Goal: Communication & Community: Answer question/provide support

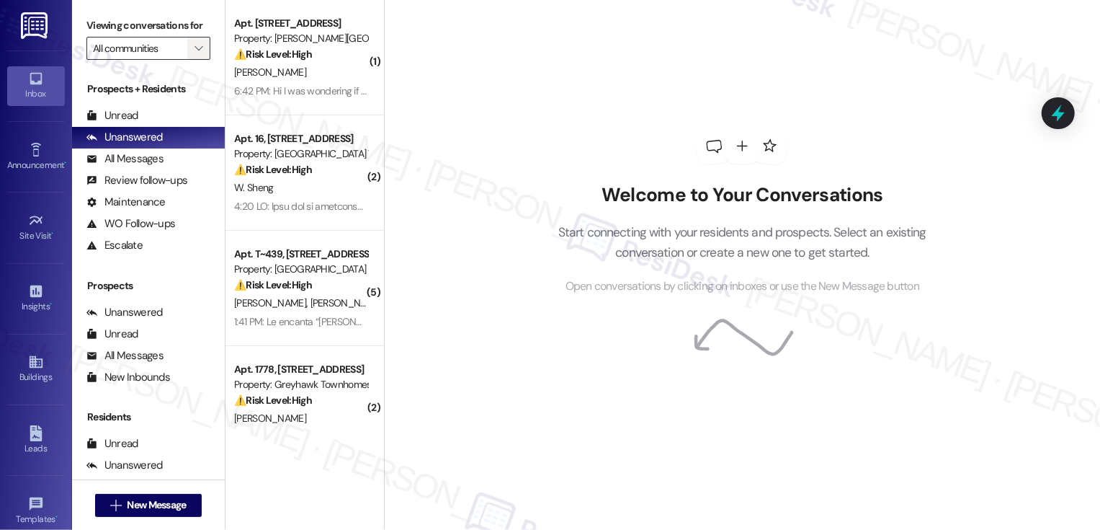
click at [195, 54] on icon "" at bounding box center [199, 49] width 8 height 12
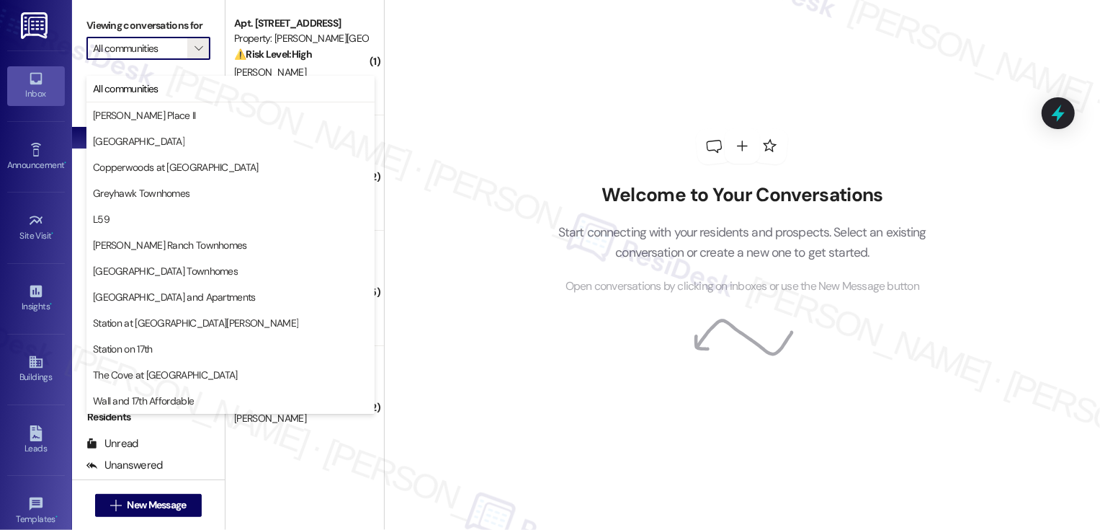
click at [540, 188] on h2 "Welcome to Your Conversations" at bounding box center [742, 195] width 412 height 23
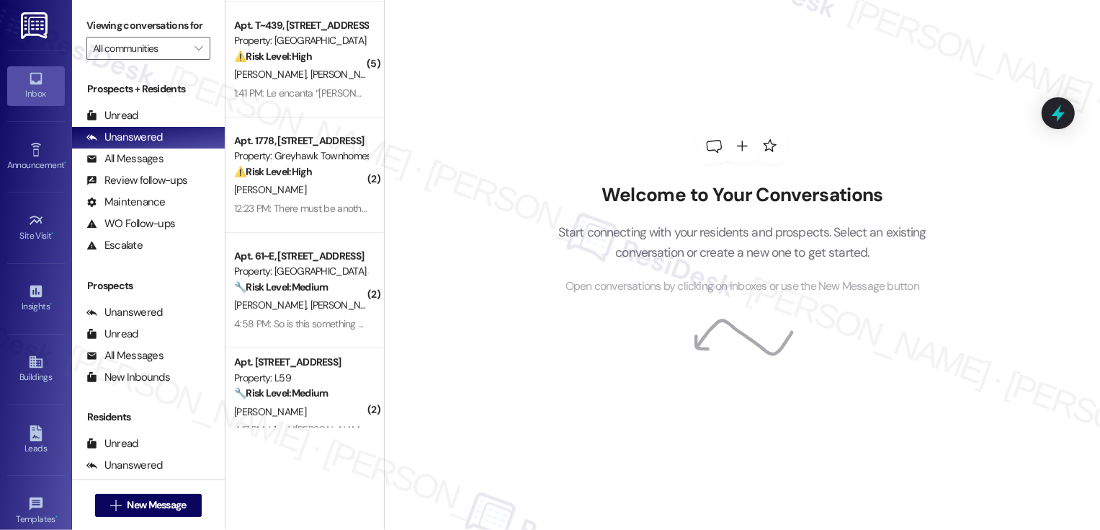
scroll to position [368, 0]
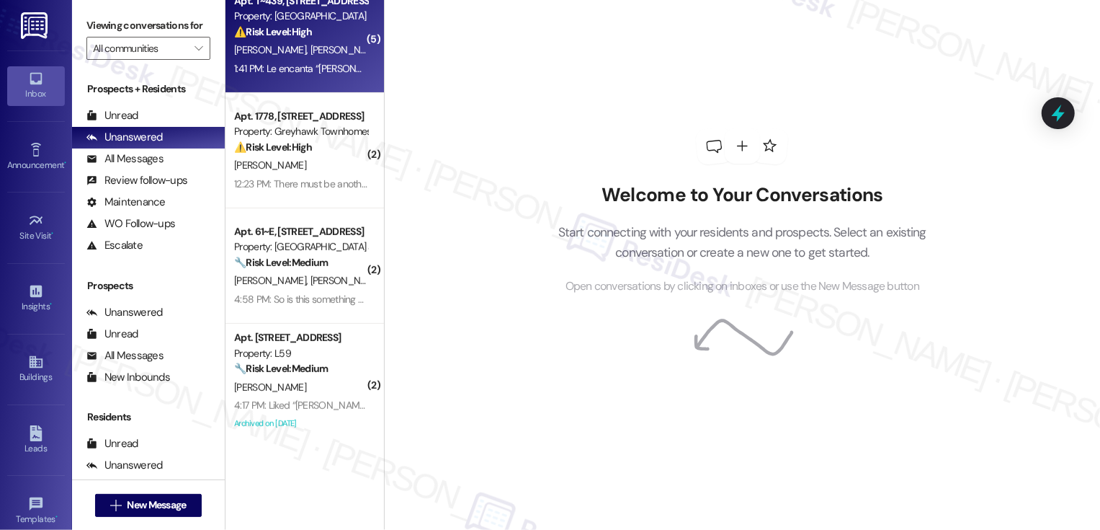
click at [318, 57] on div "[PERSON_NAME] [PERSON_NAME]" at bounding box center [301, 50] width 136 height 18
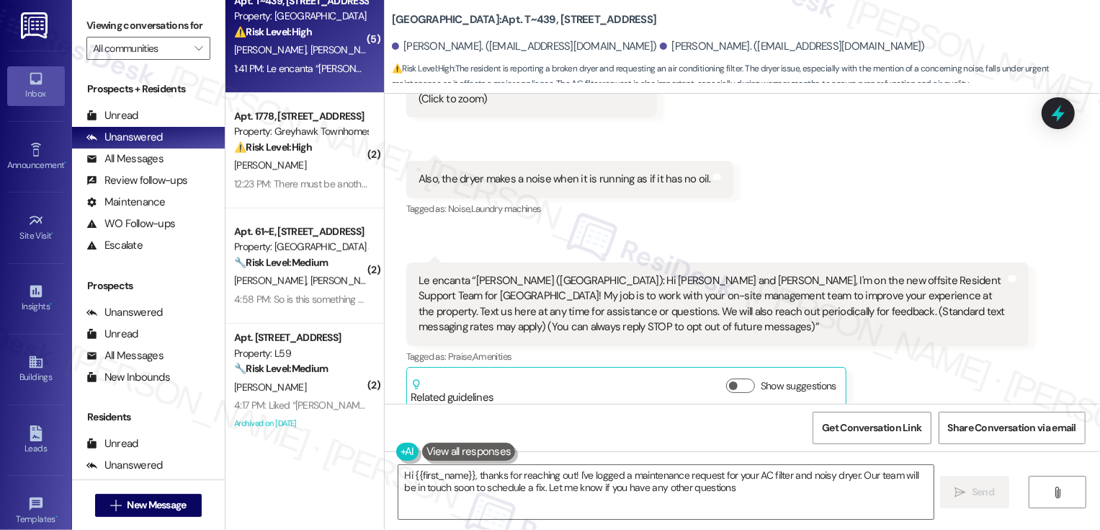
type textarea "Hi {{first_name}}, thanks for reaching out! I've logged a maintenance request f…"
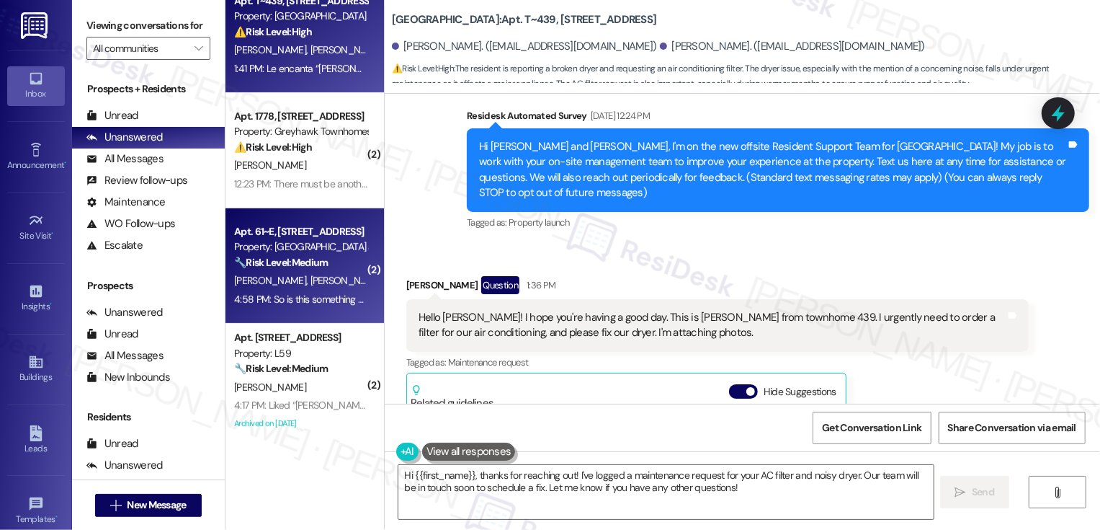
scroll to position [382, 0]
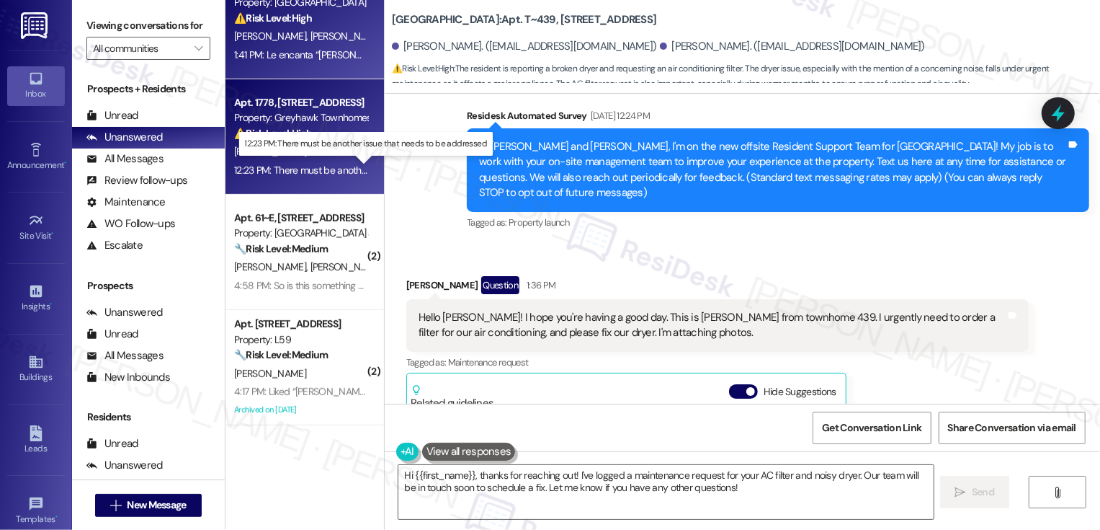
click at [318, 164] on div "12:23 PM: There must be another issue that needs to be addressed 12:23 PM: Ther…" at bounding box center [374, 170] width 280 height 13
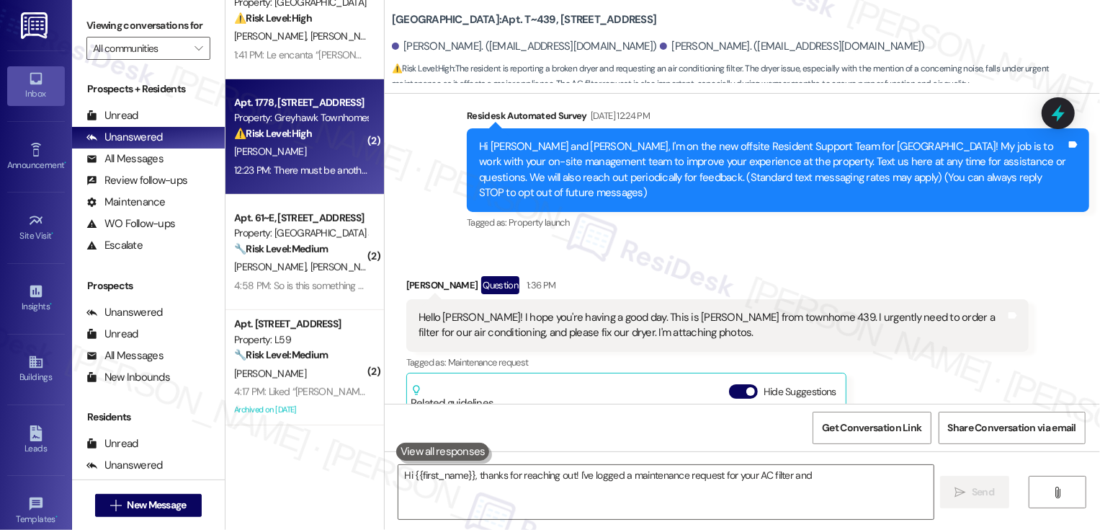
click at [318, 164] on div "12:23 PM: There must be another issue that needs to be addressed 12:23 PM: Ther…" at bounding box center [374, 170] width 280 height 13
type textarea "Hi {{first_name}}, thanks for reaching out! I've logged a maintenance request f…"
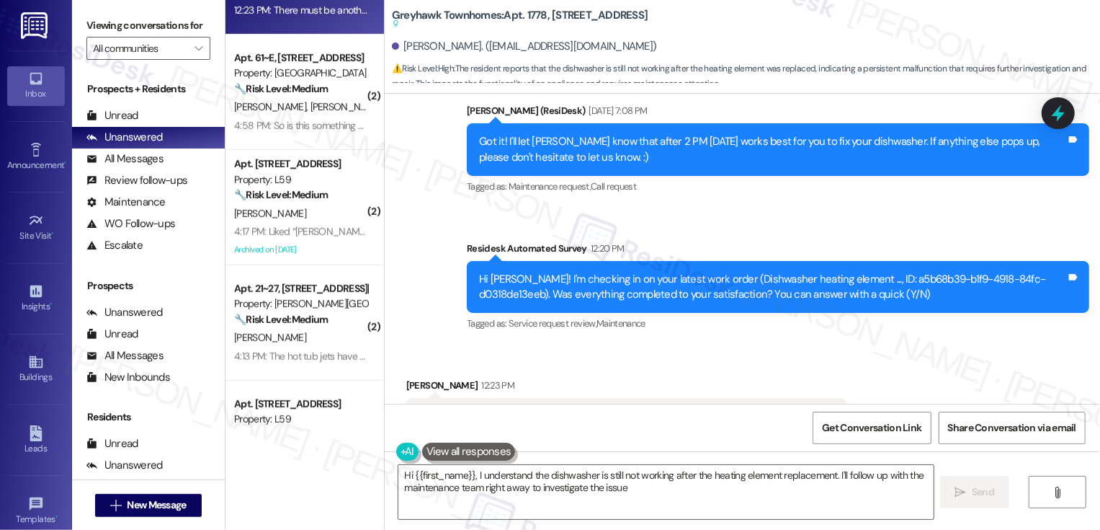
scroll to position [542, 0]
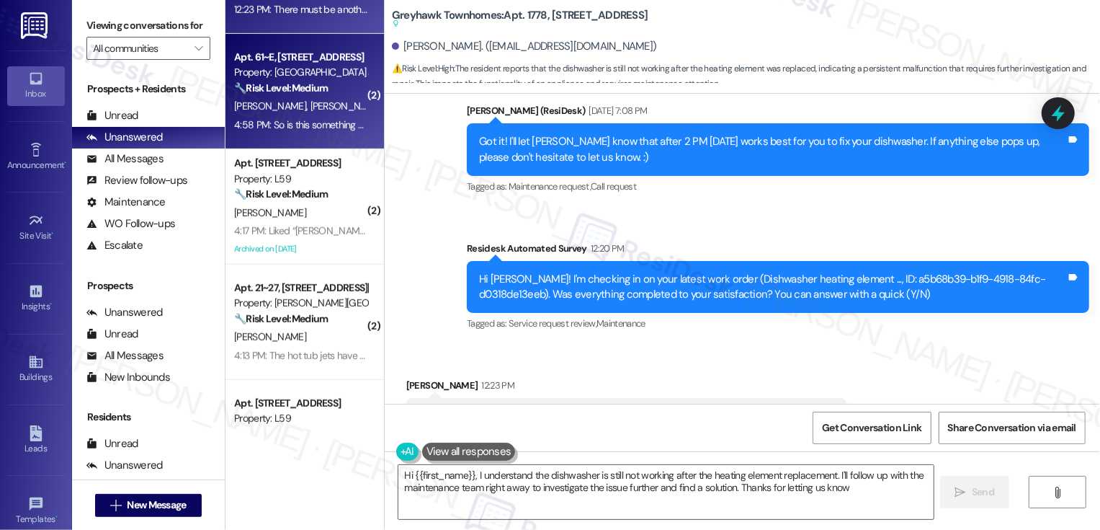
type textarea "Hi {{first_name}}, I understand the dishwasher is still not working after the h…"
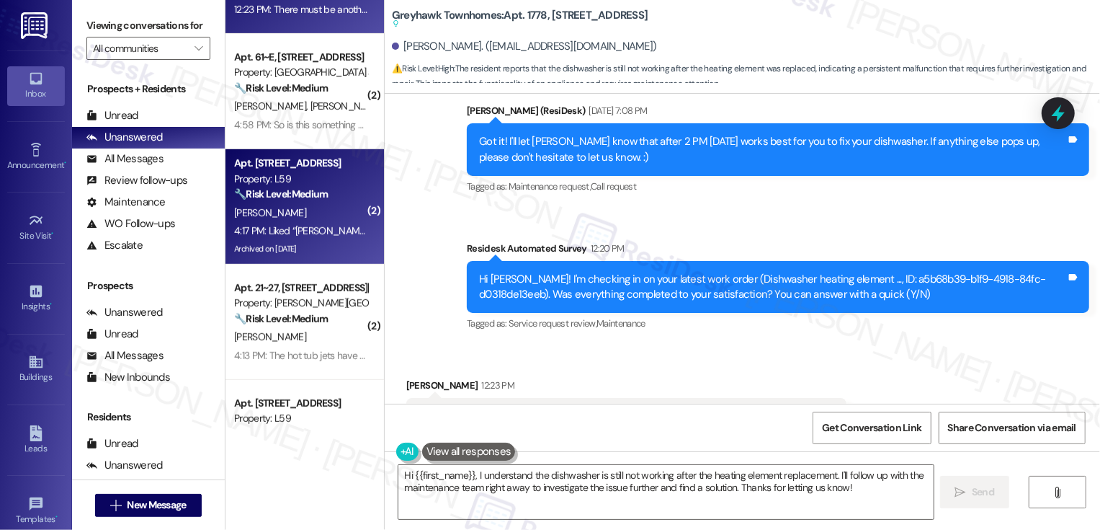
click at [306, 233] on div "4:17 PM: Liked “[PERSON_NAME] (L59): Hi [PERSON_NAME], I hope you're having a g…" at bounding box center [946, 230] width 1424 height 13
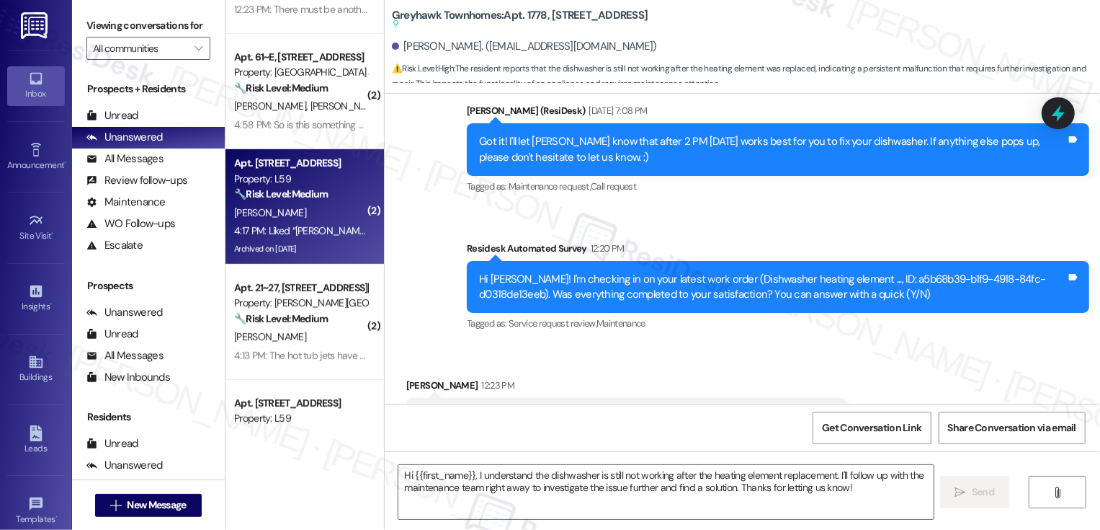
type textarea "Fetching suggested responses. Please feel free to read through the conversation…"
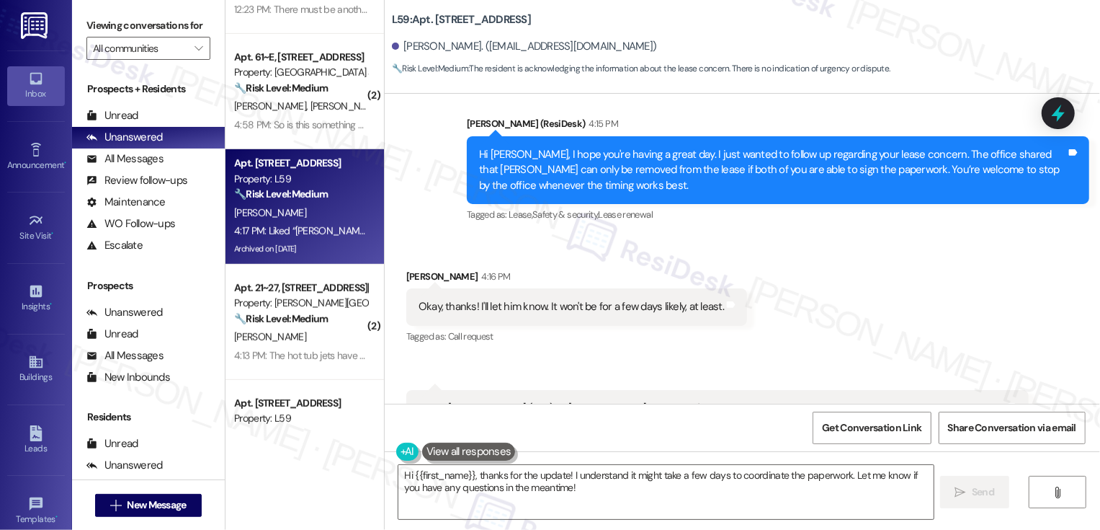
scroll to position [14620, 0]
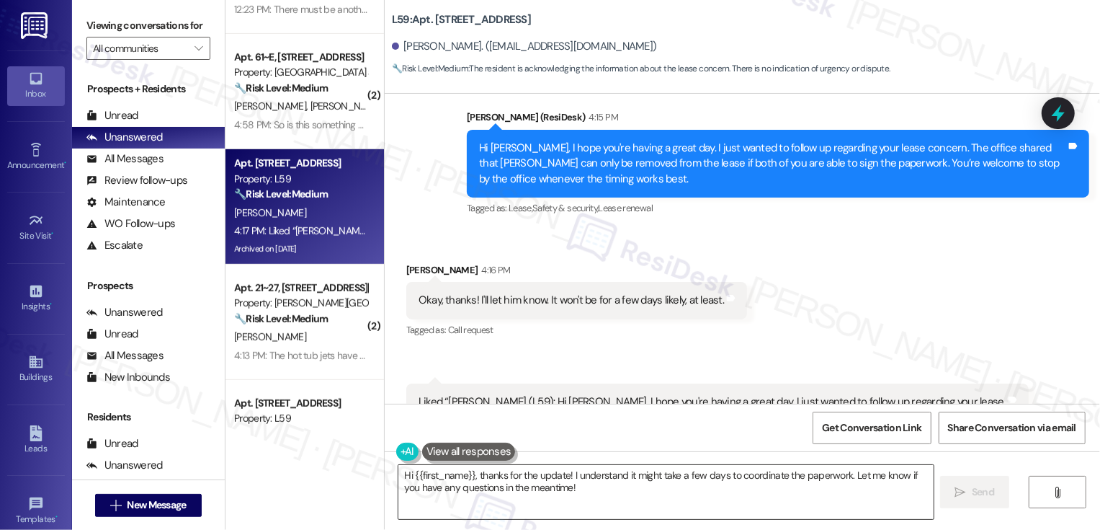
click at [511, 494] on textarea "Hi {{first_name}}, thanks for the update! I understand it might take a few days…" at bounding box center [665, 492] width 535 height 54
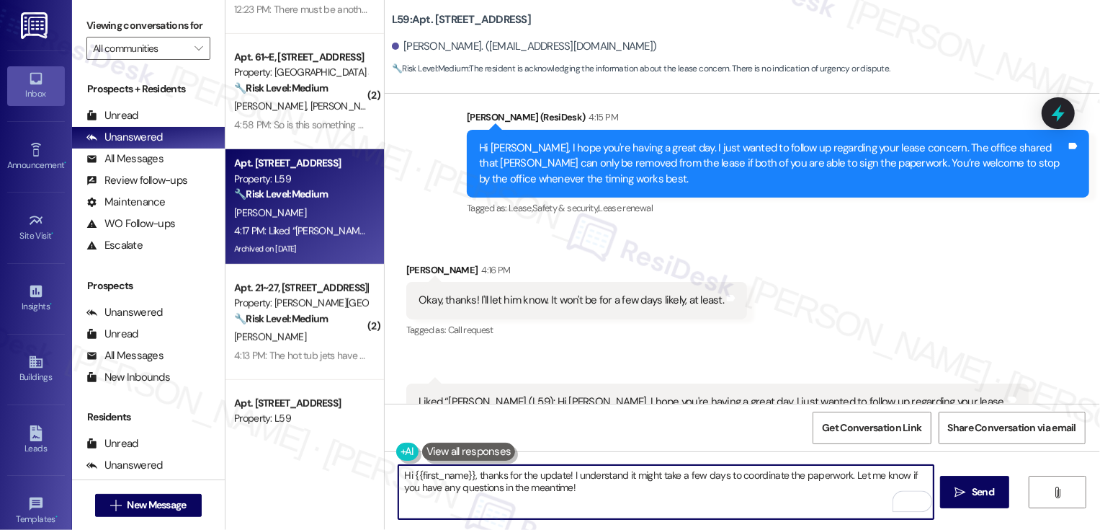
drag, startPoint x: 841, startPoint y: 474, endPoint x: 375, endPoint y: 446, distance: 467.0
click at [385, 446] on div "Lease started [DATE] 7:00 PM Survey, sent via SMS Residesk Automated Survey [DA…" at bounding box center [742, 359] width 715 height 530
click at [398, 472] on textarea "Let me know if you have any questions in the meantime!" at bounding box center [665, 492] width 535 height 54
type textarea "Got it! Let me know if you have any questions in the meantime!"
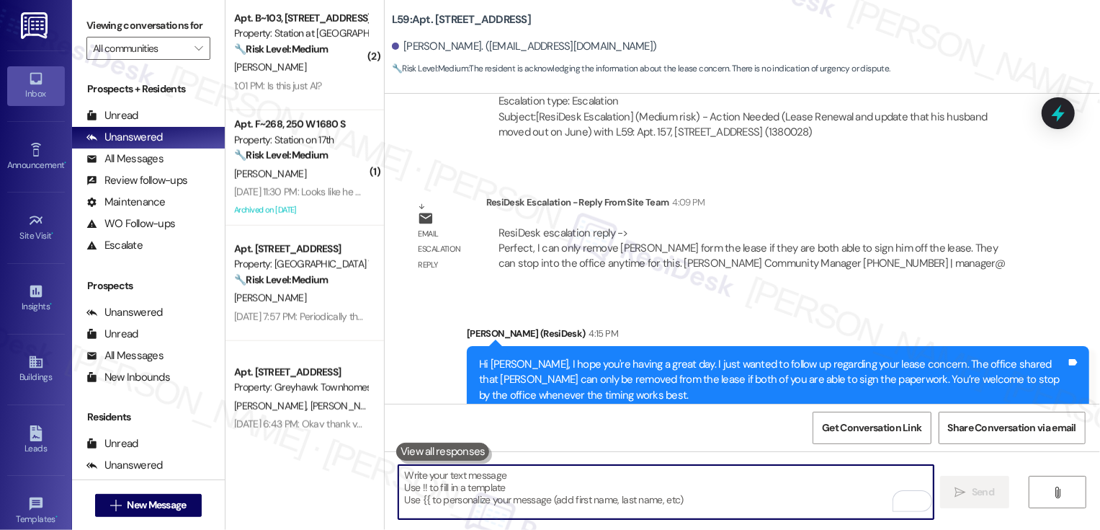
scroll to position [961, 0]
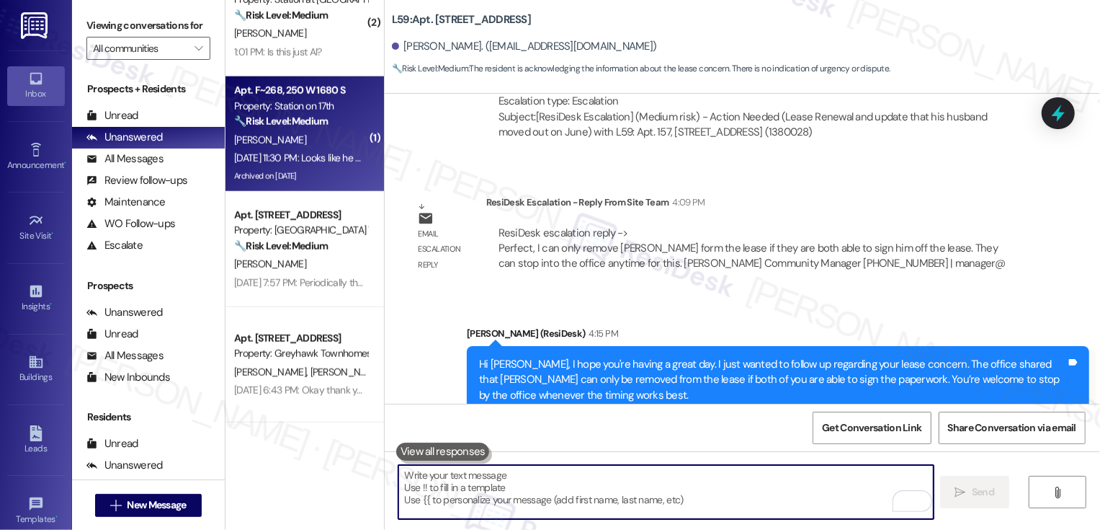
click at [304, 142] on div "[PERSON_NAME]" at bounding box center [301, 140] width 136 height 18
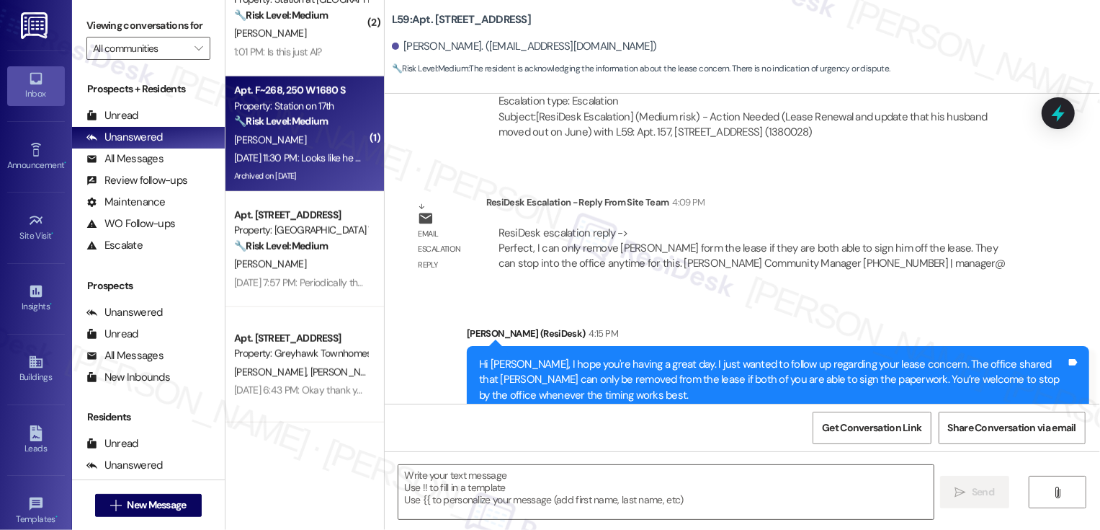
click at [304, 142] on div "[PERSON_NAME]" at bounding box center [301, 140] width 136 height 18
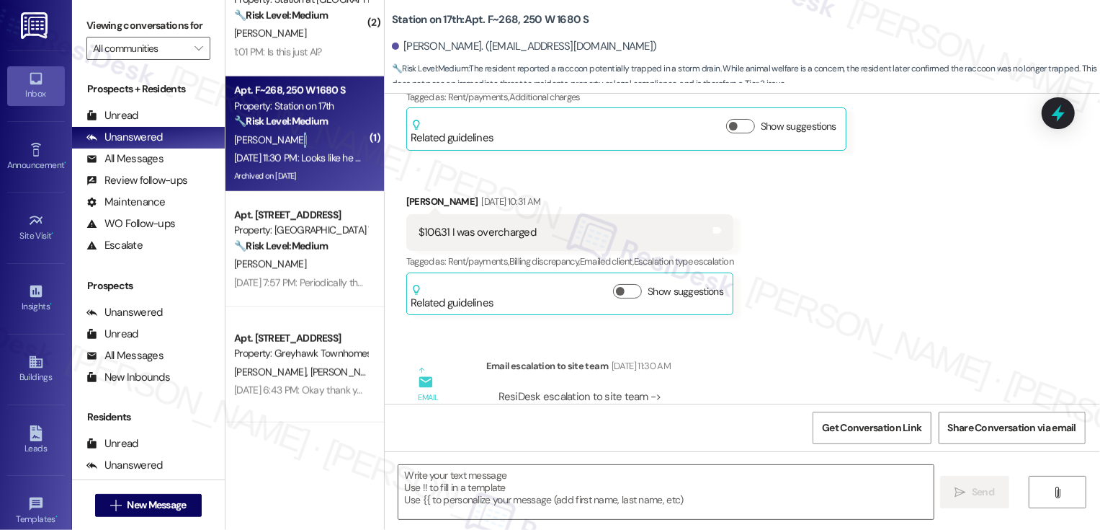
type textarea "Fetching suggested responses. Please feel free to read through the conversation…"
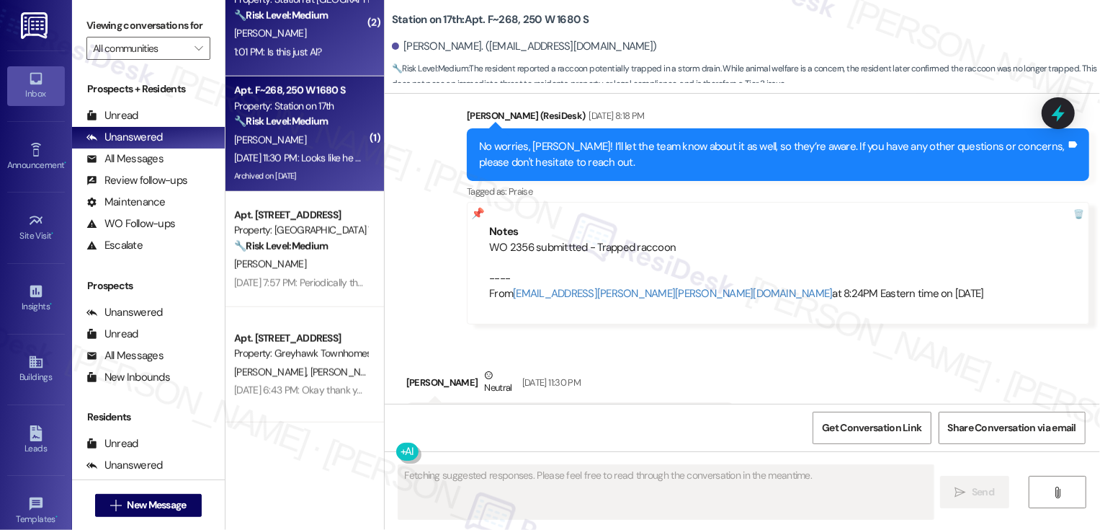
scroll to position [4189, 0]
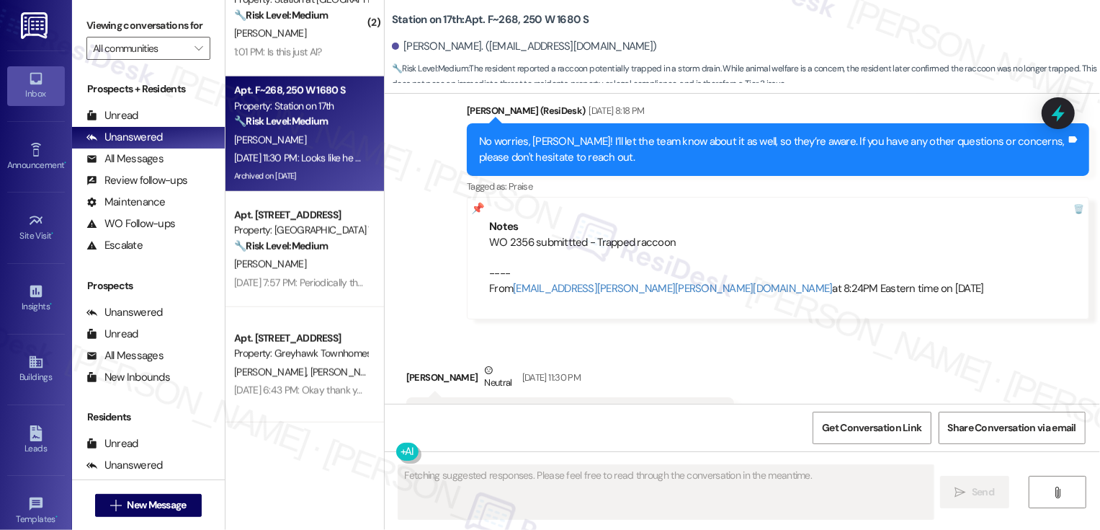
click at [293, 71] on div "Apt. B~103, [STREET_ADDRESS] Property: Station at [GEOGRAPHIC_DATA][PERSON_NAME…" at bounding box center [304, 18] width 158 height 115
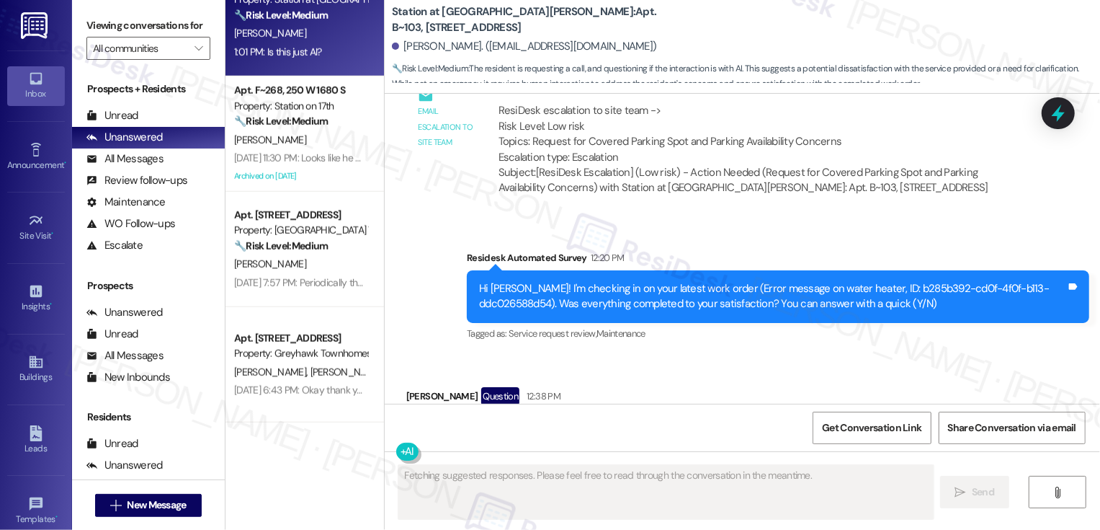
scroll to position [1242, 0]
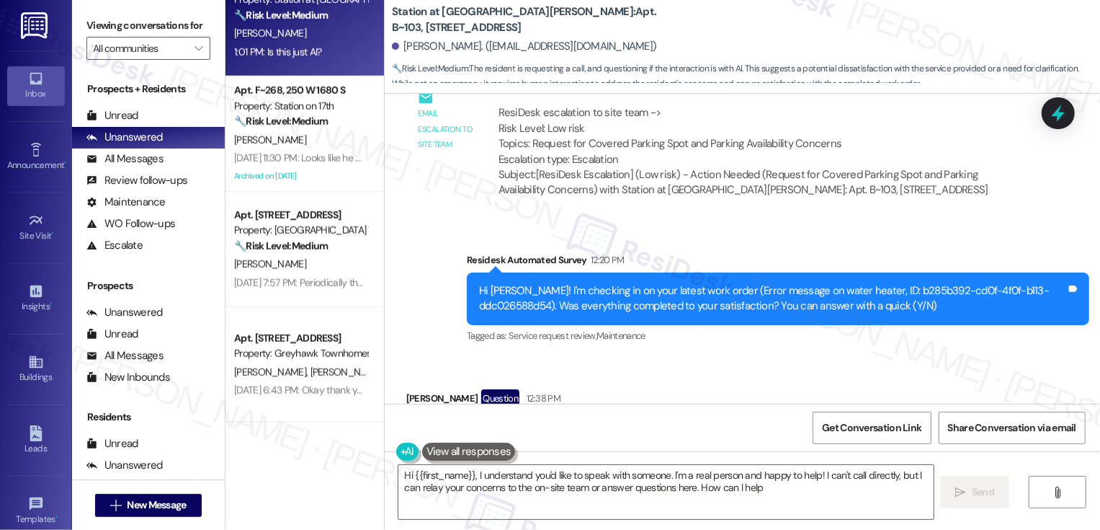
type textarea "Hi {{first_name}}, I understand you'd like to speak with someone. I'm a real pe…"
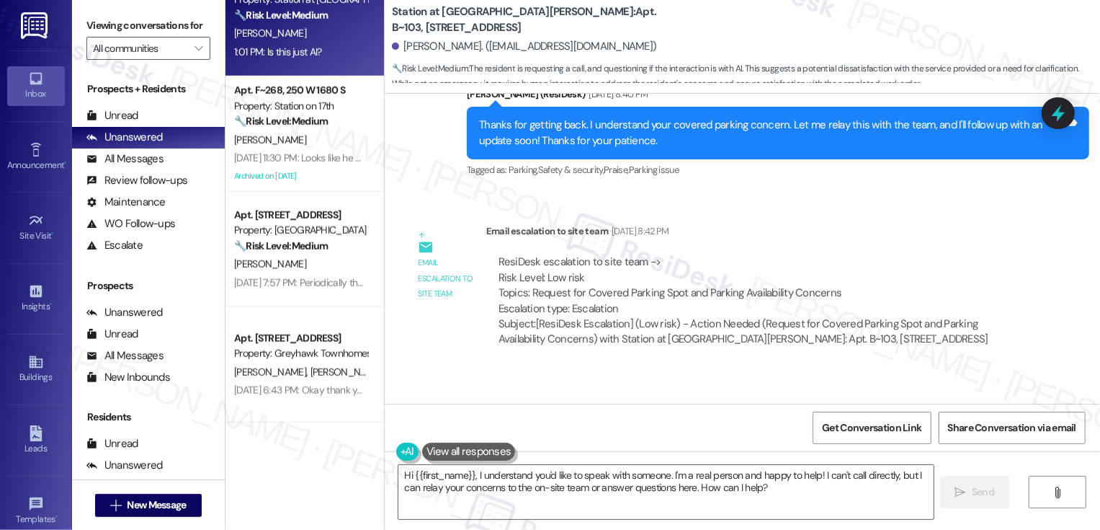
scroll to position [1009, 0]
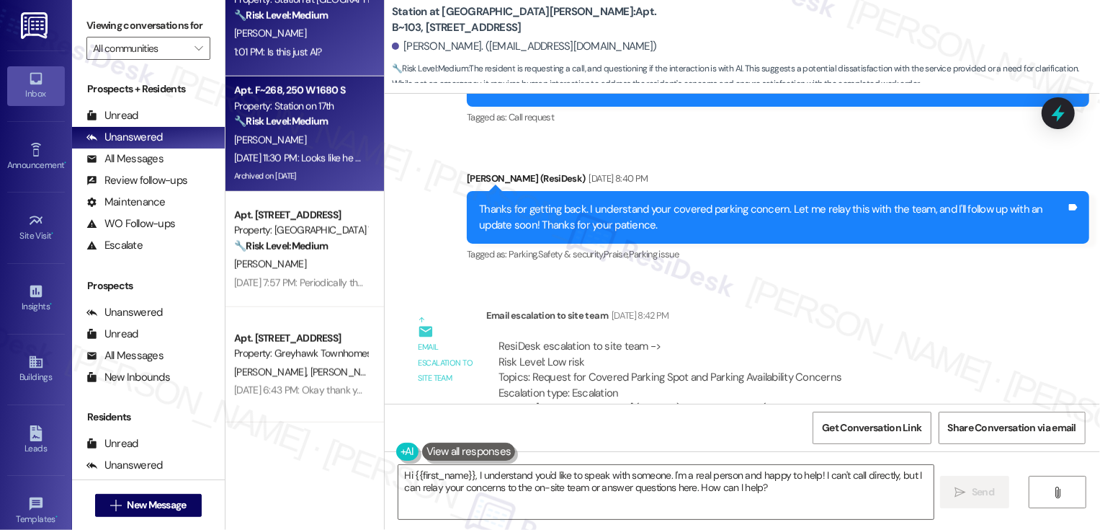
click at [333, 146] on div "[PERSON_NAME]" at bounding box center [301, 140] width 136 height 18
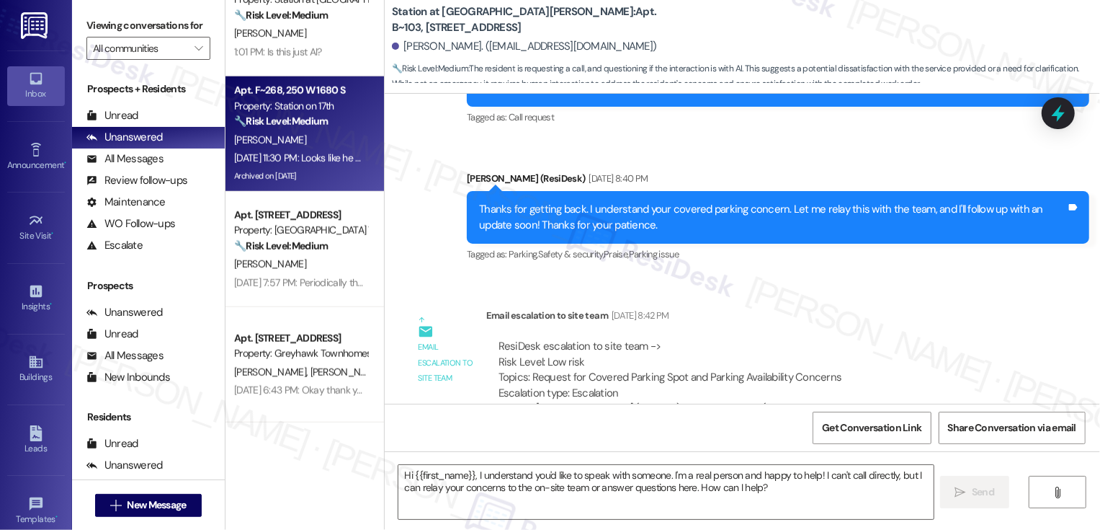
type textarea "Fetching suggested responses. Please feel free to read through the conversation…"
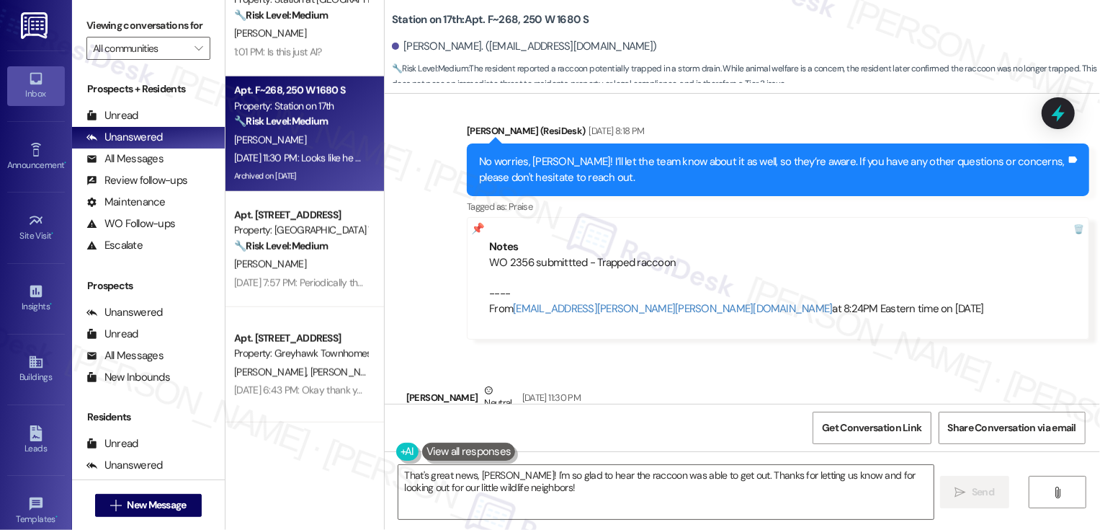
scroll to position [4189, 0]
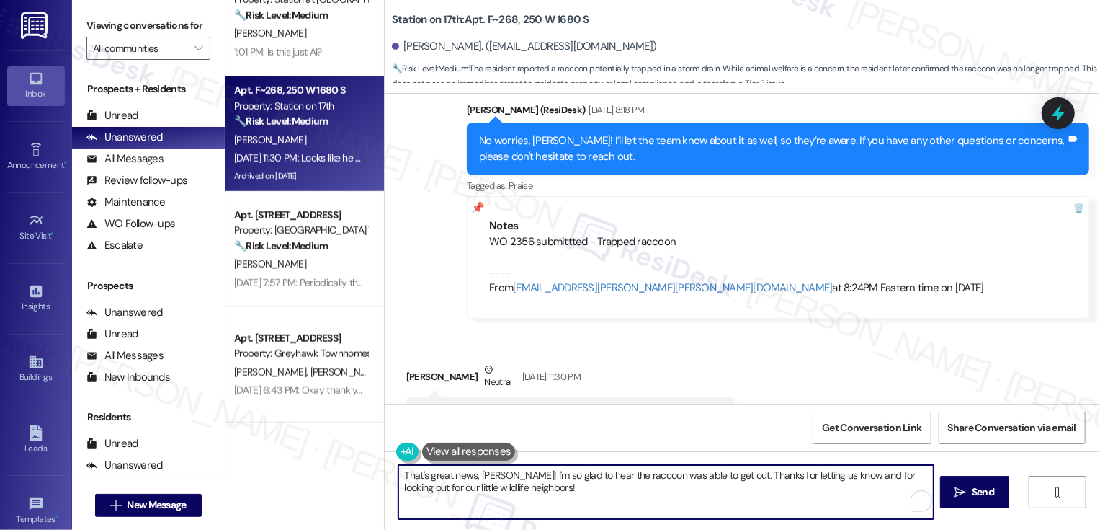
drag, startPoint x: 468, startPoint y: 473, endPoint x: 379, endPoint y: 479, distance: 89.6
click at [385, 479] on div "That's great news, [PERSON_NAME]! I'm so glad to hear the raccoon was able to g…" at bounding box center [742, 505] width 715 height 108
click at [560, 486] on textarea "Thanks for the update, [PERSON_NAME]! I'm so glad to hear the raccoon was able …" at bounding box center [665, 492] width 535 height 54
drag, startPoint x: 517, startPoint y: 474, endPoint x: 688, endPoint y: 486, distance: 171.2
click at [688, 488] on textarea "Thanks for the update, [PERSON_NAME]! I'm so glad to hear the raccoon was able …" at bounding box center [665, 492] width 535 height 54
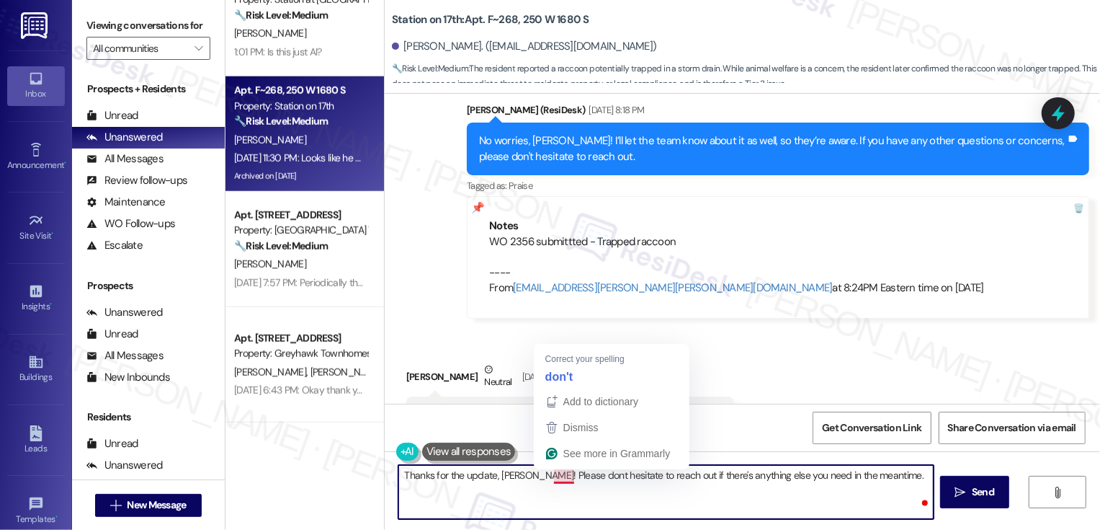
click at [559, 473] on textarea "Thanks for the update, [PERSON_NAME]! Please dont hesitate to reach out if ther…" at bounding box center [665, 492] width 535 height 54
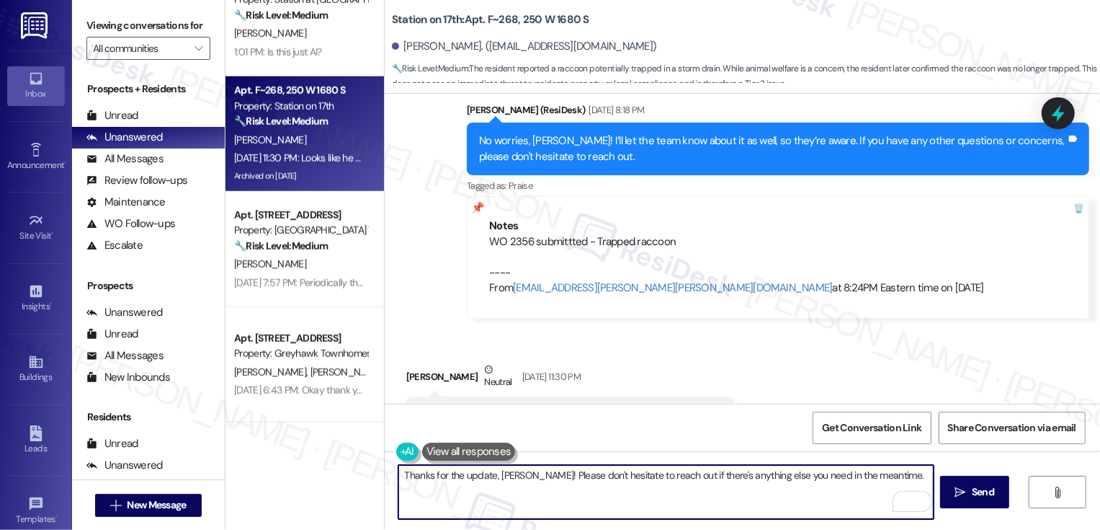
click at [629, 485] on textarea "Thanks for the update, [PERSON_NAME]! Please don't hesitate to reach out if the…" at bounding box center [665, 492] width 535 height 54
type textarea "Thanks for the update, [PERSON_NAME]! Please don't hesitate to reach out if the…"
click at [964, 483] on button " Send" at bounding box center [975, 491] width 70 height 32
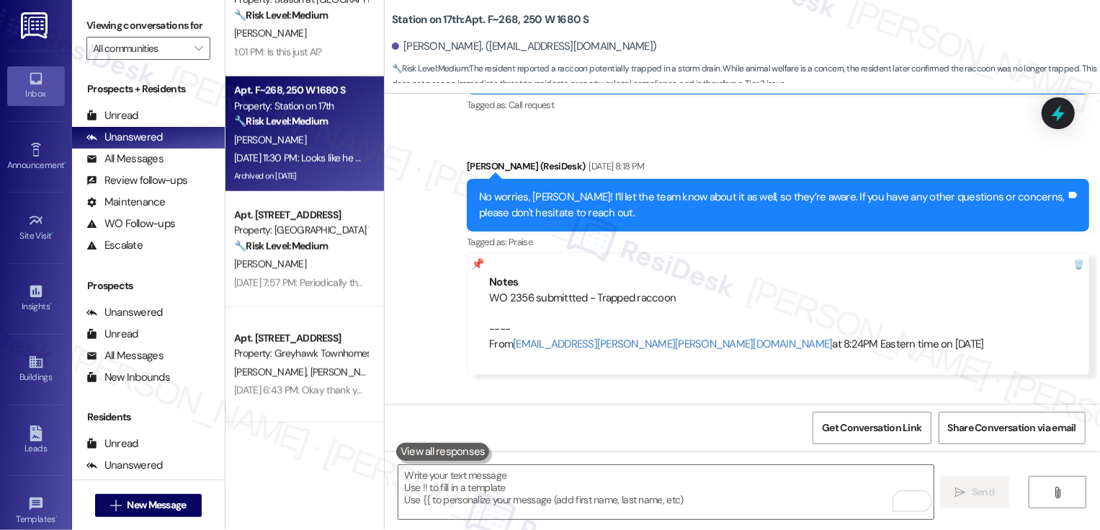
scroll to position [4189, 0]
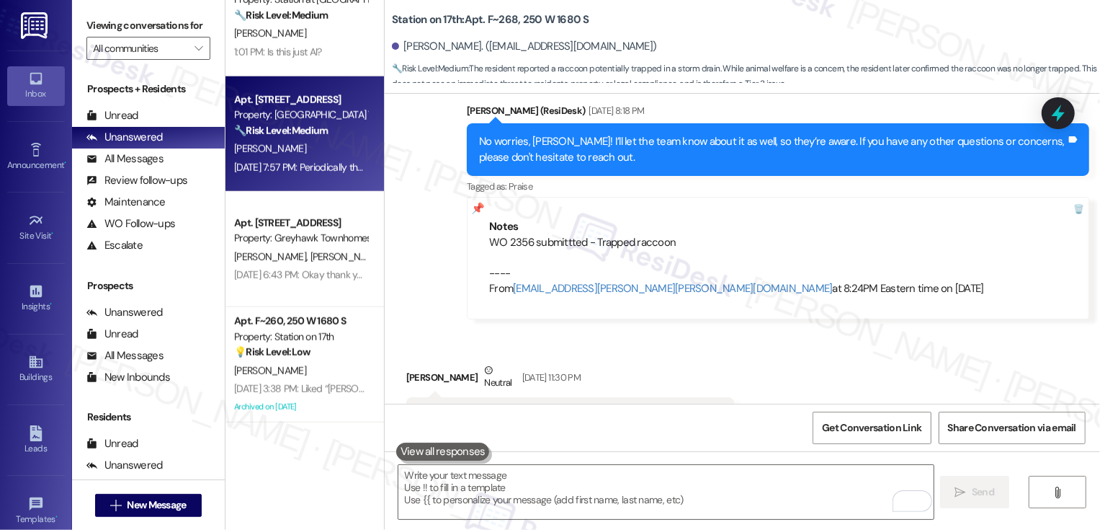
click at [313, 151] on div "[PERSON_NAME]" at bounding box center [301, 149] width 136 height 18
type textarea "Fetching suggested responses. Please feel free to read through the conversation…"
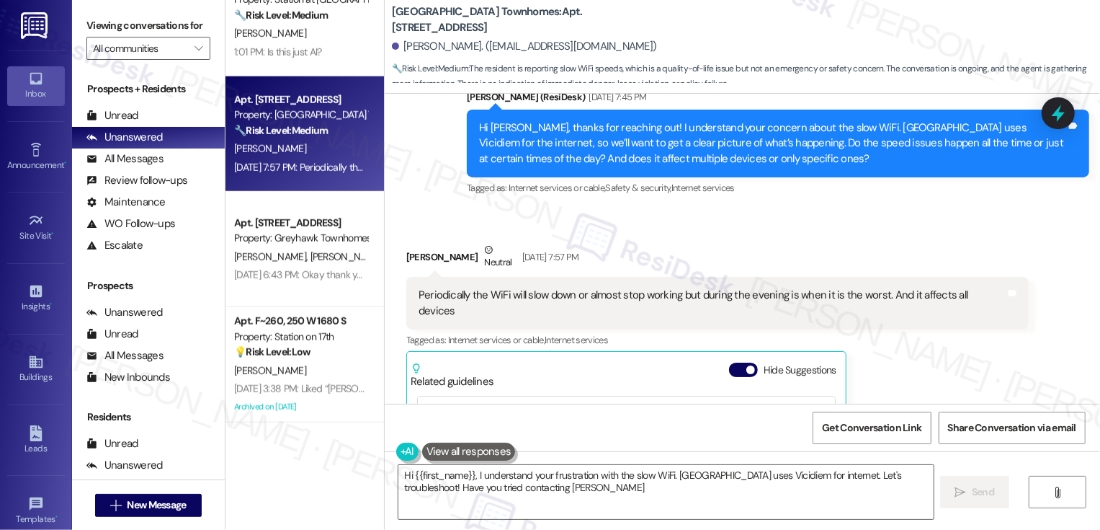
scroll to position [228, 0]
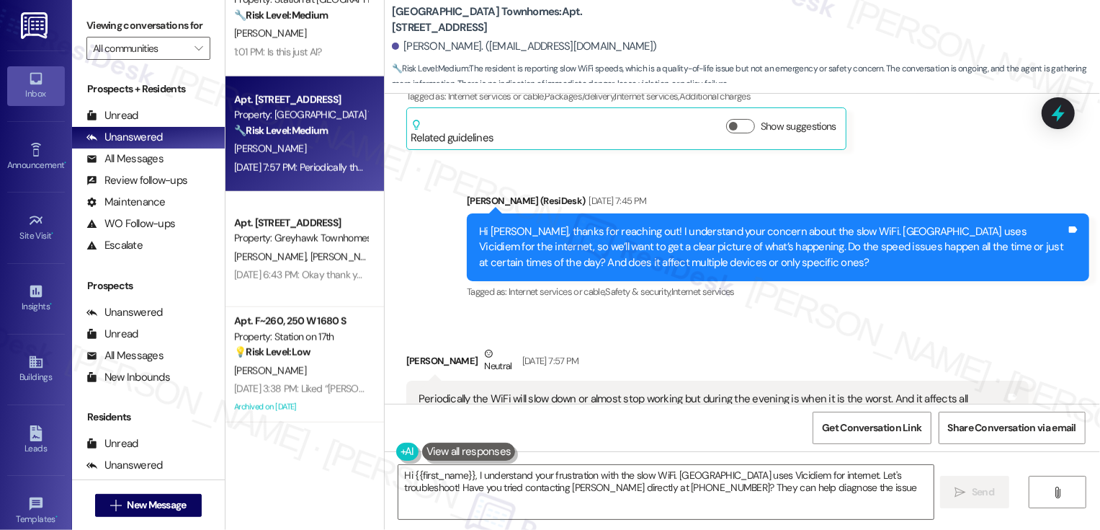
type textarea "Hi {{first_name}}, I understand your frustration with the slow WiFi. [GEOGRAPHI…"
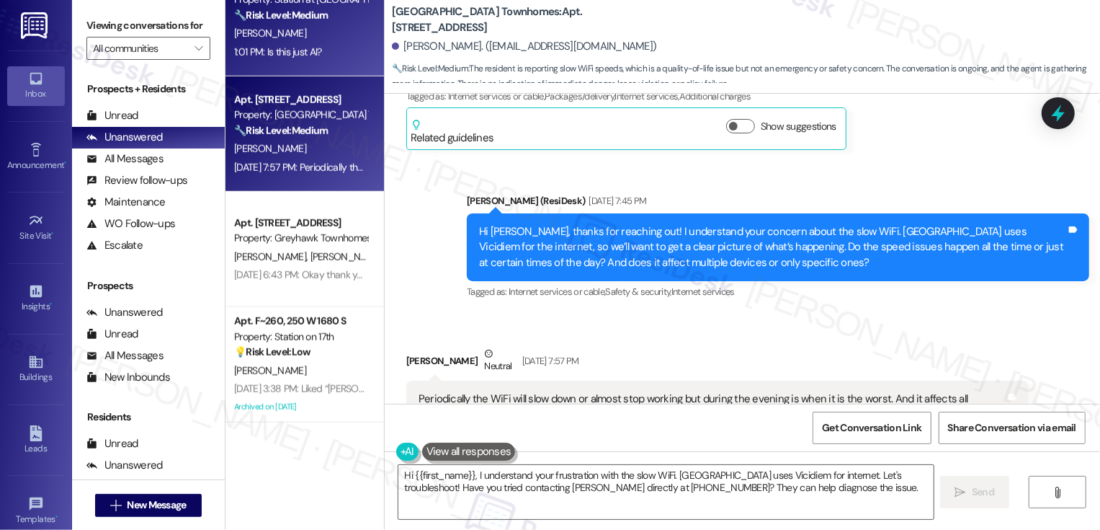
click at [318, 43] on div "1:01 PM: Is this just AI? 1:01 PM: Is this just AI?" at bounding box center [301, 52] width 136 height 18
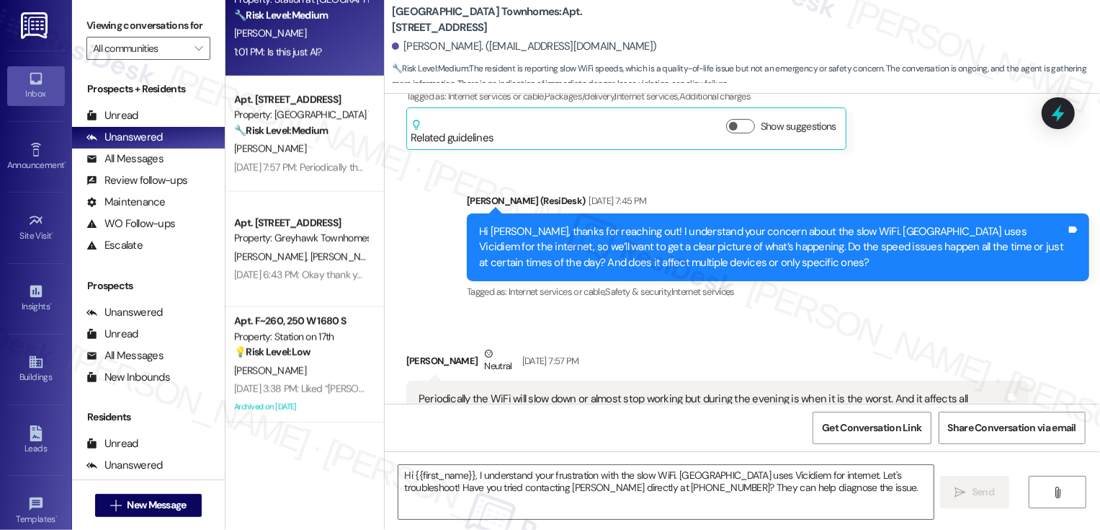
type textarea "Fetching suggested responses. Please feel free to read through the conversation…"
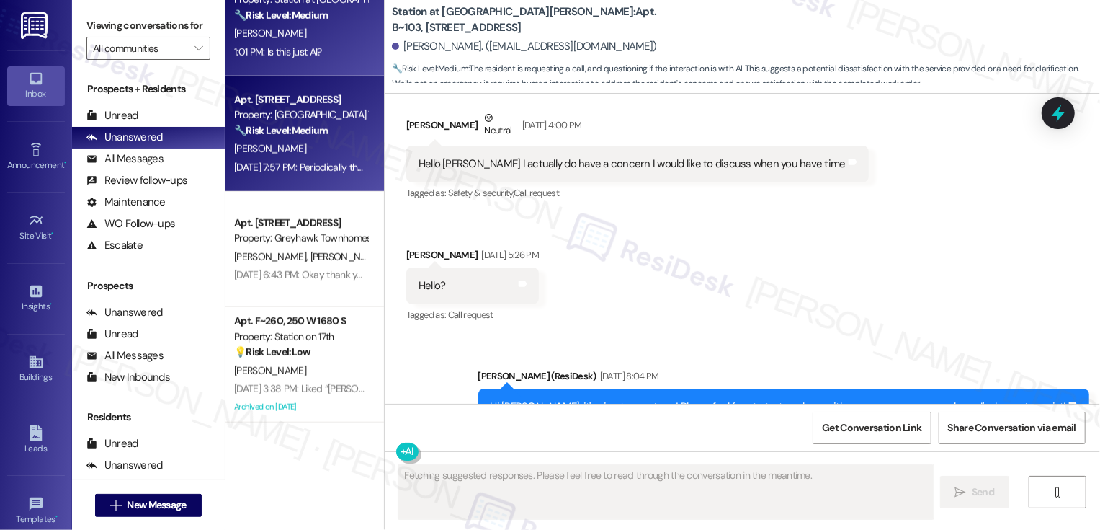
click at [316, 128] on strong "🔧 Risk Level: Medium" at bounding box center [281, 130] width 94 height 13
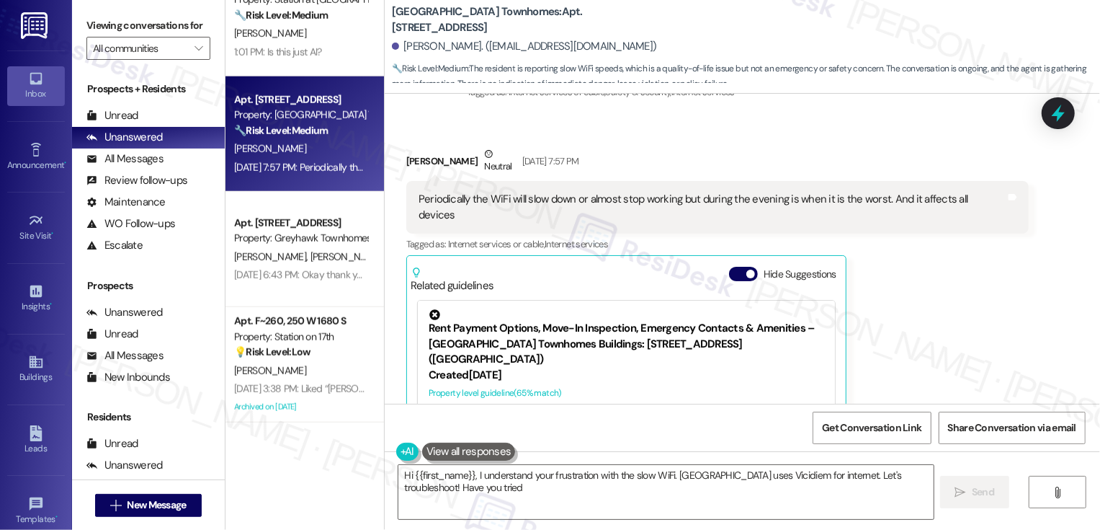
scroll to position [528, 0]
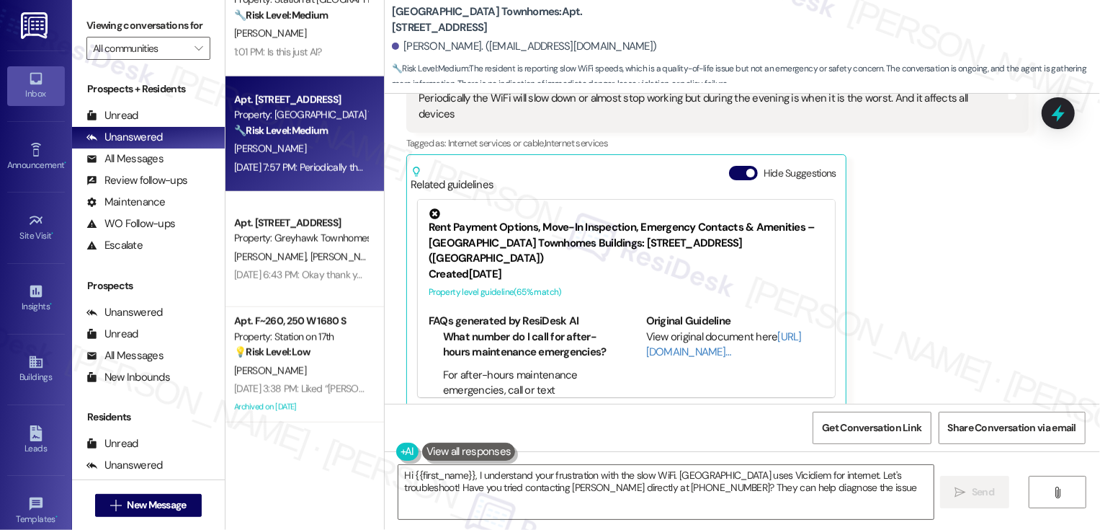
type textarea "Hi {{first_name}}, I understand your frustration with the slow WiFi. [GEOGRAPHI…"
click at [201, 165] on div "All Messages (undefined)" at bounding box center [148, 159] width 153 height 22
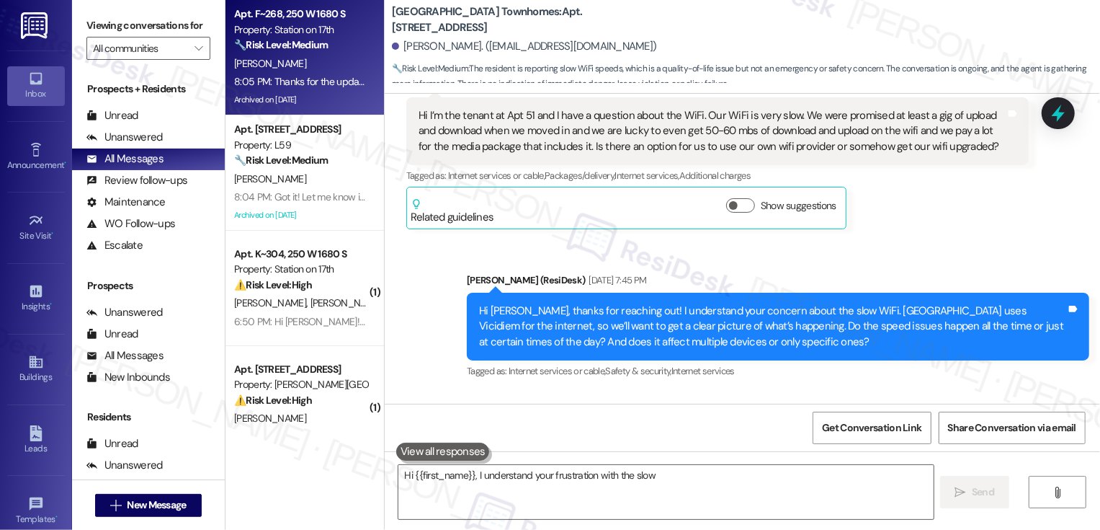
type textarea "Hi {{first_name}}, I understand your frustration with the slow"
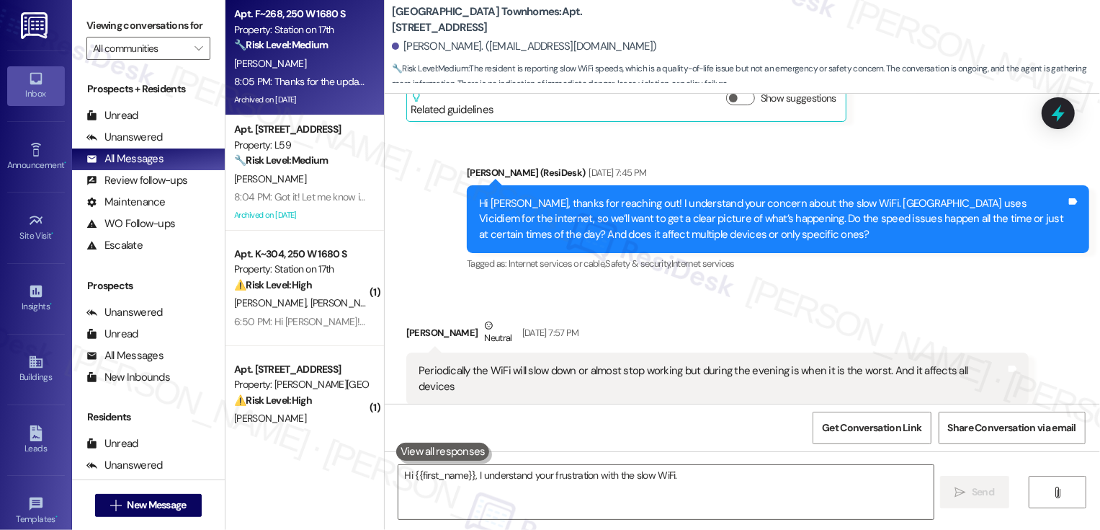
click at [272, 89] on div "8:05 PM: Thanks for the update, [PERSON_NAME]! Please don't hesitate to reach o…" at bounding box center [301, 82] width 136 height 18
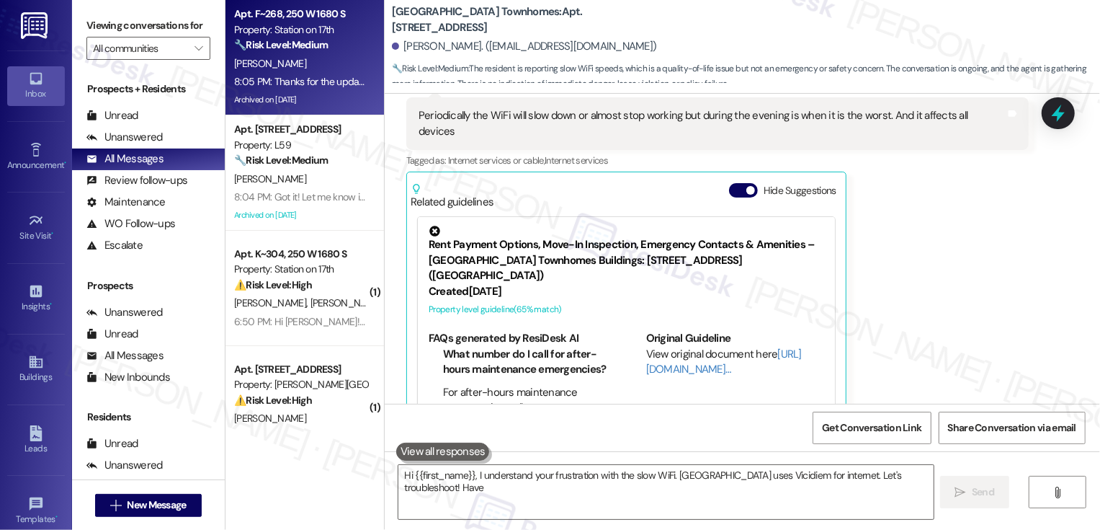
click at [272, 89] on div "8:05 PM: Thanks for the update, [PERSON_NAME]! Please don't hesitate to reach o…" at bounding box center [301, 82] width 136 height 18
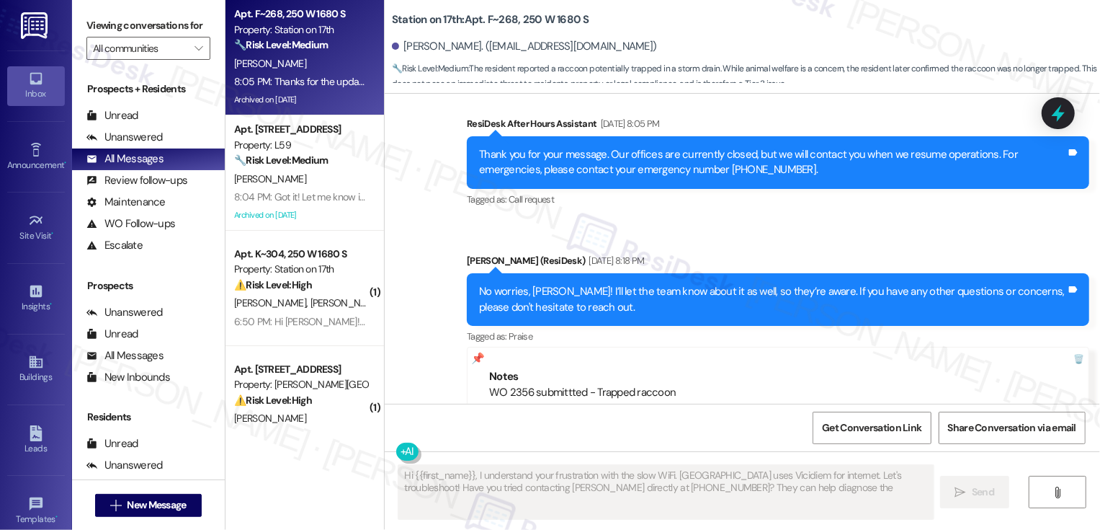
scroll to position [4189, 0]
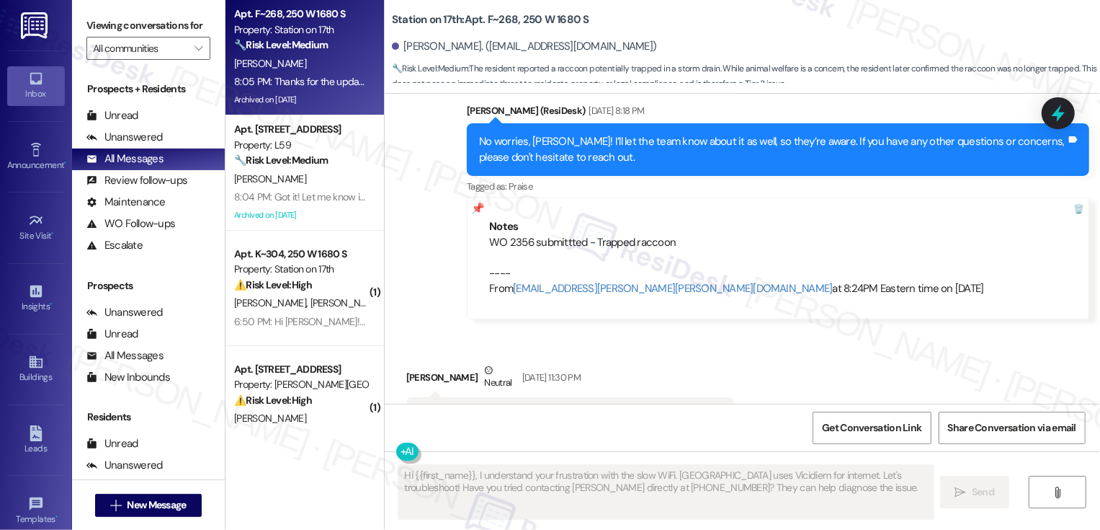
click at [491, 18] on b "Station on 17th: Apt. F~268, 250 W 1680 S" at bounding box center [490, 19] width 197 height 15
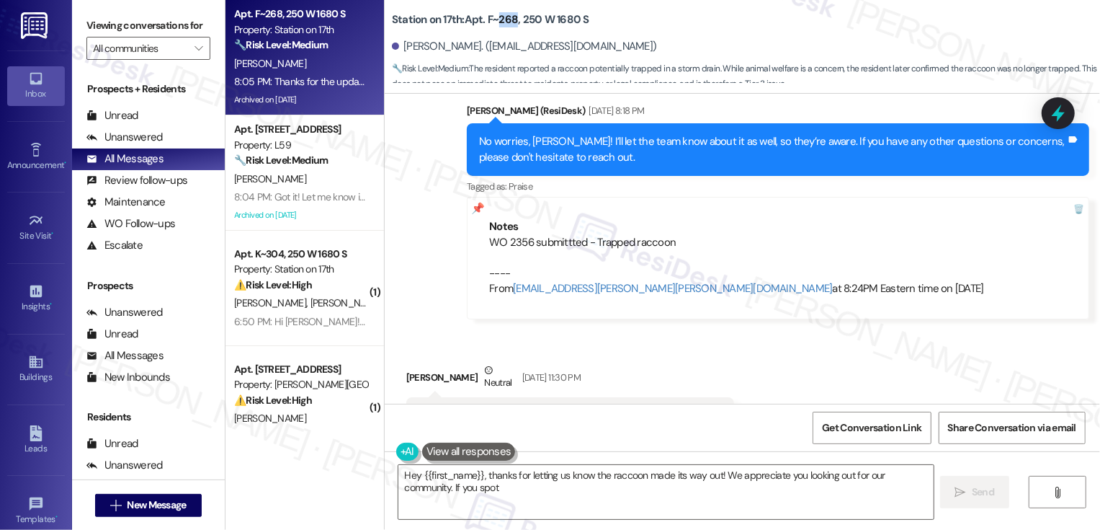
copy b "268"
type textarea "Hey {{first_name}}, thanks for letting us know the raccoon made its way out! We…"
copy b "268"
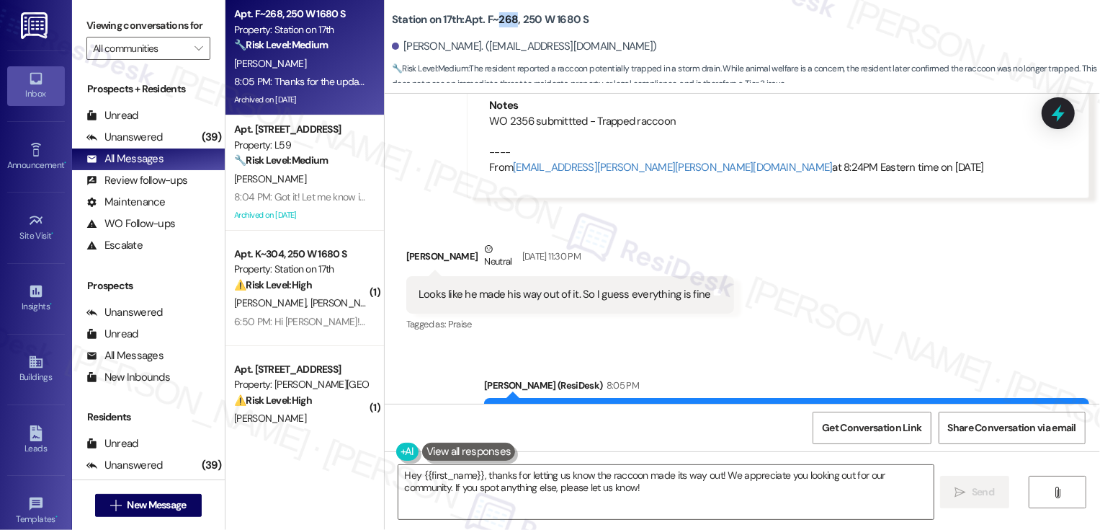
scroll to position [4311, 0]
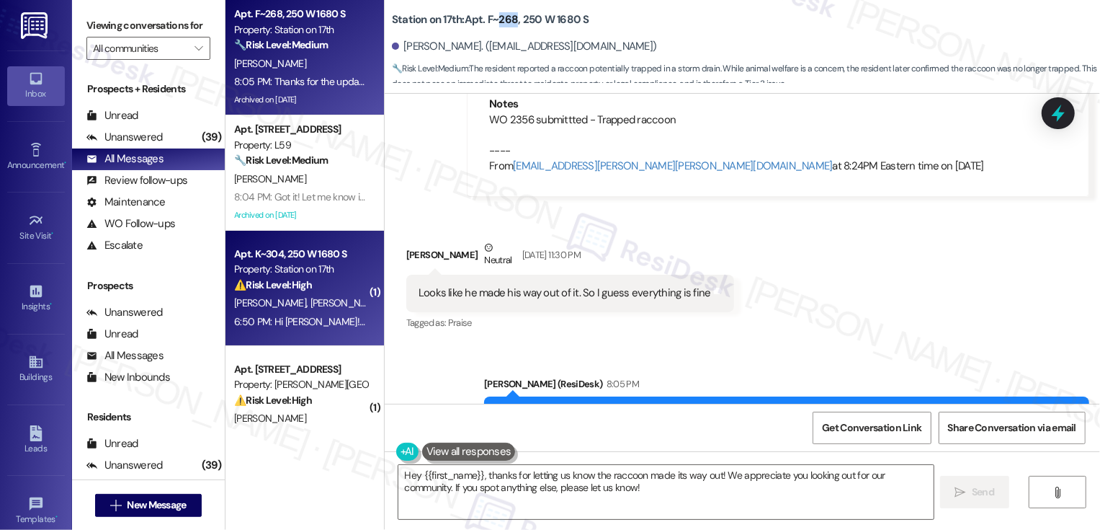
click at [335, 267] on div "Property: Station on 17th" at bounding box center [300, 269] width 133 height 15
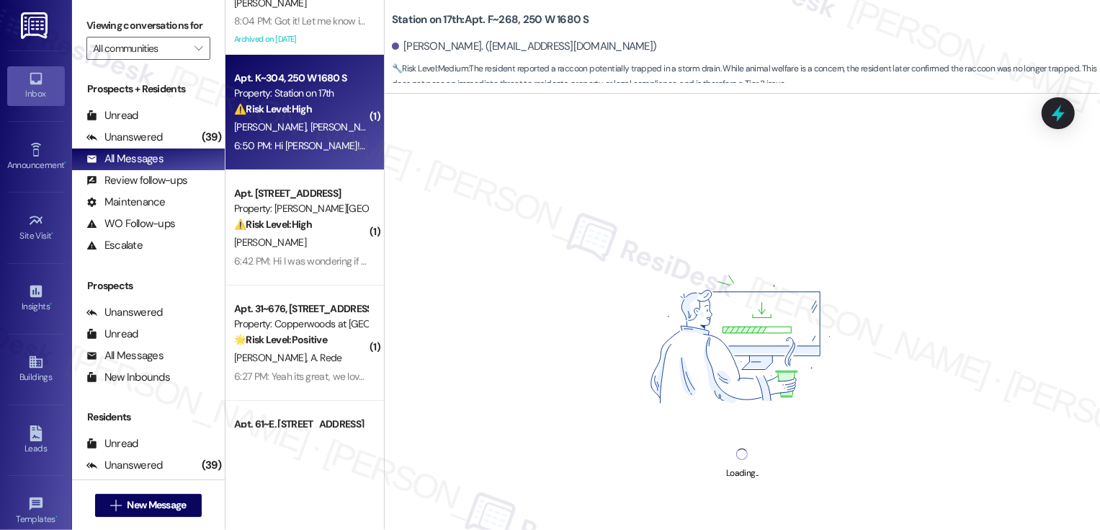
scroll to position [177, 0]
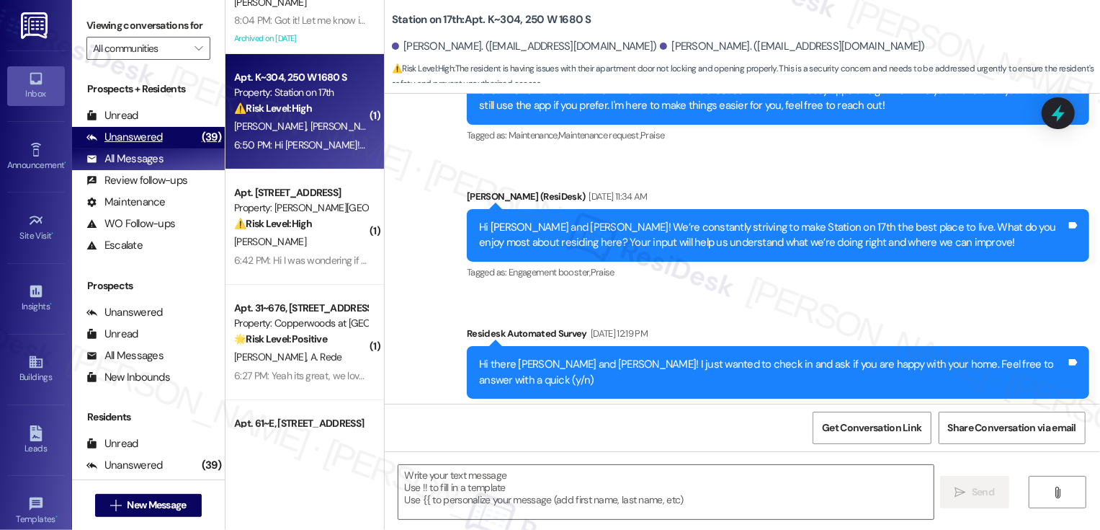
click at [174, 148] on div "Unanswered (39)" at bounding box center [148, 138] width 153 height 22
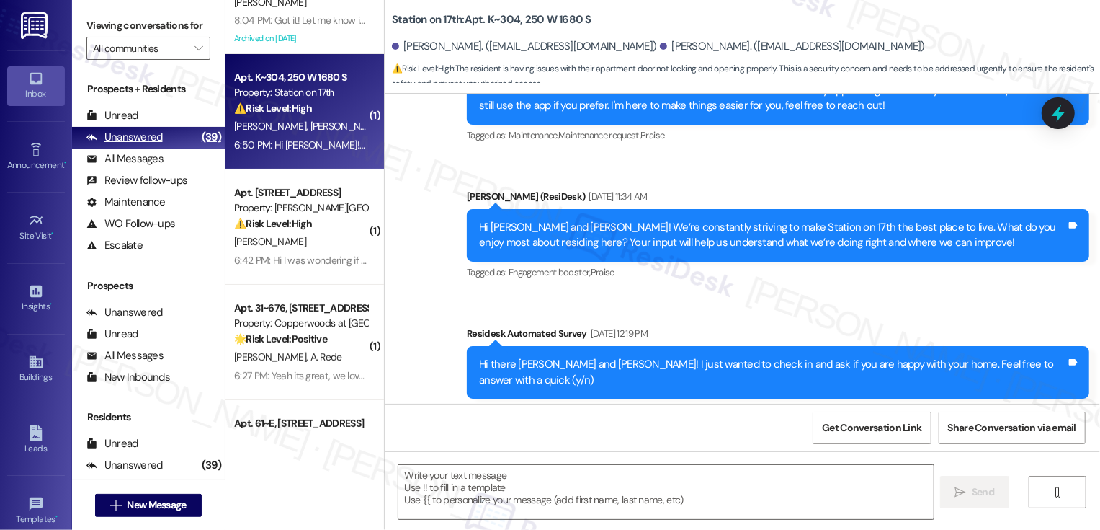
type textarea "Fetching suggested responses. Please feel free to read through the conversation…"
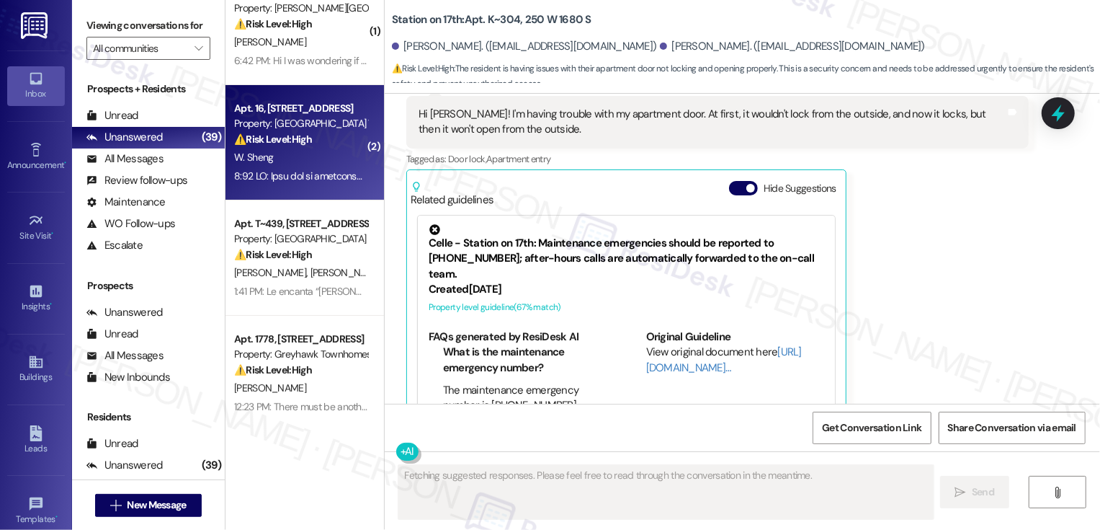
scroll to position [112, 0]
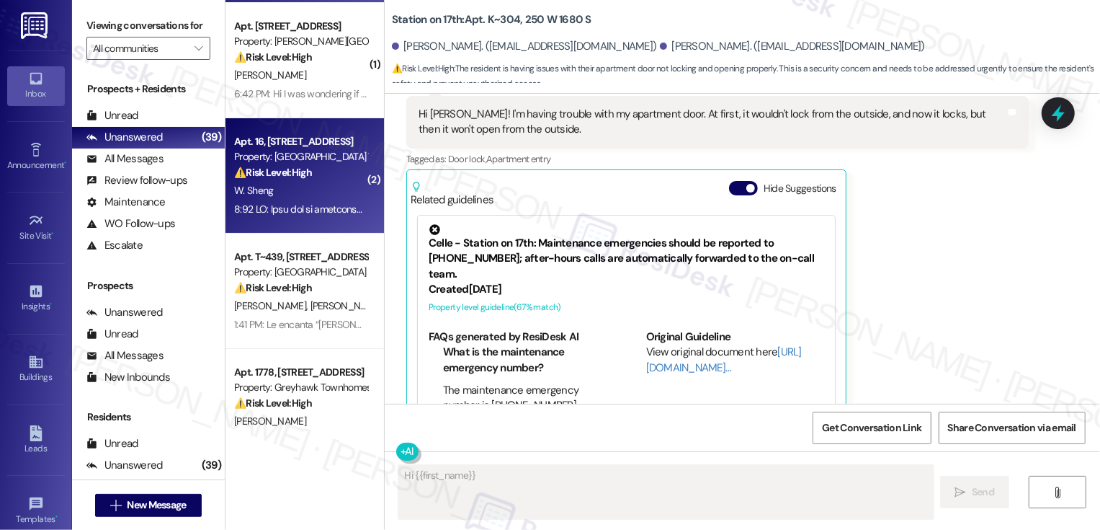
click at [324, 201] on div at bounding box center [301, 209] width 136 height 18
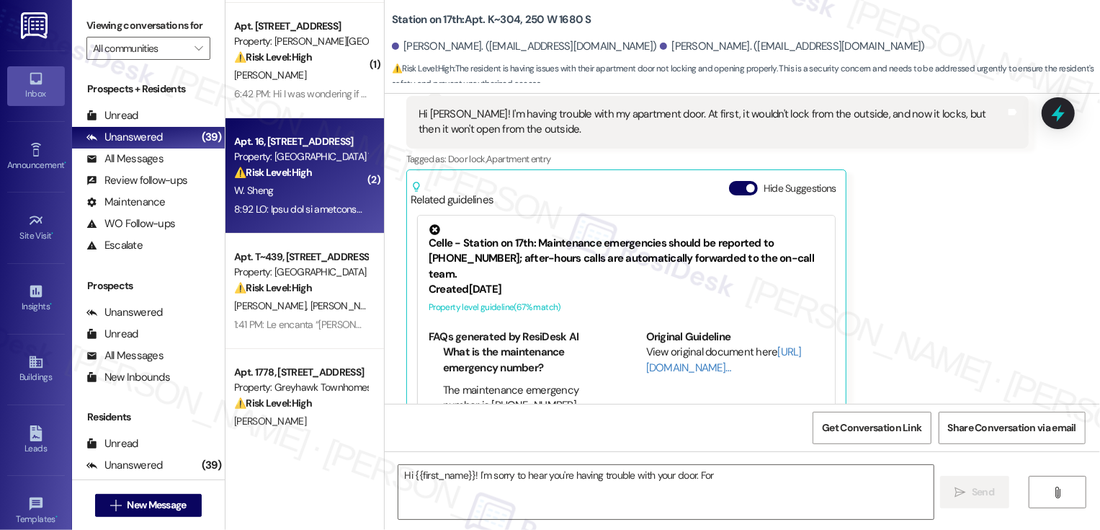
click at [324, 201] on div at bounding box center [301, 209] width 136 height 18
type textarea "Hi {{first_name}}! I'm sorry to hear you're having trouble with your door. For …"
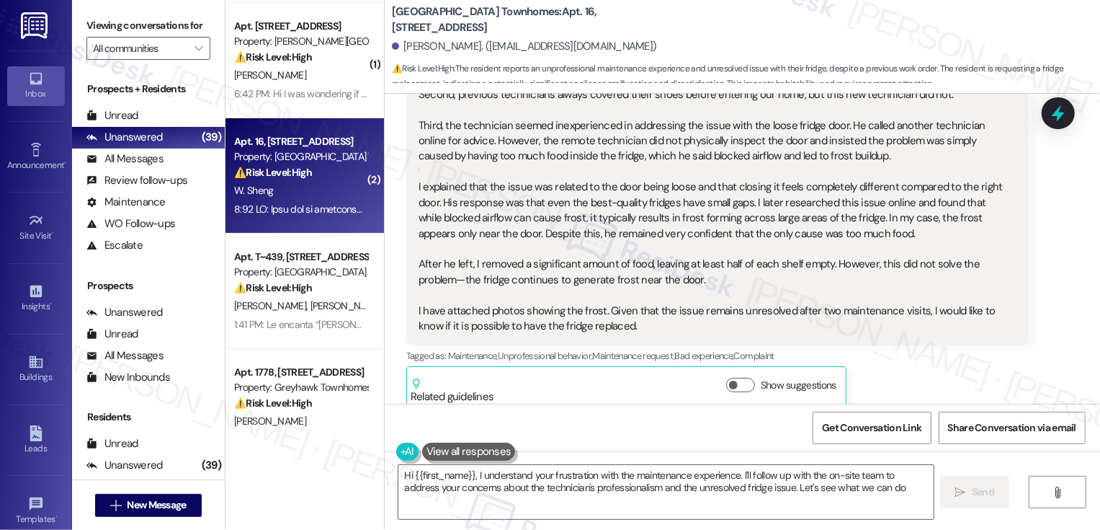
type textarea "Hi {{first_name}}, I understand your frustration with the maintenance experienc…"
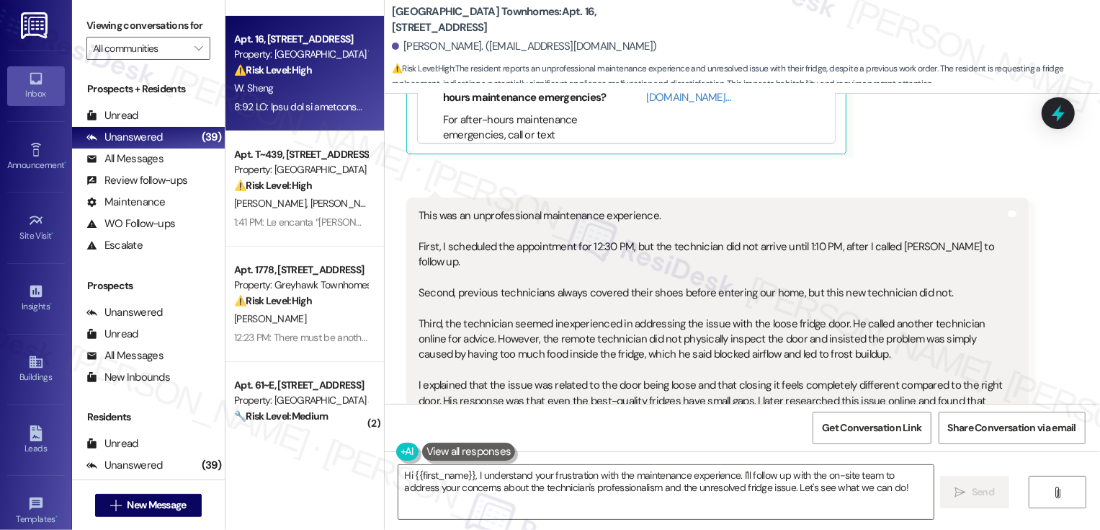
scroll to position [229, 0]
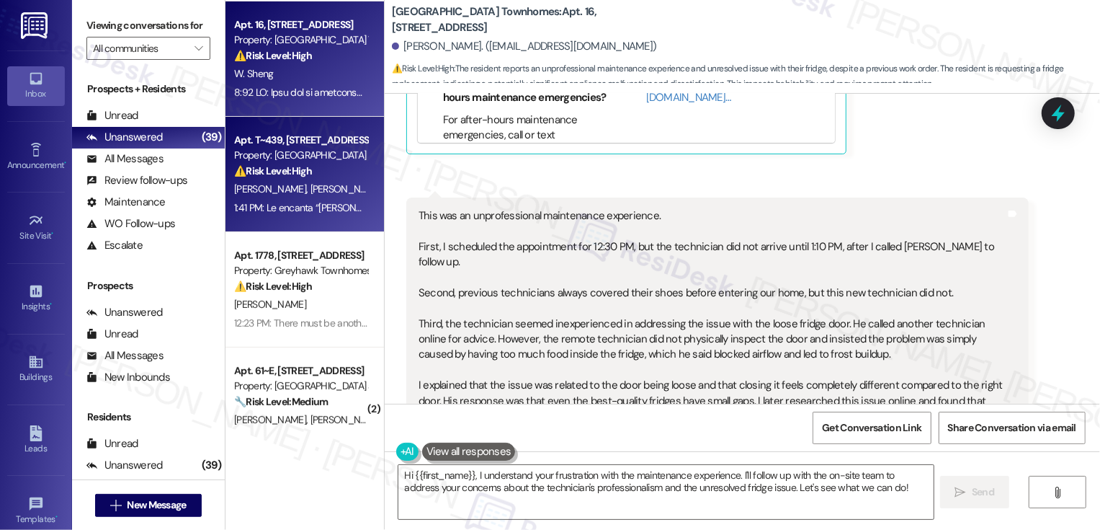
click at [324, 191] on div "[PERSON_NAME] [PERSON_NAME]" at bounding box center [301, 189] width 136 height 18
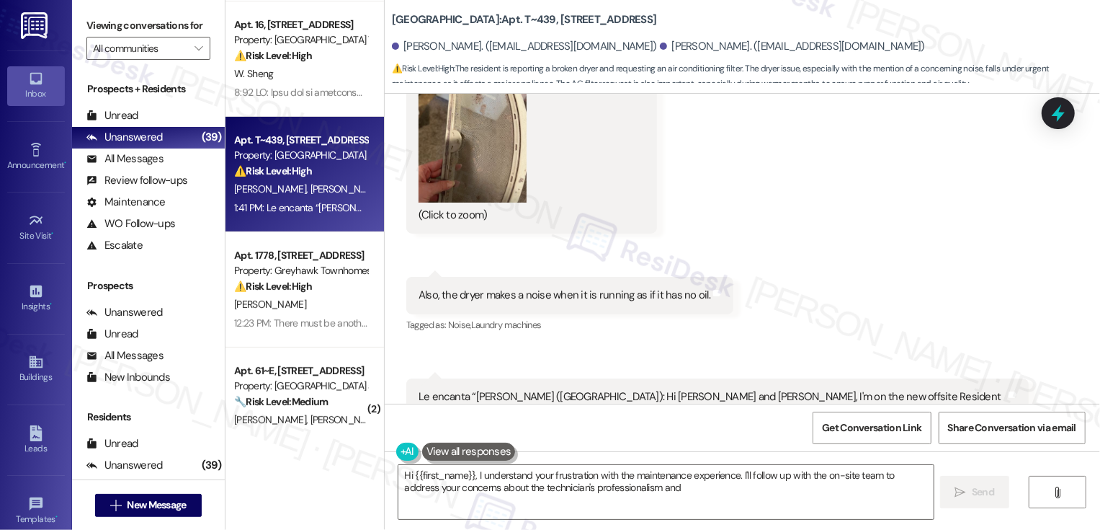
scroll to position [1366, 0]
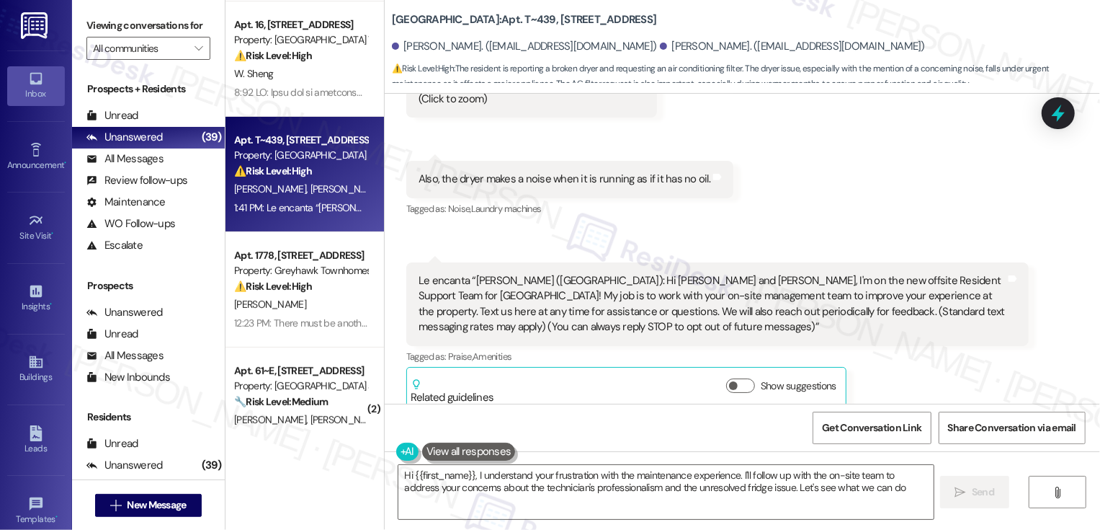
type textarea "Hi {{first_name}}, I understand your frustration with the maintenance experienc…"
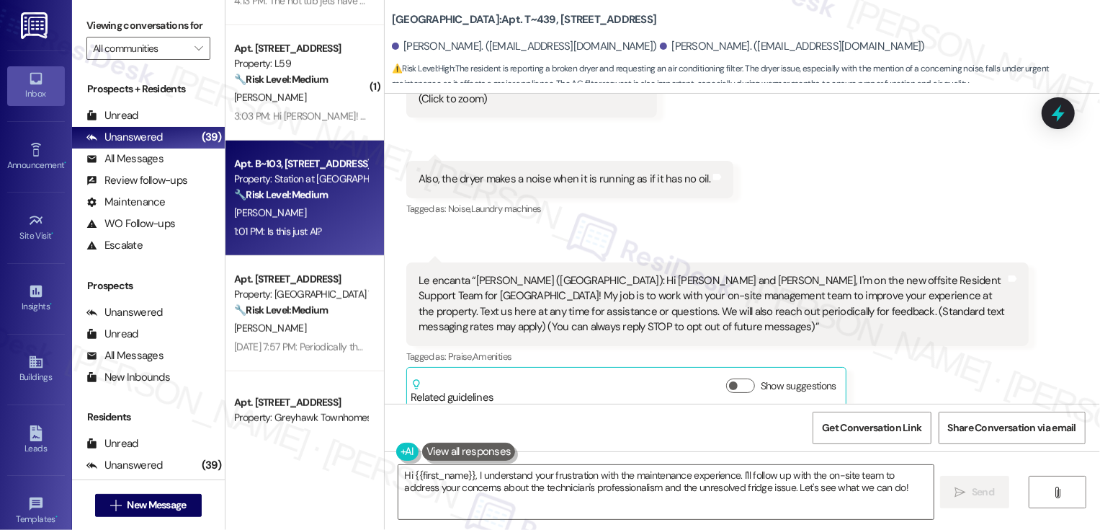
scroll to position [855, 0]
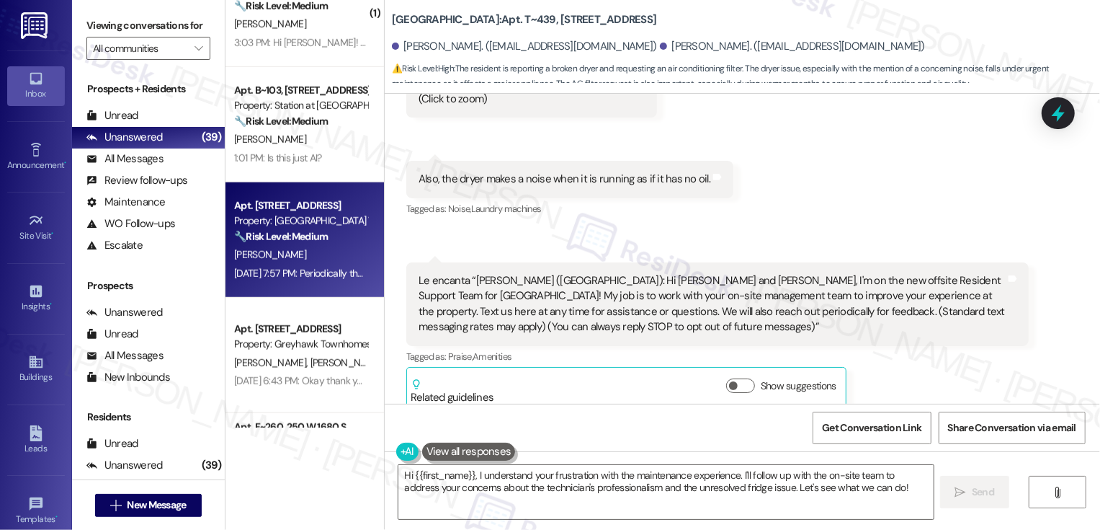
click at [283, 236] on strong "🔧 Risk Level: Medium" at bounding box center [281, 236] width 94 height 13
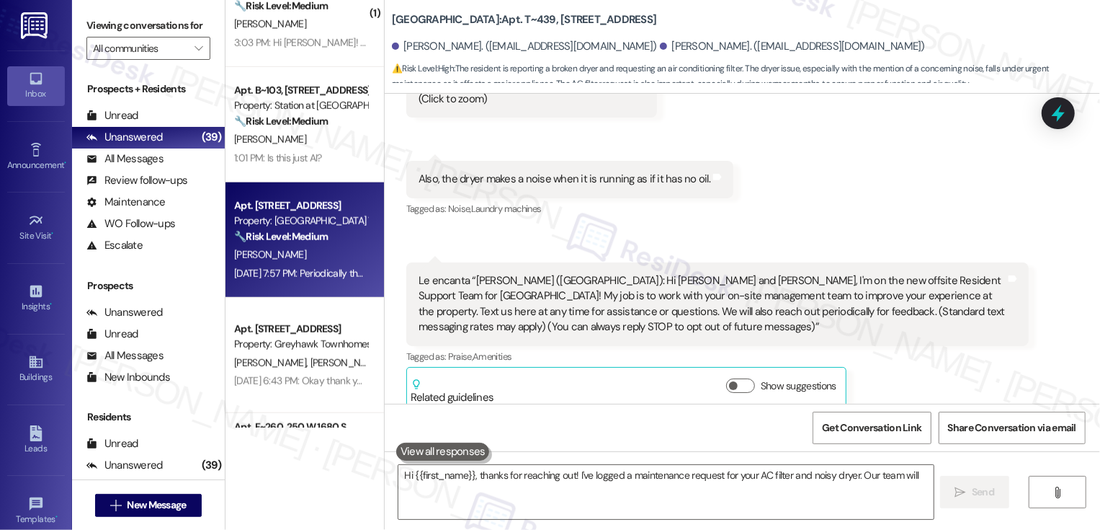
click at [283, 236] on strong "🔧 Risk Level: Medium" at bounding box center [281, 236] width 94 height 13
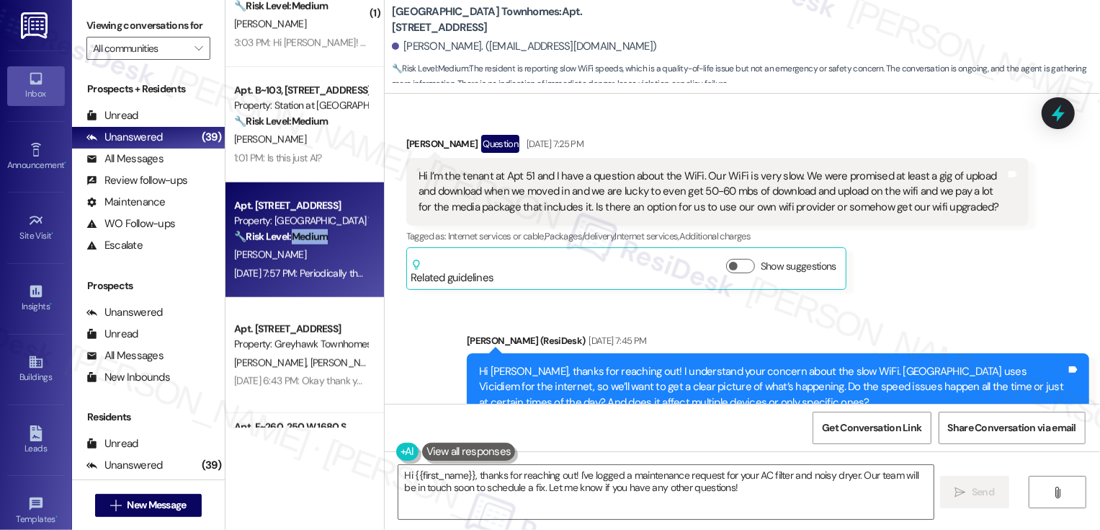
scroll to position [51, 0]
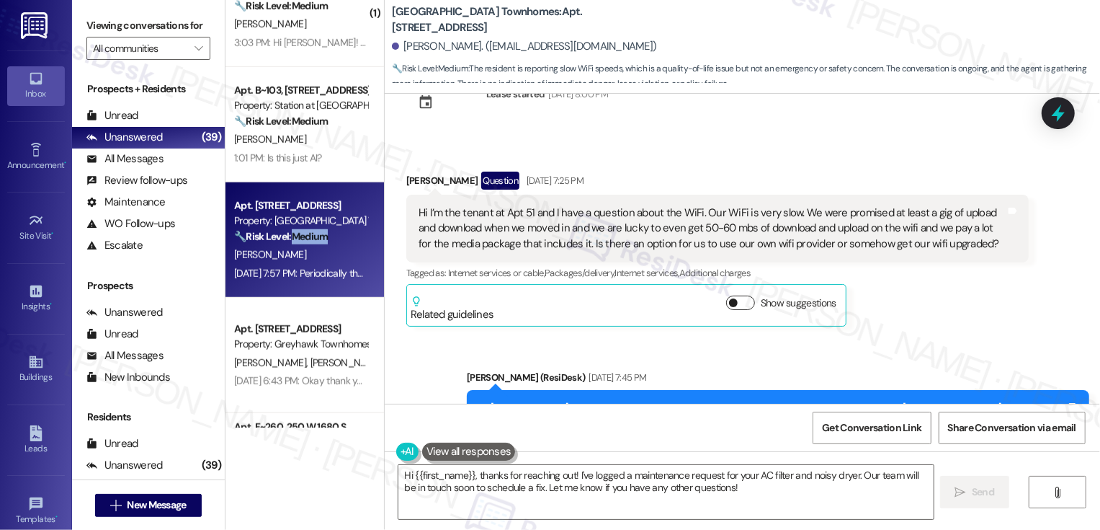
click at [733, 304] on button "Show suggestions" at bounding box center [740, 302] width 29 height 14
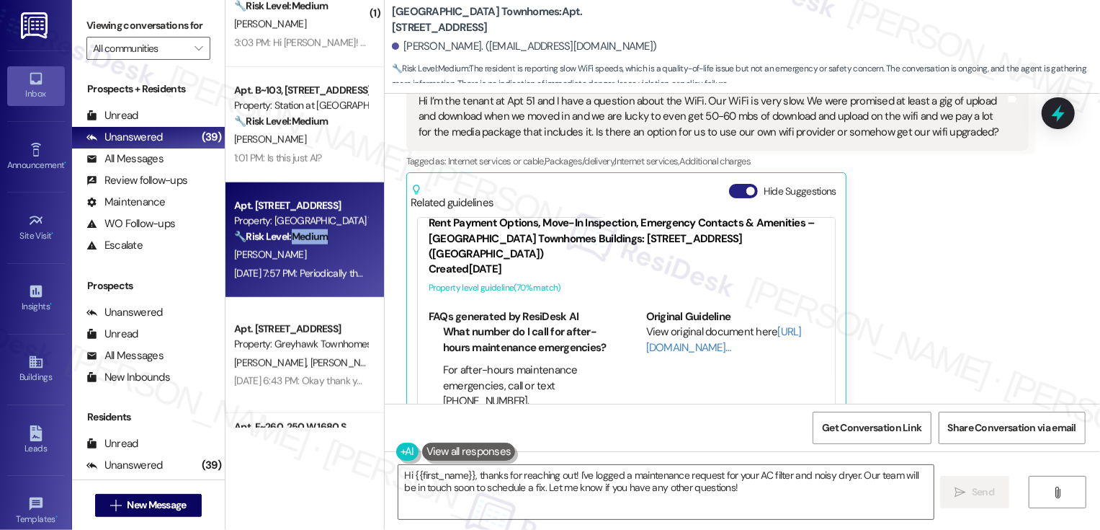
scroll to position [178, 0]
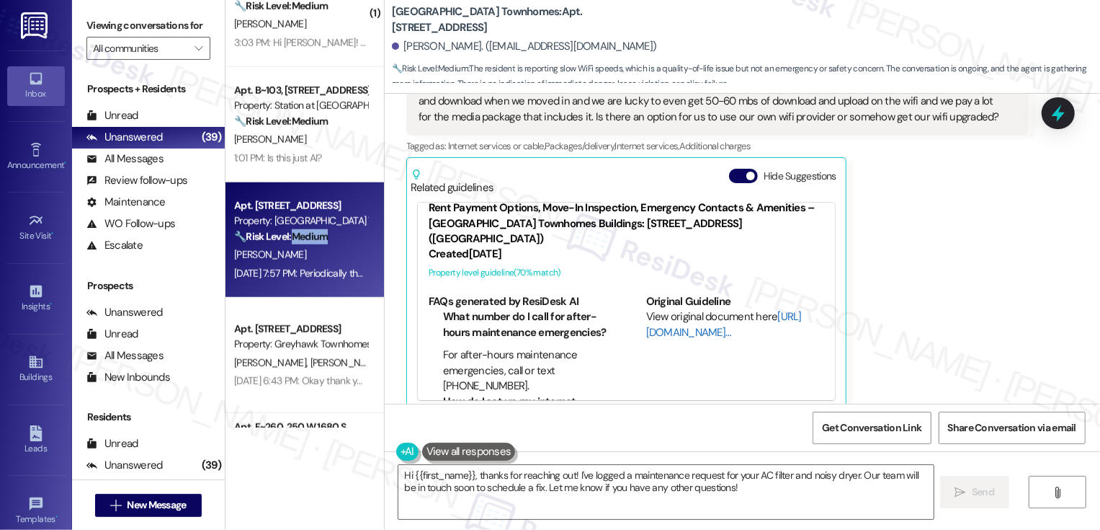
click at [666, 317] on link "[URL][DOMAIN_NAME]…" at bounding box center [724, 324] width 156 height 30
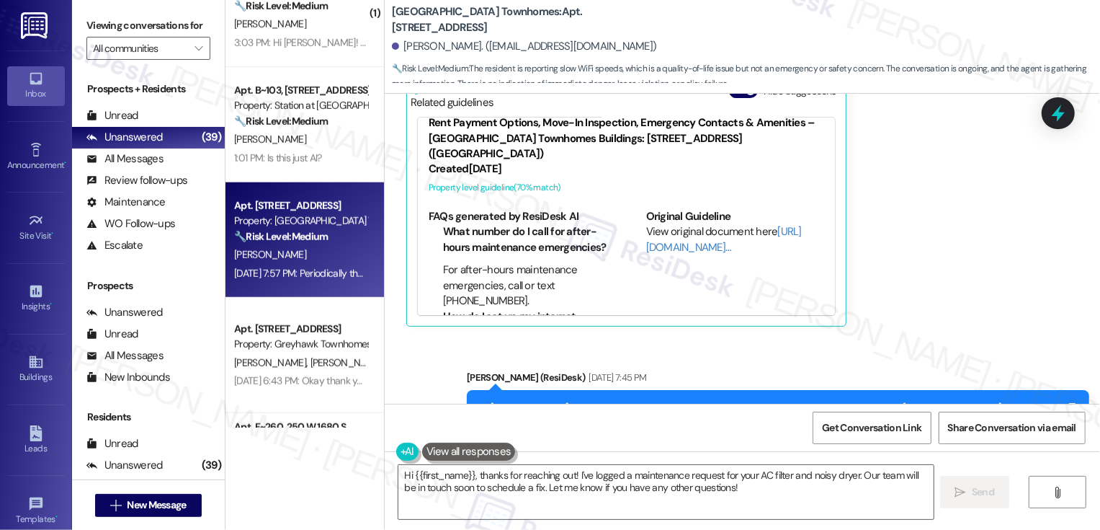
scroll to position [0, 0]
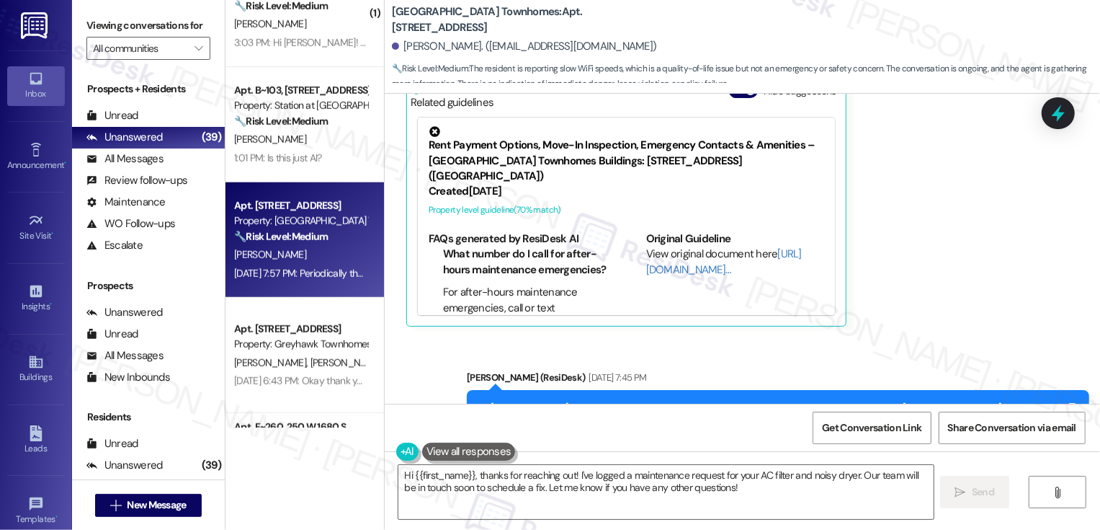
click at [427, 131] on icon at bounding box center [434, 131] width 15 height 15
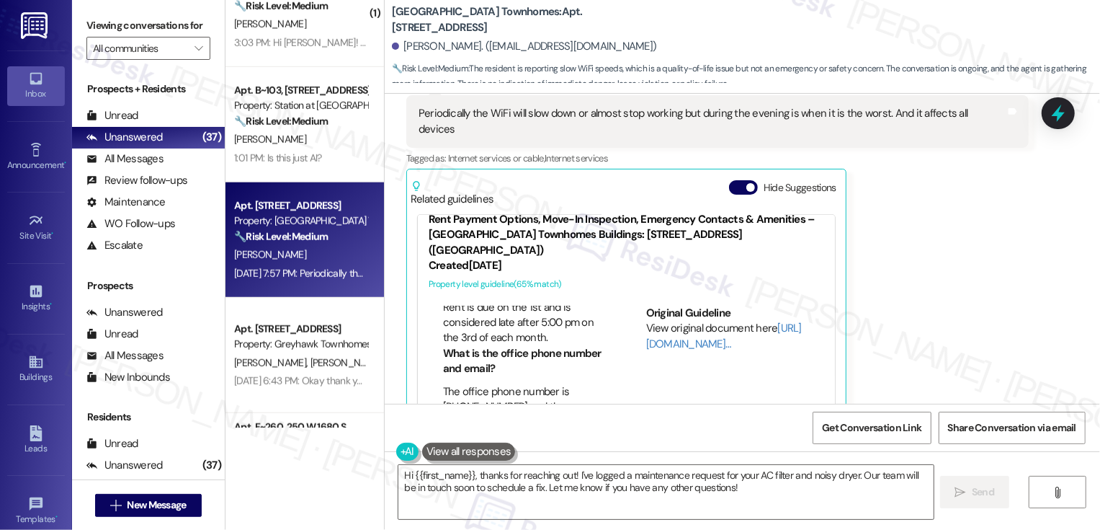
scroll to position [411, 0]
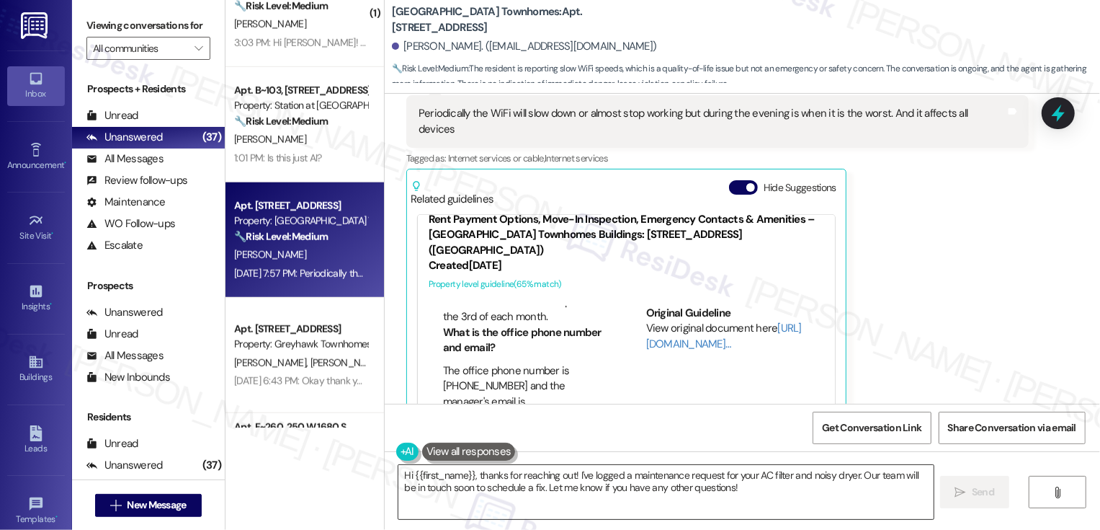
click at [503, 488] on textarea "Hi {{first_name}}, thanks for reaching out! I've logged a maintenance request f…" at bounding box center [665, 492] width 535 height 54
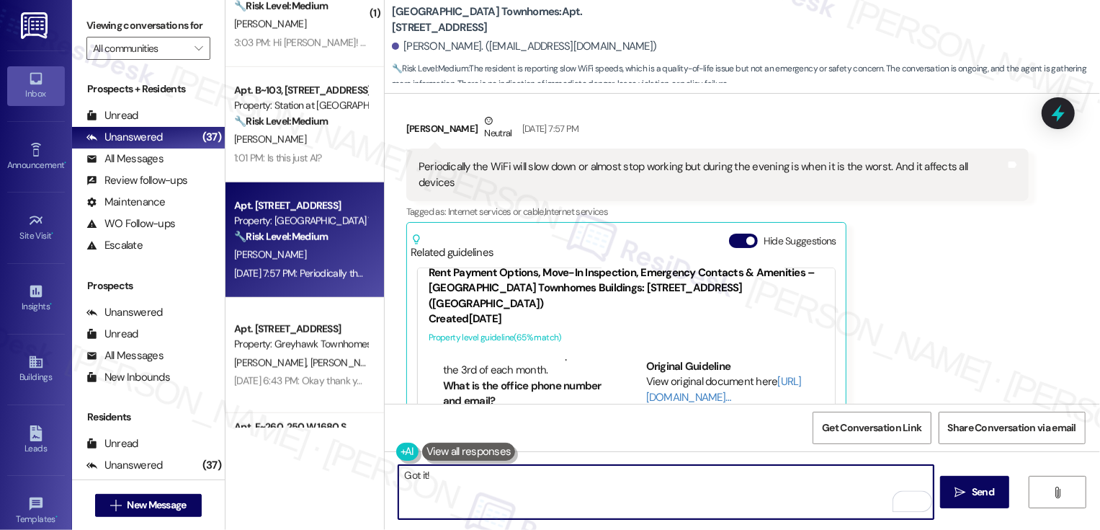
scroll to position [636, 0]
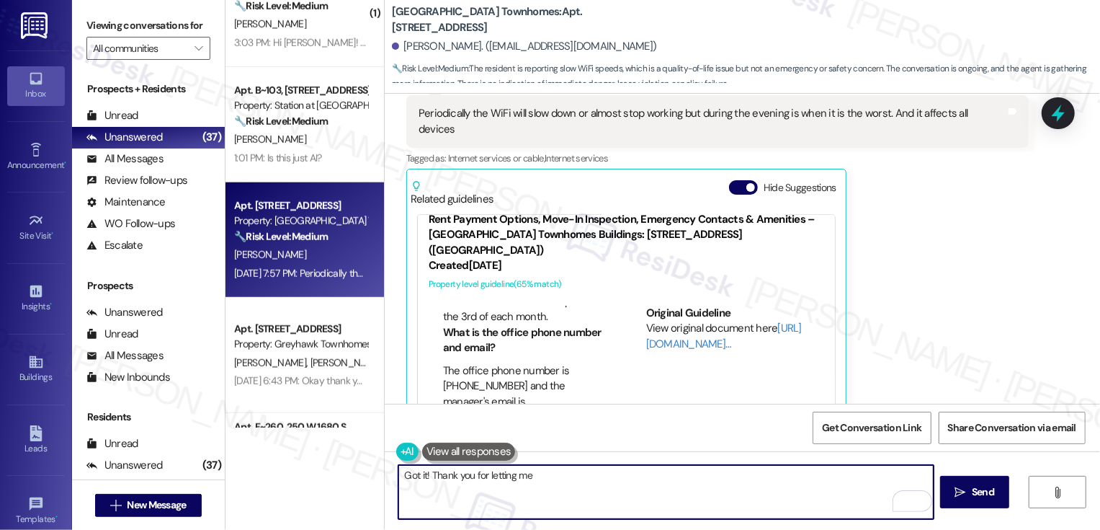
drag, startPoint x: 480, startPoint y: 473, endPoint x: 602, endPoint y: 475, distance: 121.8
click at [599, 475] on textarea "Got it! Thank you for letting me" at bounding box center [665, 492] width 535 height 54
click at [586, 498] on textarea "Got it! Thank you for bringing this issue to our attention. I've take note of t…" at bounding box center [665, 492] width 535 height 54
click at [832, 471] on textarea "Got it! Thank you for bringing this issue to our attention. I've taken note of …" at bounding box center [665, 492] width 535 height 54
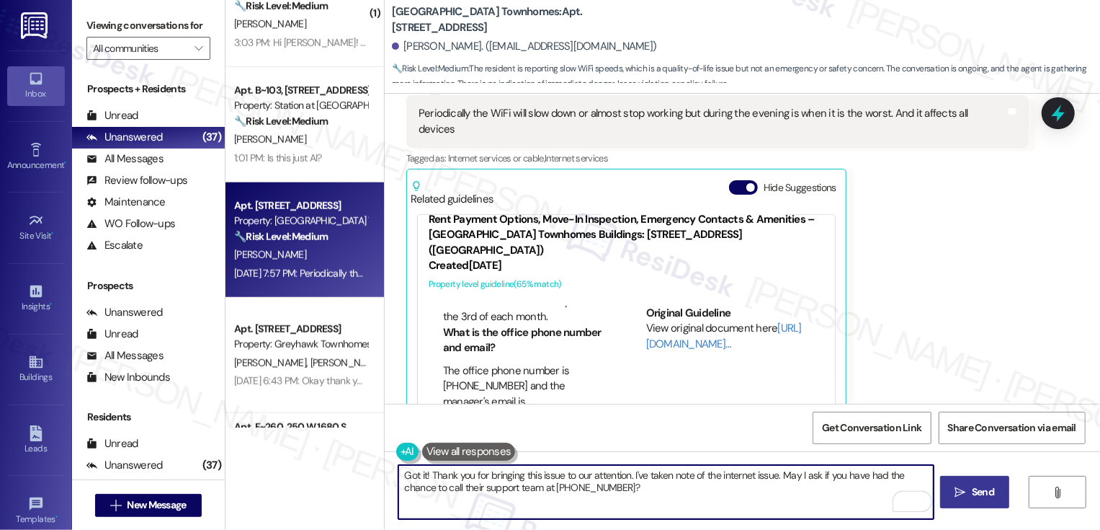
type textarea "Got it! Thank you for bringing this issue to our attention. I've taken note of …"
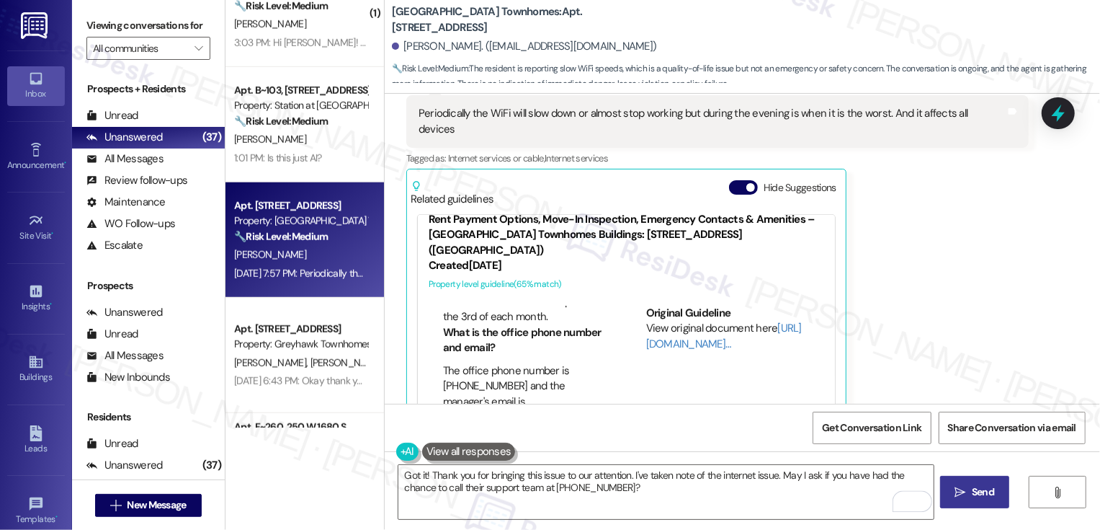
click at [972, 497] on span "Send" at bounding box center [983, 491] width 22 height 15
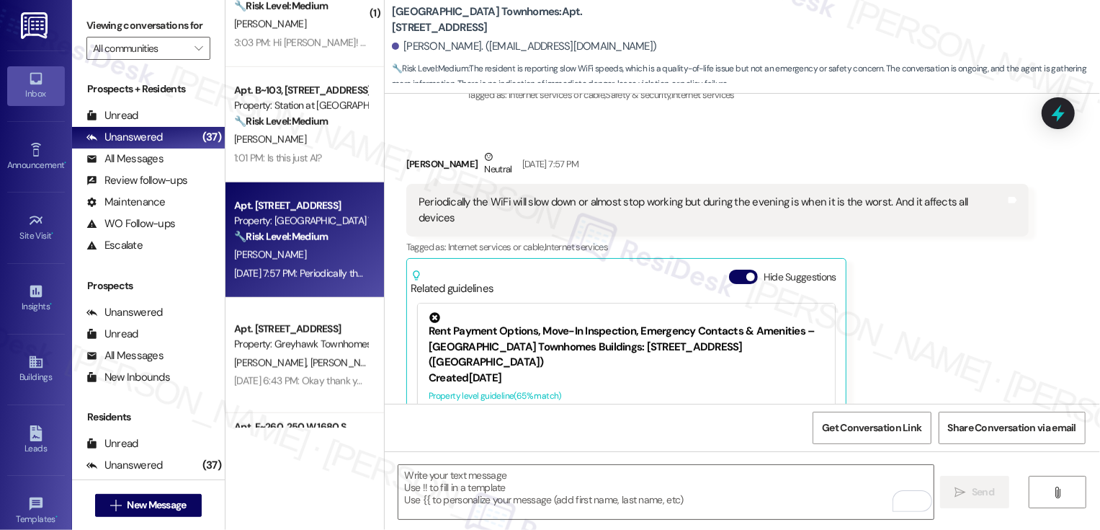
type textarea "Fetching suggested responses. Please feel free to read through the conversation…"
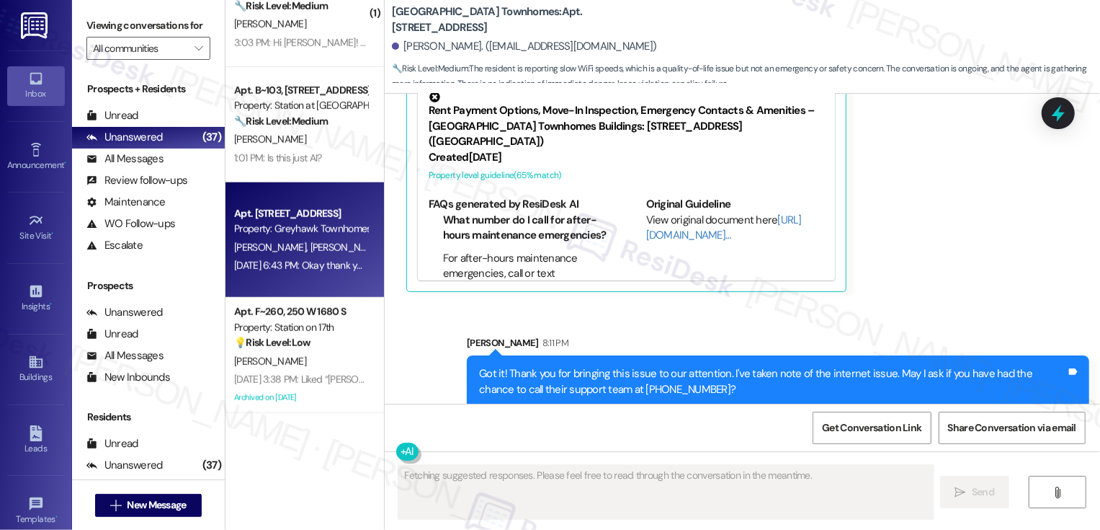
scroll to position [865, 0]
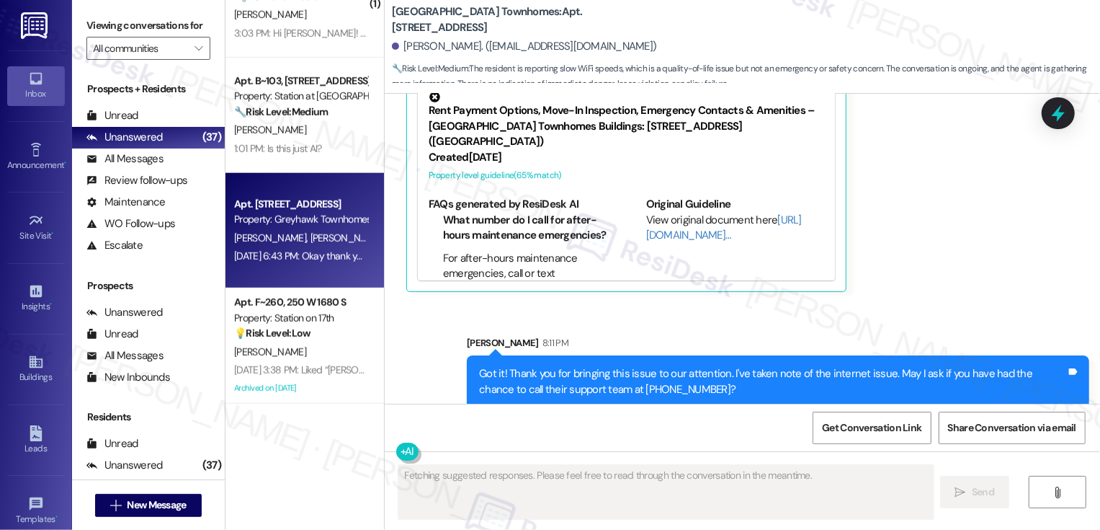
click at [329, 233] on span "[PERSON_NAME]" at bounding box center [346, 237] width 72 height 13
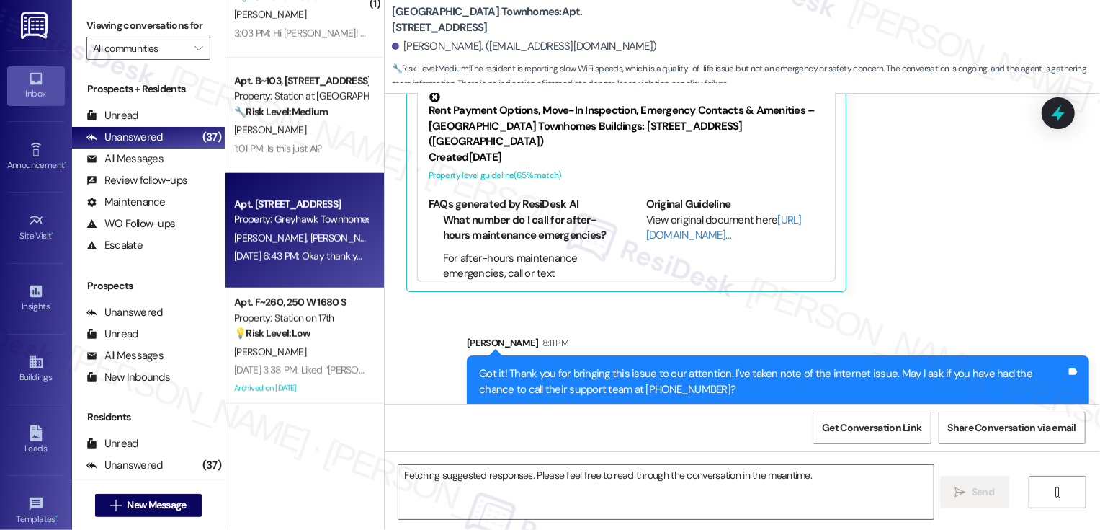
click at [329, 233] on span "[PERSON_NAME]" at bounding box center [346, 237] width 72 height 13
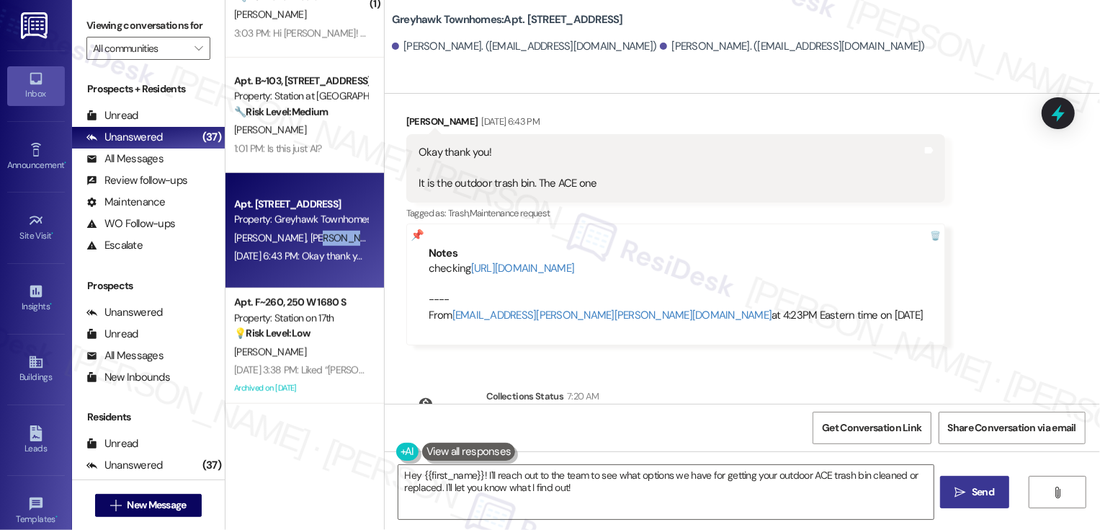
scroll to position [1926, 0]
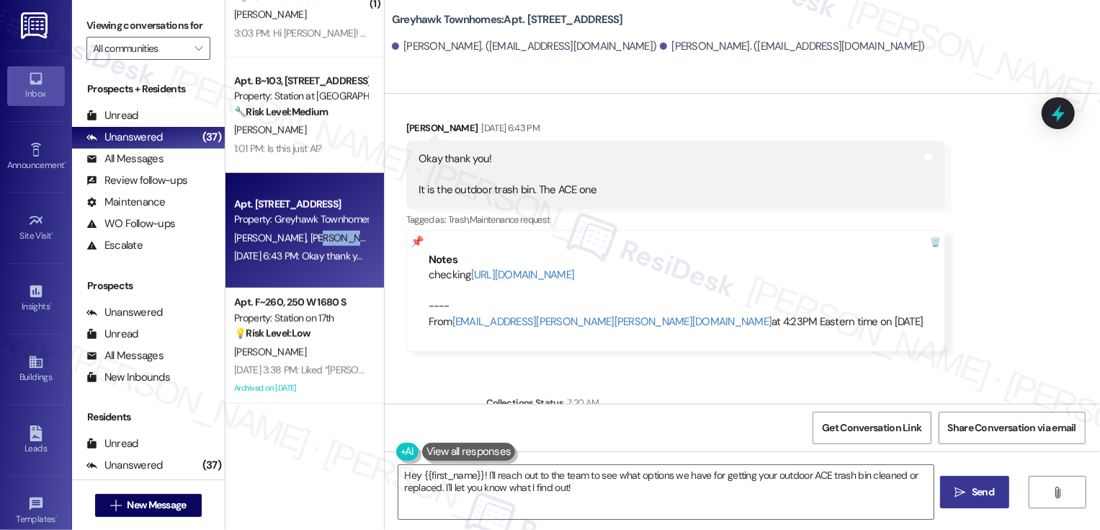
drag, startPoint x: 383, startPoint y: 19, endPoint x: 649, endPoint y: 23, distance: 265.9
click at [649, 23] on div "Greyhawk Townhomes: Apt. [STREET_ADDRESS]" at bounding box center [536, 20] width 288 height 18
copy b "Greyhawk Townhomes: Apt. [STREET_ADDRESS]"
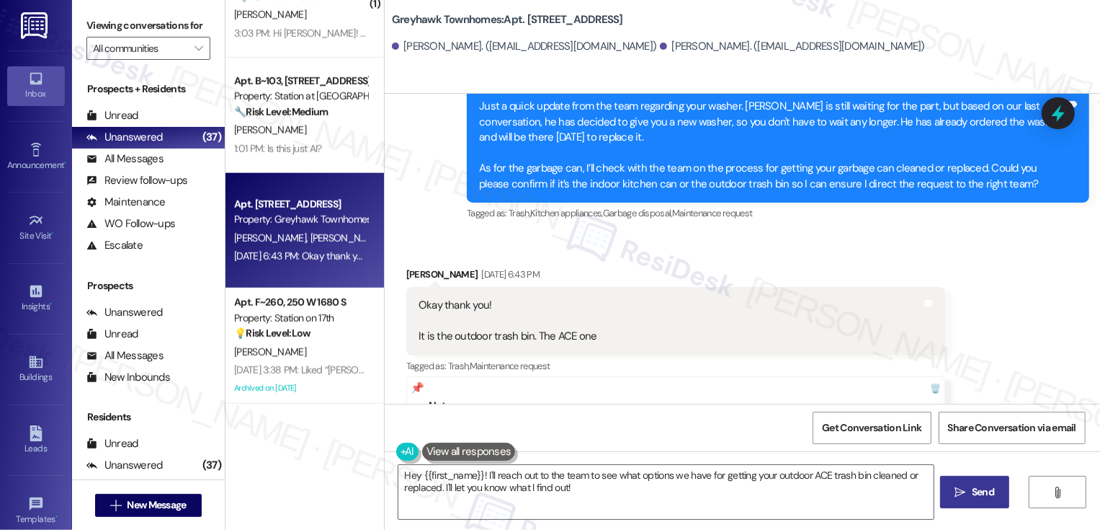
scroll to position [1703, 0]
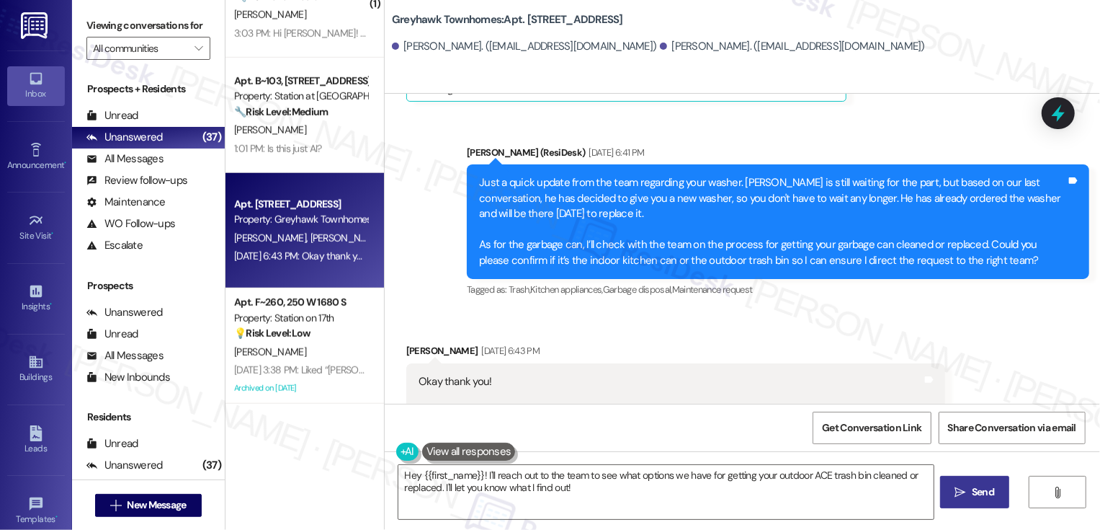
click at [879, 295] on div "Tagged as: Trash , Click to highlight conversations about Trash Kitchen applian…" at bounding box center [778, 289] width 622 height 21
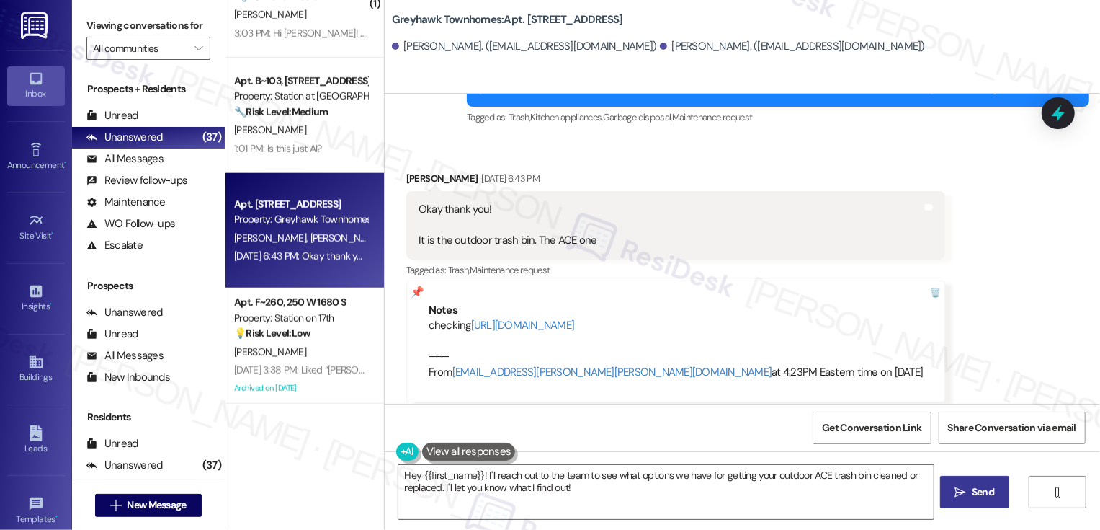
scroll to position [1878, 0]
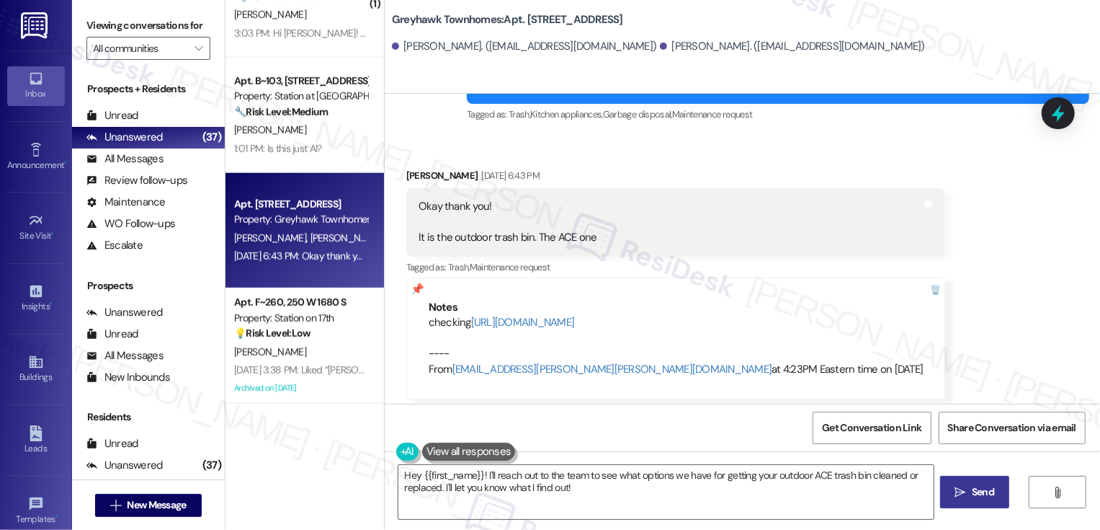
click at [416, 170] on div "[PERSON_NAME] [DATE] 6:43 PM" at bounding box center [676, 178] width 540 height 20
copy div "Raegyn"
click at [452, 474] on textarea "Hey {{first_name}}! I'll reach out to the team to see what options we have for …" at bounding box center [665, 492] width 535 height 54
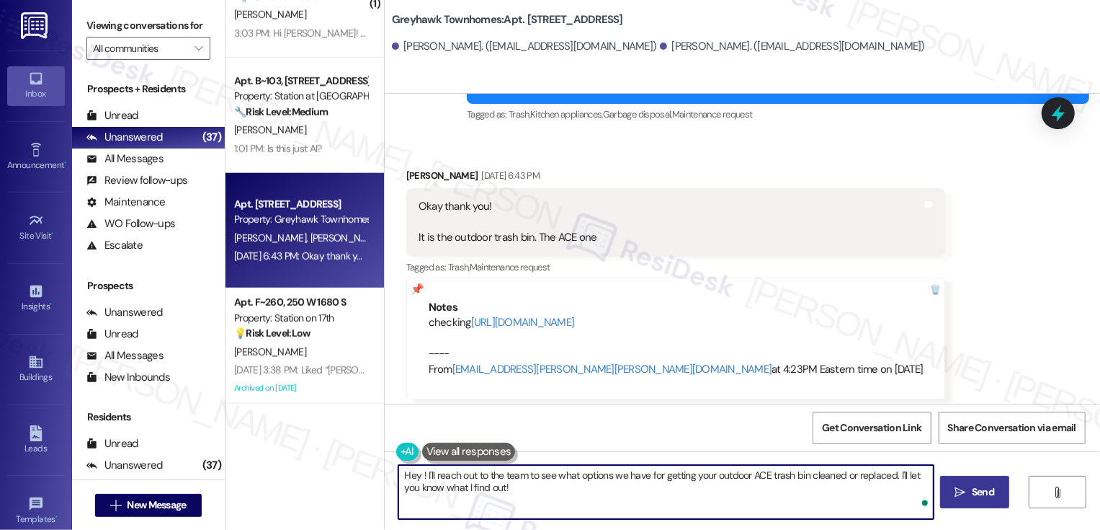
paste textarea "Raegyn"
drag, startPoint x: 447, startPoint y: 478, endPoint x: 586, endPoint y: 514, distance: 143.6
click at [585, 514] on textarea "Hey [PERSON_NAME]! I'll reach out to the team to see what options we have for g…" at bounding box center [665, 492] width 535 height 54
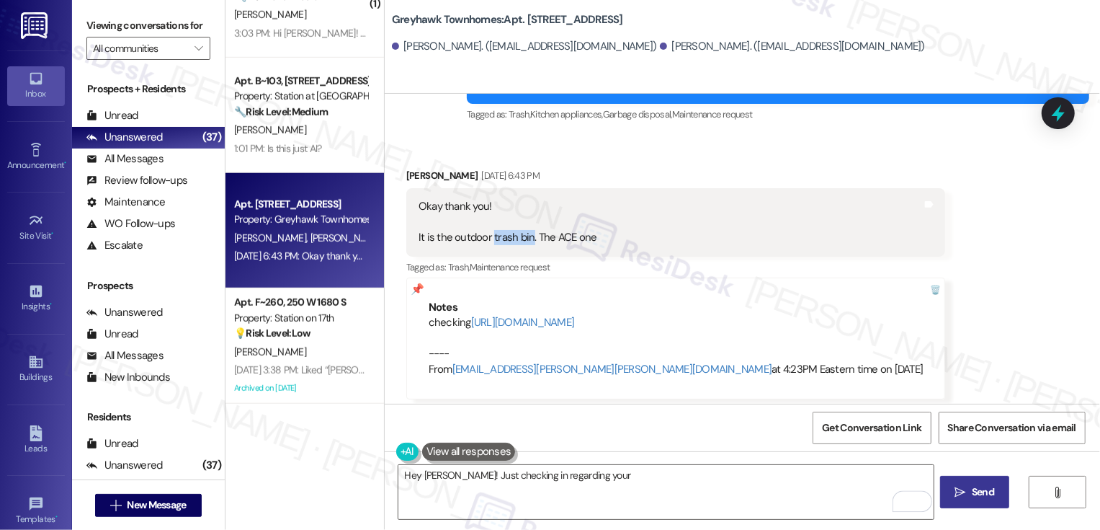
drag, startPoint x: 483, startPoint y: 240, endPoint x: 518, endPoint y: 244, distance: 34.8
click at [520, 244] on div "Okay thank you! It is the outdoor trash bin. The ACE one" at bounding box center [508, 222] width 179 height 46
copy div "trash bin"
click at [616, 485] on textarea "Hey [PERSON_NAME]! Just checking in regarding your" at bounding box center [665, 492] width 535 height 54
paste textarea "trash bin"
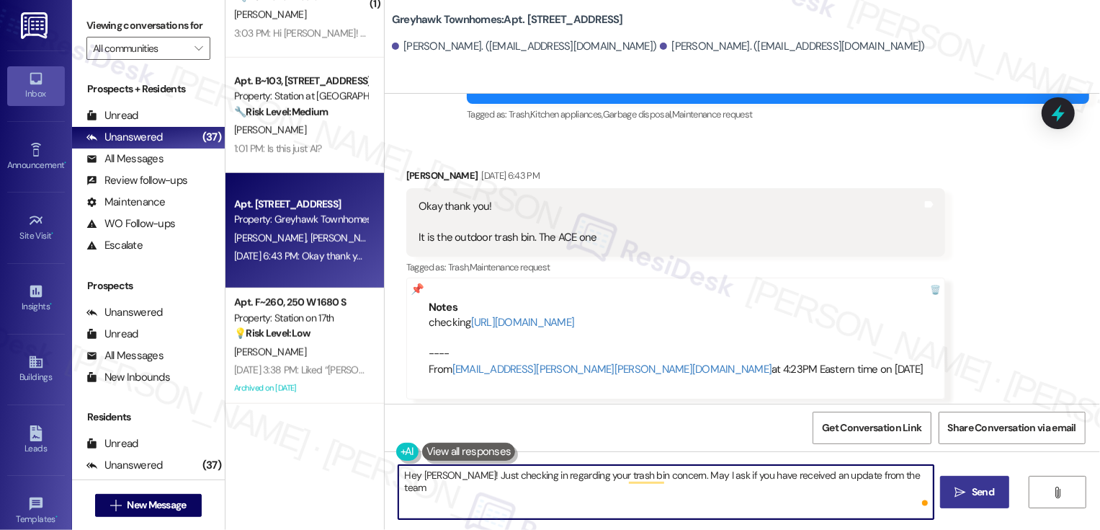
type textarea "Hey [PERSON_NAME]! Just checking in regarding your trash bin concern. May I ask…"
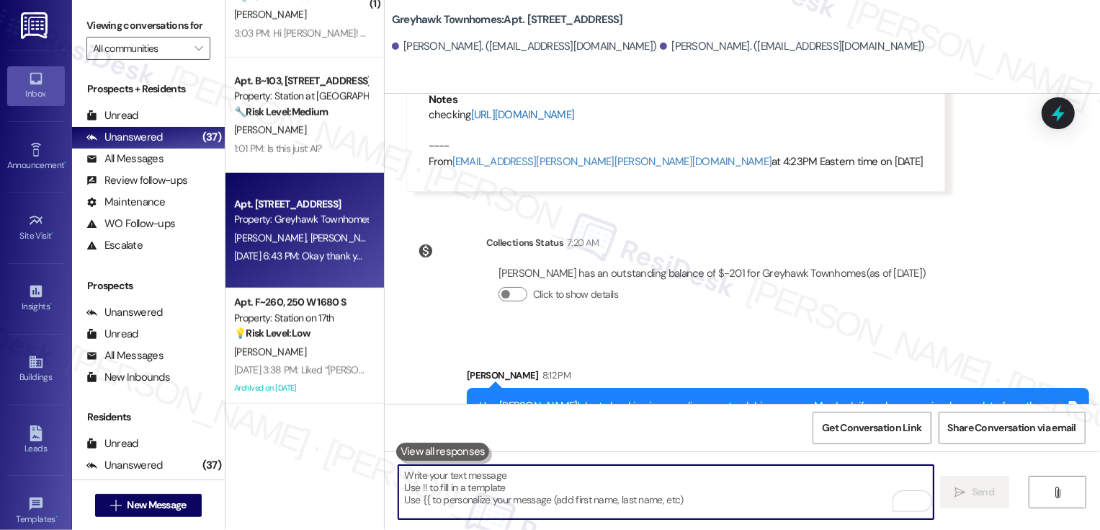
scroll to position [2133, 0]
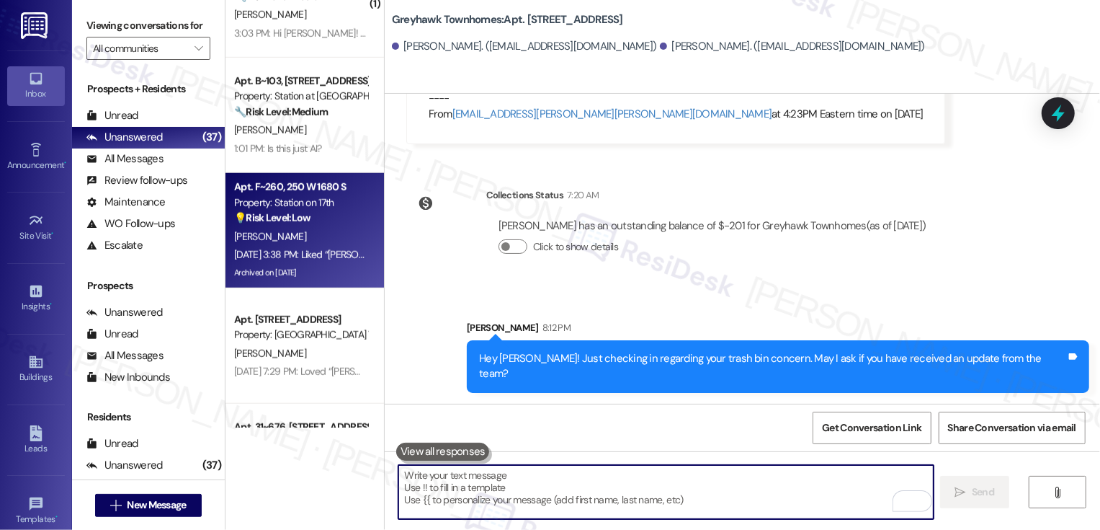
click at [317, 245] on div "[PERSON_NAME]" at bounding box center [301, 237] width 136 height 18
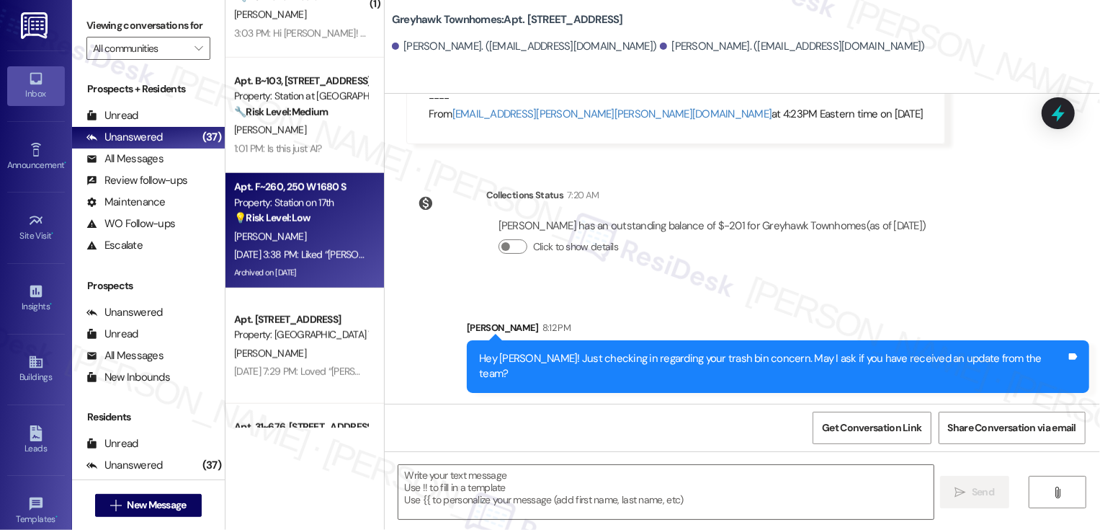
click at [317, 245] on div "[PERSON_NAME]" at bounding box center [301, 237] width 136 height 18
type textarea "Fetching suggested responses. Please feel free to read through the conversation…"
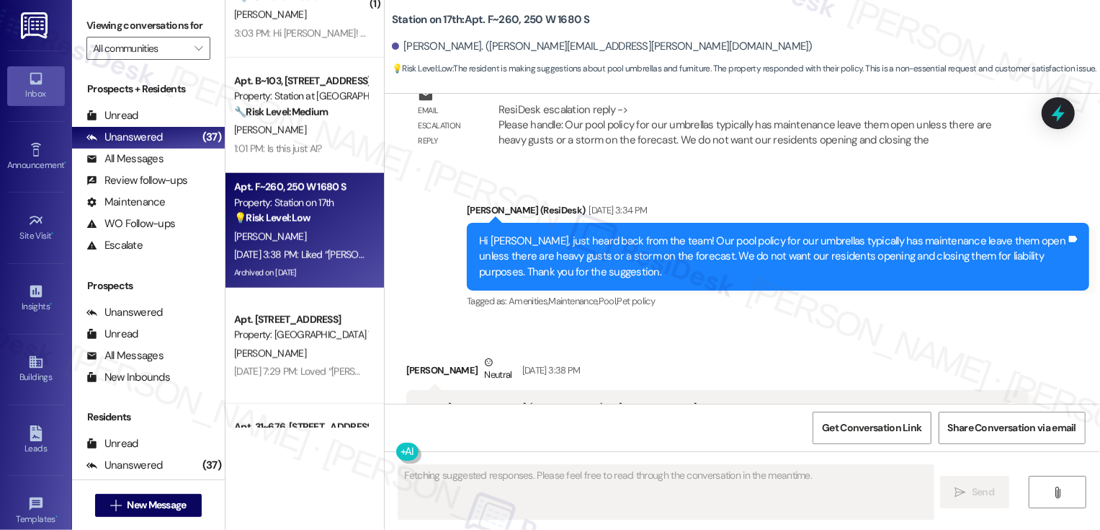
scroll to position [9216, 0]
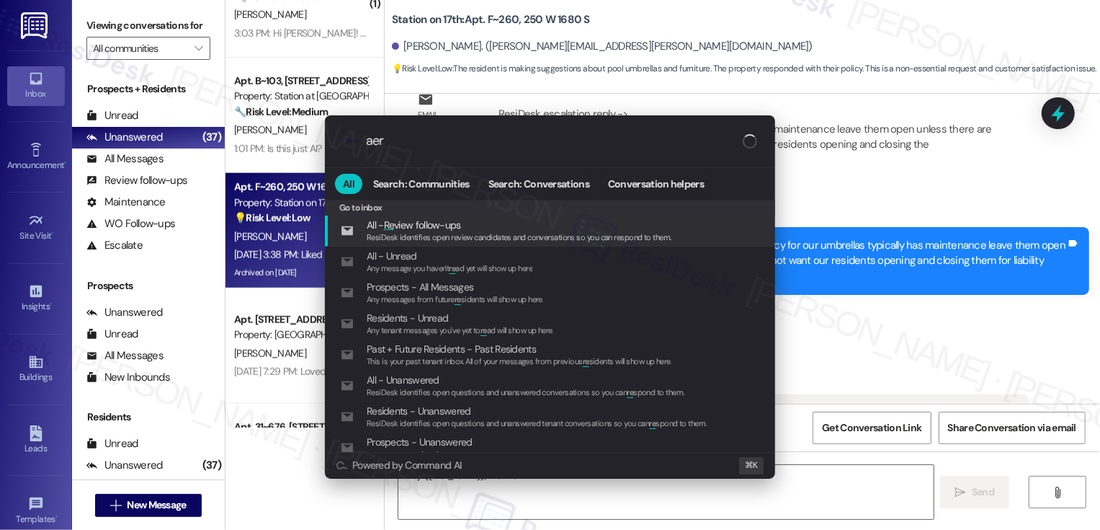
type textarea "Hey {{first_name}}, thanks"
type input "ae"
type textarea "Hey {{first_name}}, thanks for"
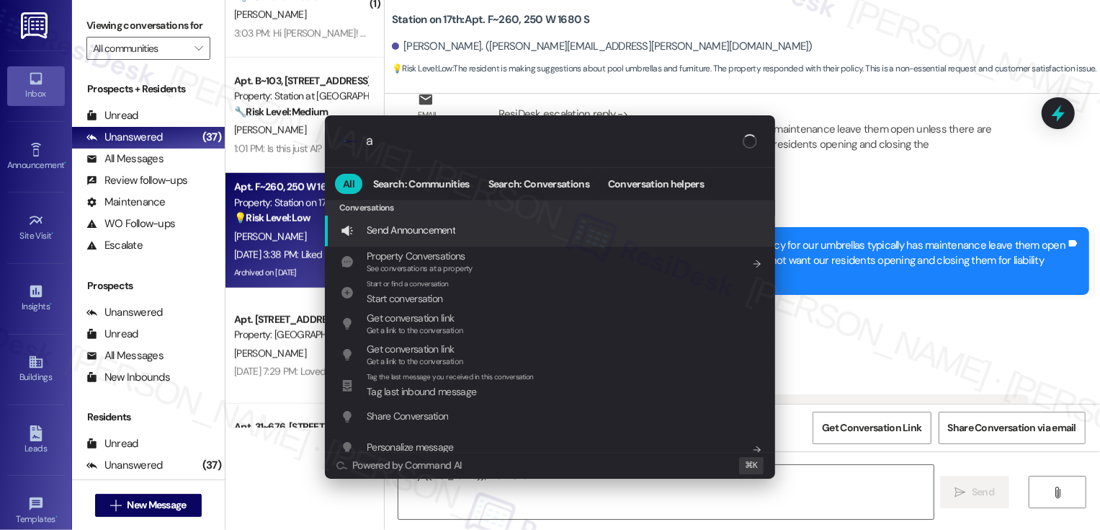
type input "ar"
type textarea "Hey {{first_name}}, thanks for the"
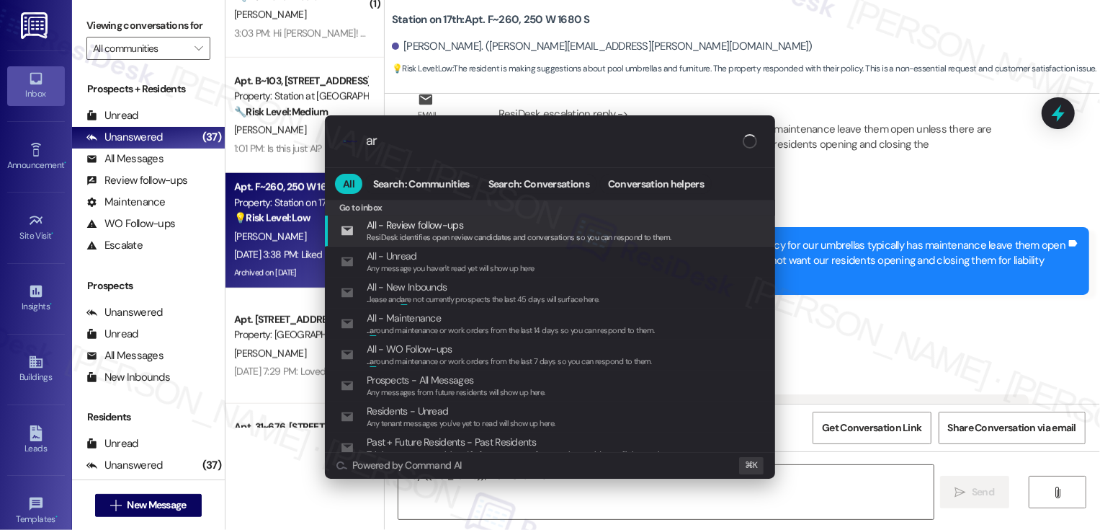
type input "arc"
type textarea "Hey {{first_name}}, thanks for the"
type input "arch"
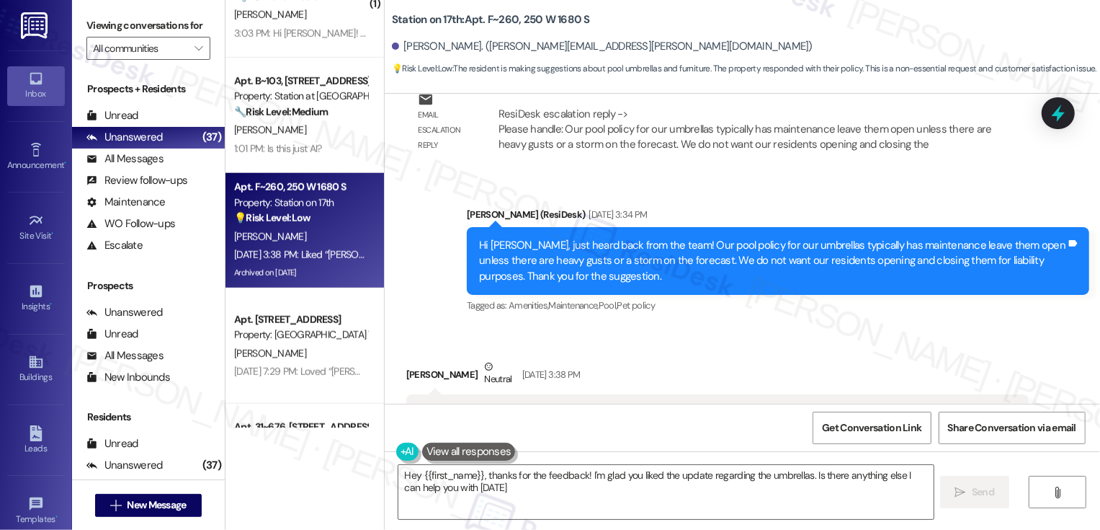
type textarea "Hey {{first_name}}, thanks for the feedback! I'm glad you liked the update rega…"
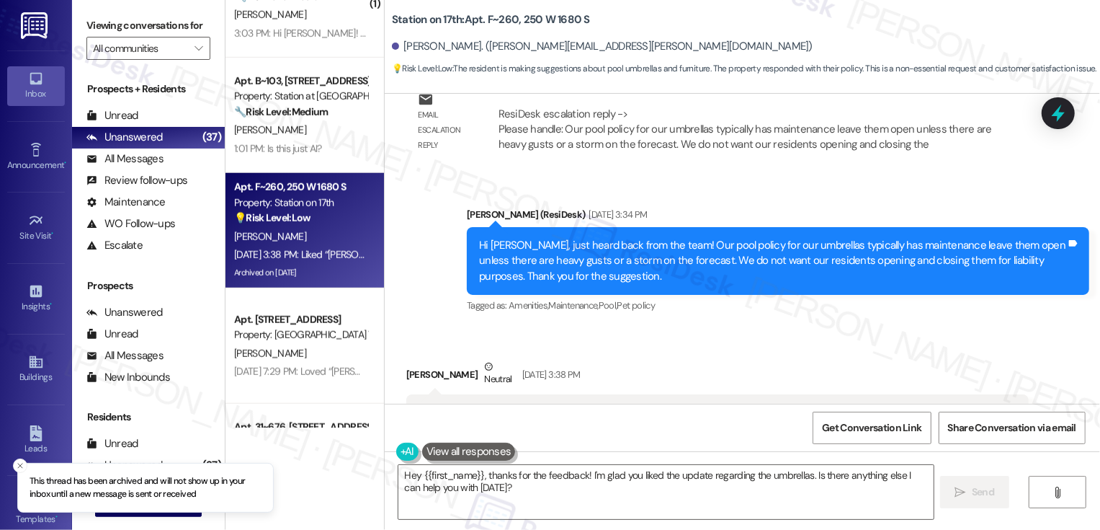
scroll to position [947, 0]
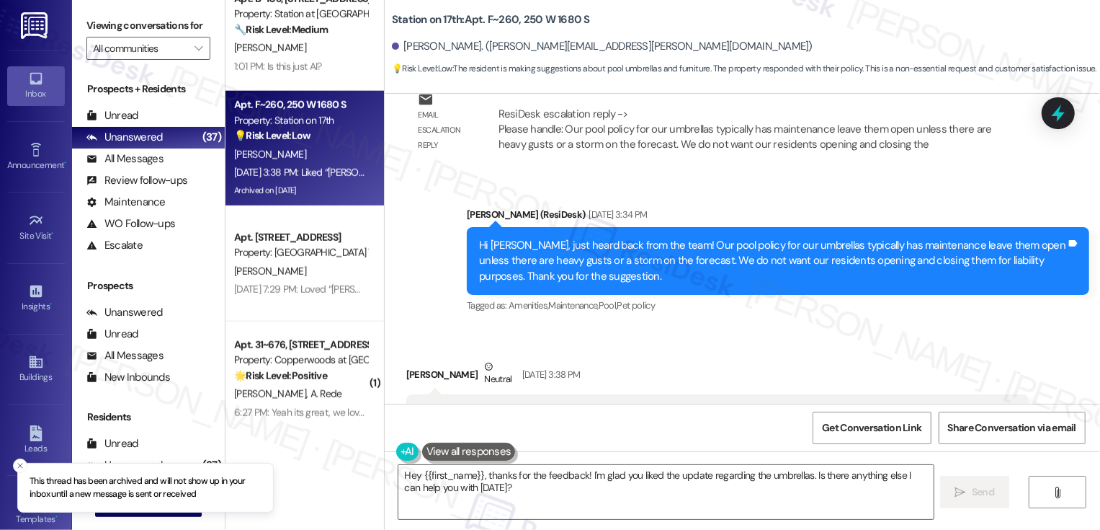
click at [303, 259] on div "Property: [GEOGRAPHIC_DATA] Townhomes" at bounding box center [300, 252] width 133 height 15
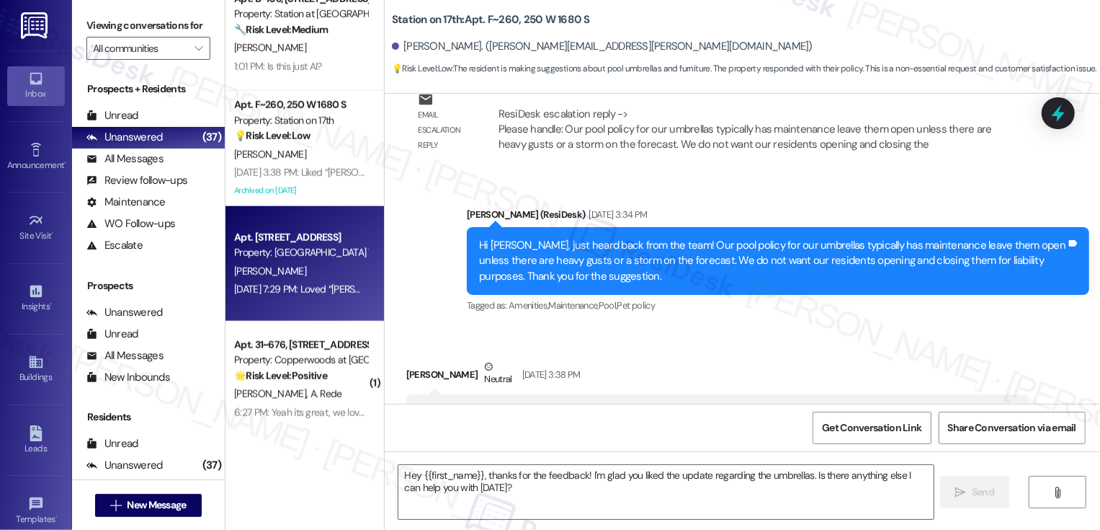
type textarea "Fetching suggested responses. Please feel free to read through the conversation…"
click at [303, 259] on div "Property: [GEOGRAPHIC_DATA] Townhomes" at bounding box center [300, 252] width 133 height 15
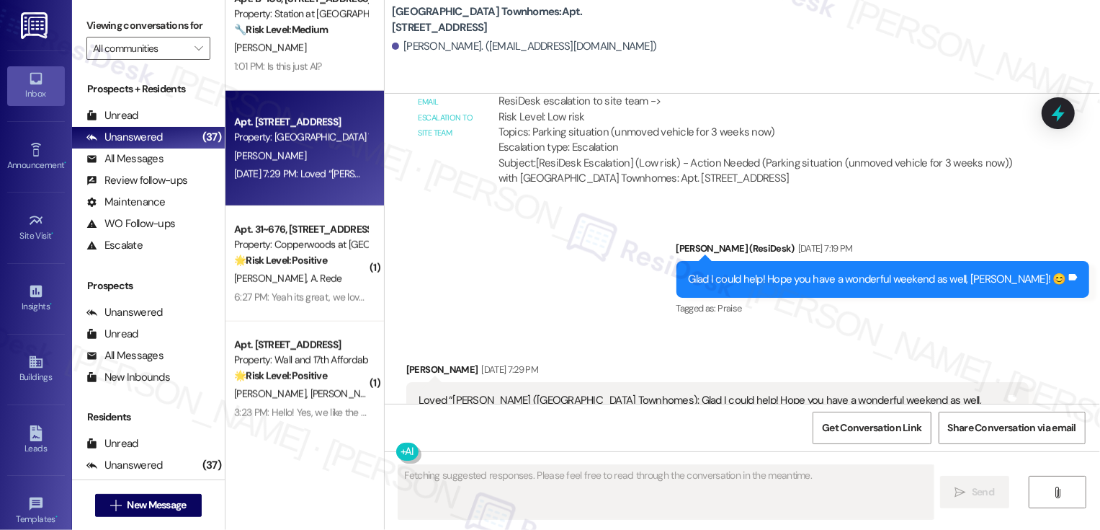
scroll to position [1399, 0]
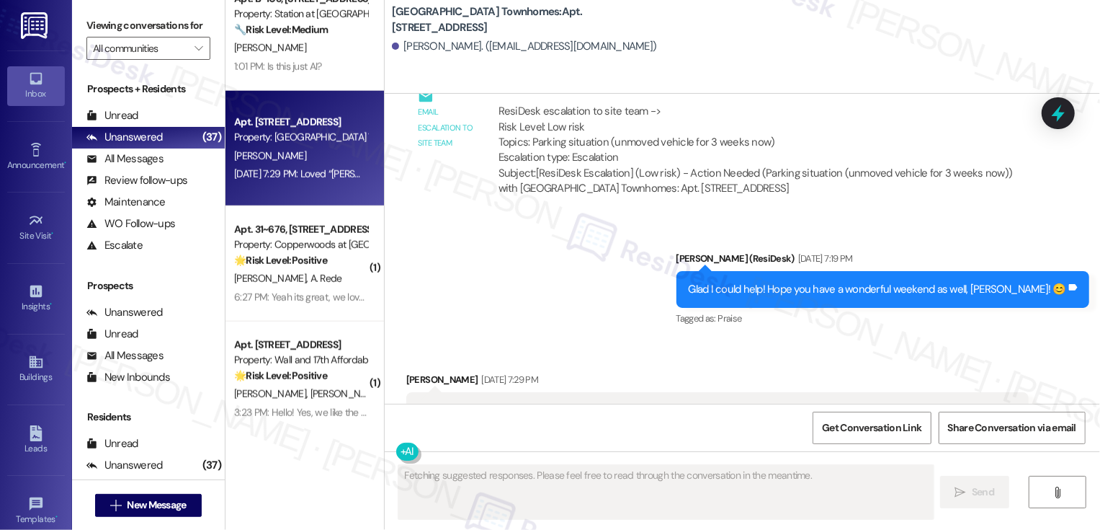
type textarea "Updating..."
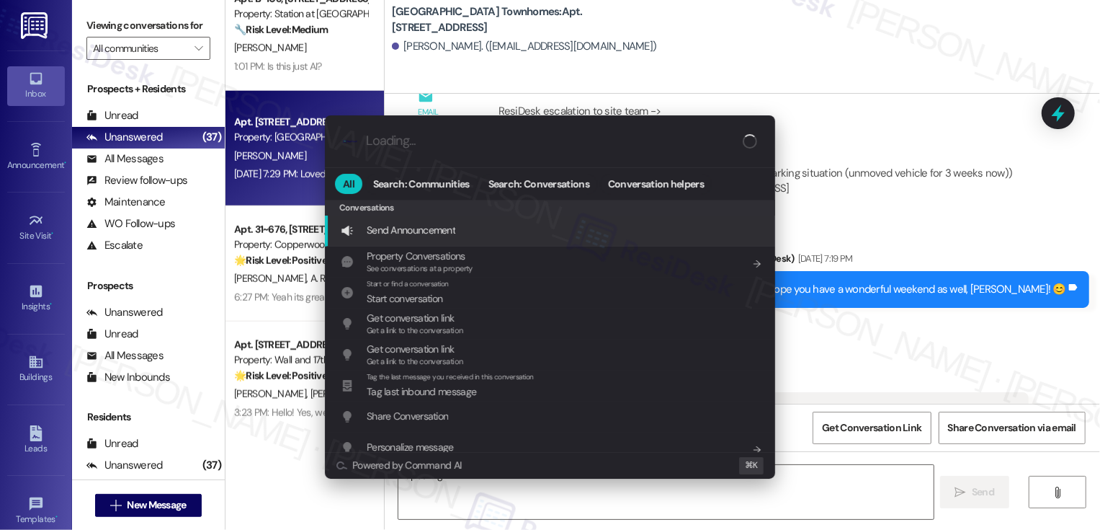
type input "a"
type textarea "Hi"
type input "ar"
type textarea "Hi {{first_name}}"
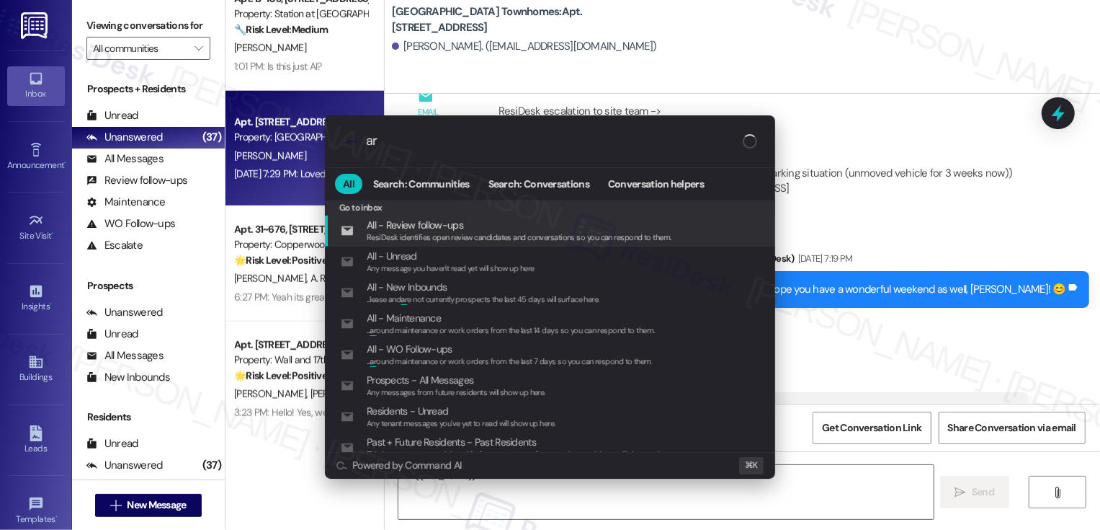
type input "arc"
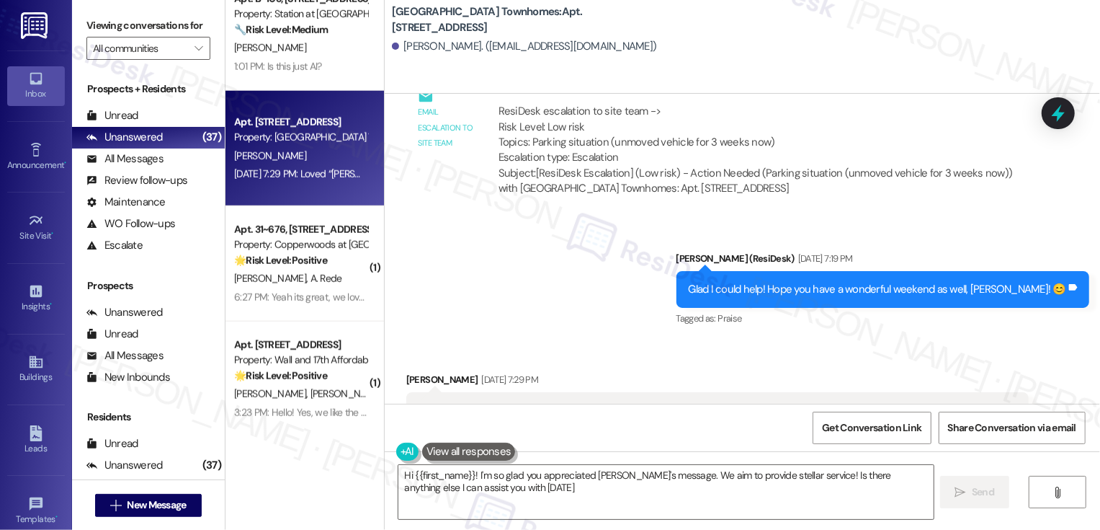
type textarea "Hi {{first_name}}! I'm so glad you appreciated [PERSON_NAME]'s message. We aim …"
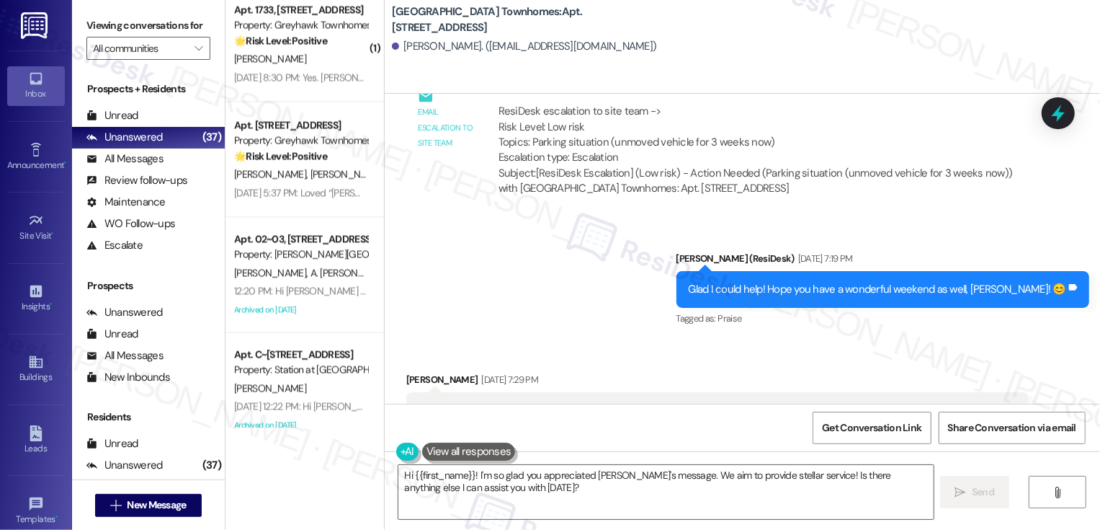
scroll to position [2065, 0]
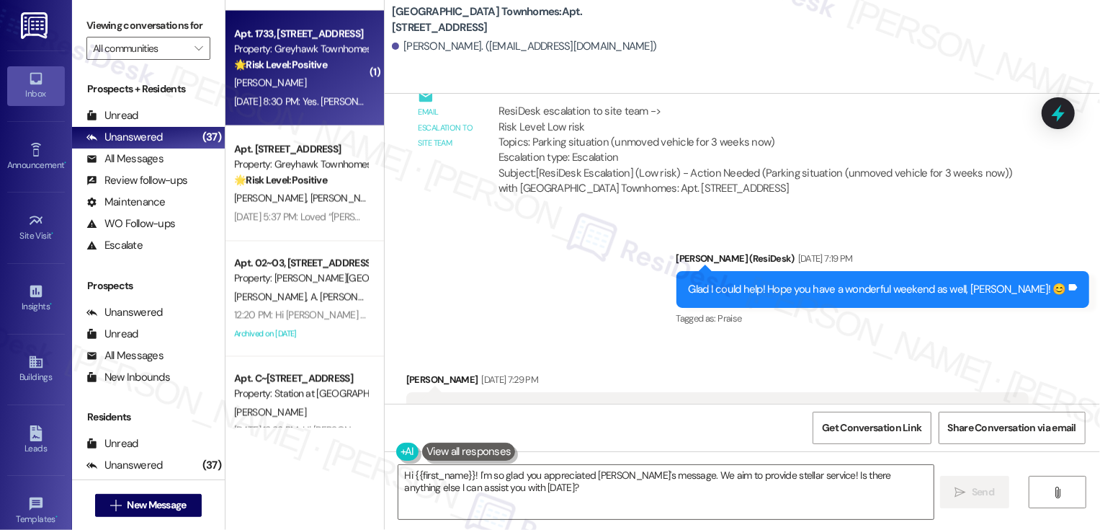
click at [324, 72] on div "Apt. [STREET_ADDRESS] Property: Greyhawk Townhomes 🌟 Risk Level: Positive The r…" at bounding box center [301, 48] width 136 height 49
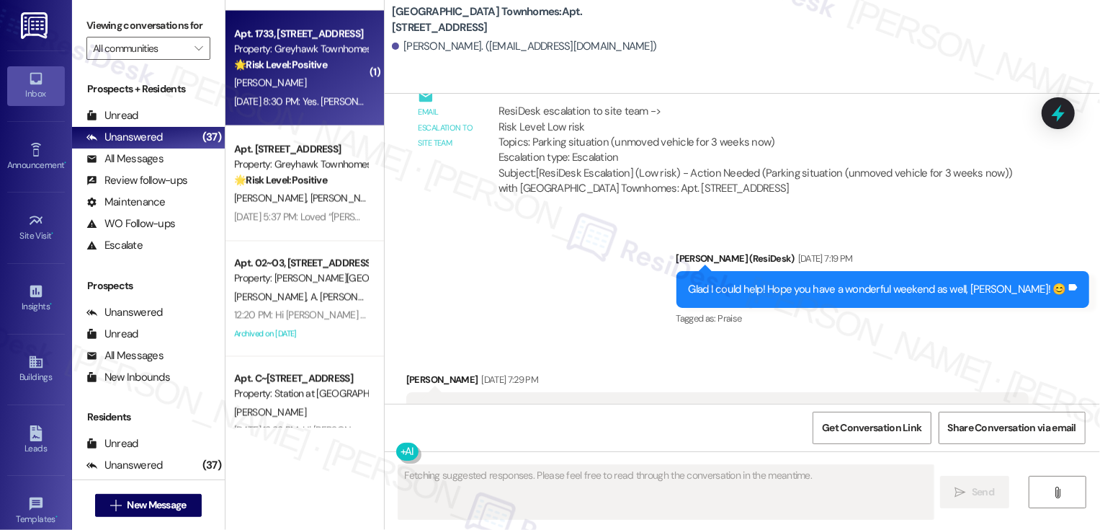
scroll to position [926, 0]
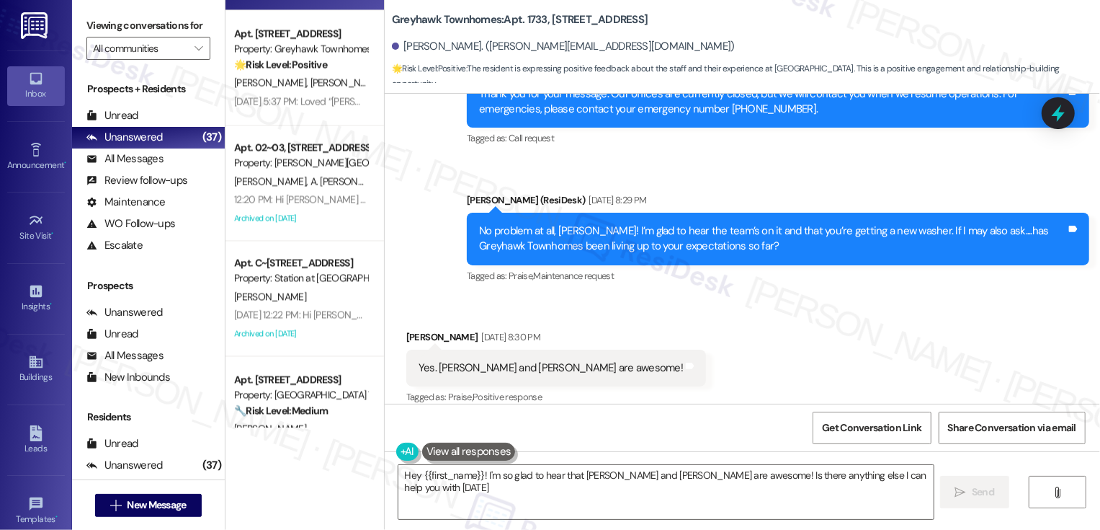
type textarea "Hey {{first_name}}! I'm so glad to hear that [PERSON_NAME] and [PERSON_NAME] ar…"
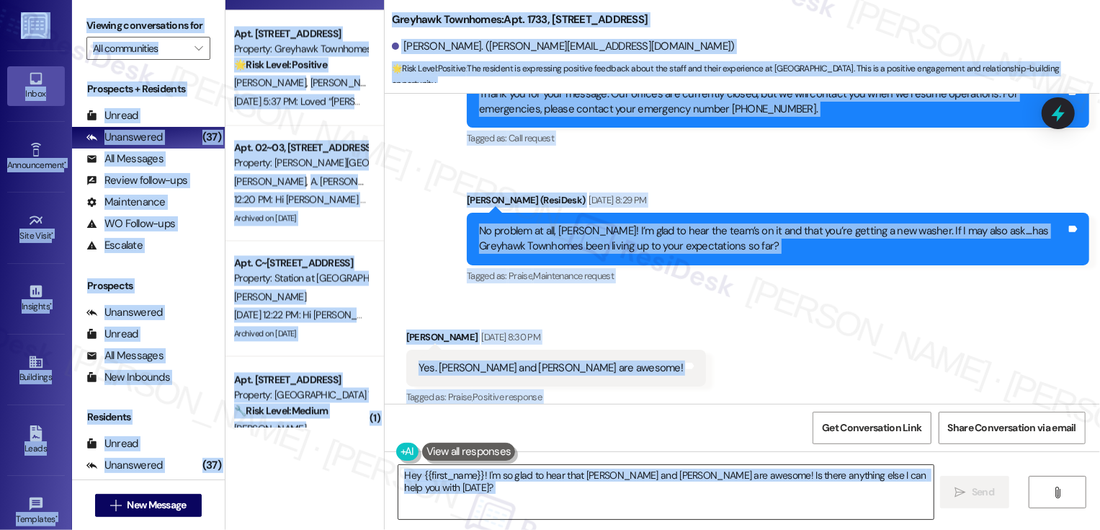
click at [565, 477] on textarea "Hey {{first_name}}! I'm so glad to hear that [PERSON_NAME] and [PERSON_NAME] ar…" at bounding box center [665, 492] width 535 height 54
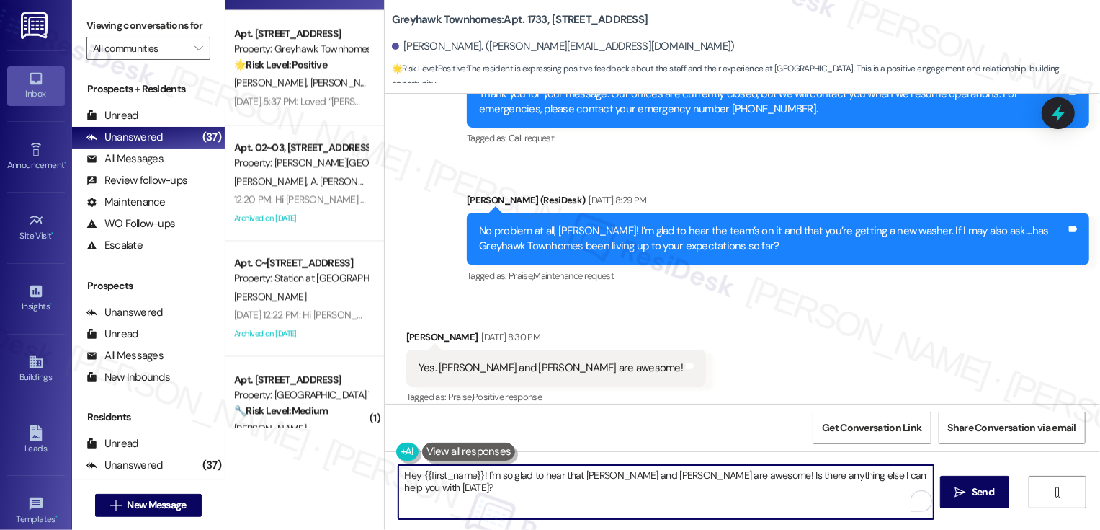
click at [600, 477] on textarea "Hey {{first_name}}! I'm so glad to hear that [PERSON_NAME] and [PERSON_NAME] ar…" at bounding box center [665, 492] width 535 height 54
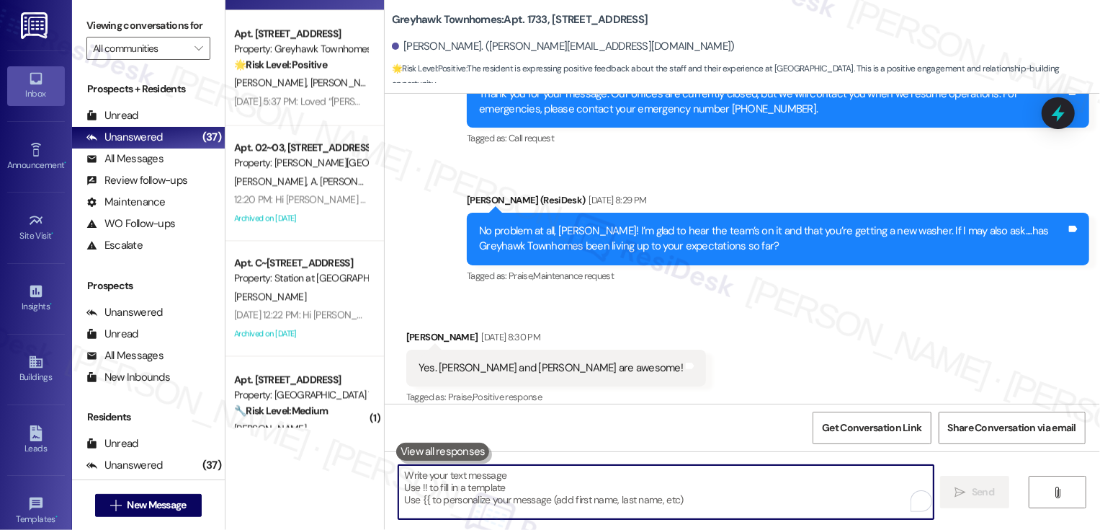
paste textarea "If you have a minute, could I ask a quick favor? Would you mind leaving us a Go…"
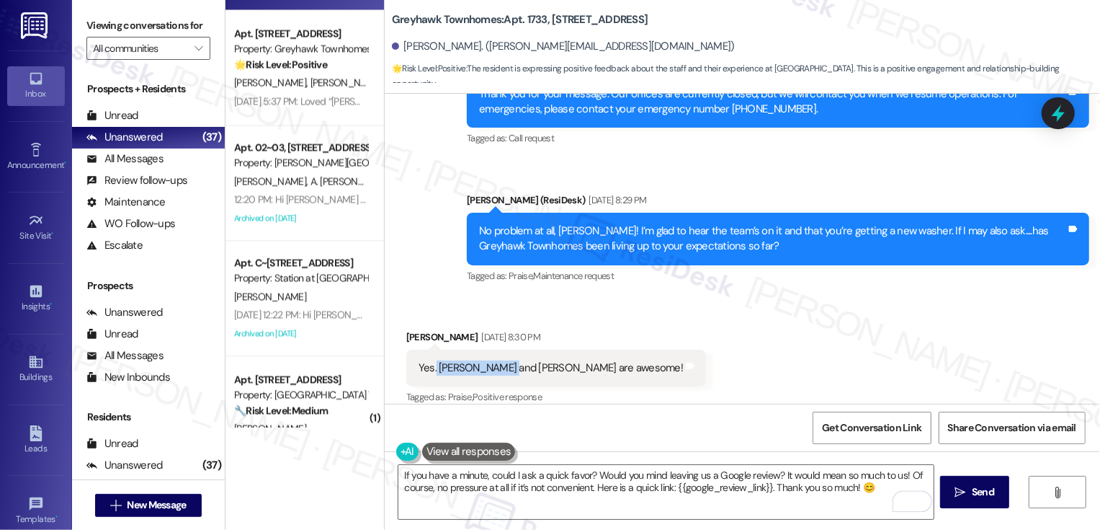
drag, startPoint x: 427, startPoint y: 351, endPoint x: 491, endPoint y: 352, distance: 64.9
click at [491, 360] on div "Yes. [PERSON_NAME] and [PERSON_NAME] are awesome!" at bounding box center [551, 367] width 264 height 15
copy div "[PERSON_NAME] and [PERSON_NAME]"
click at [895, 475] on textarea "If you have a minute, could I ask a quick favor? Would you mind leaving us a Go…" at bounding box center [665, 492] width 535 height 54
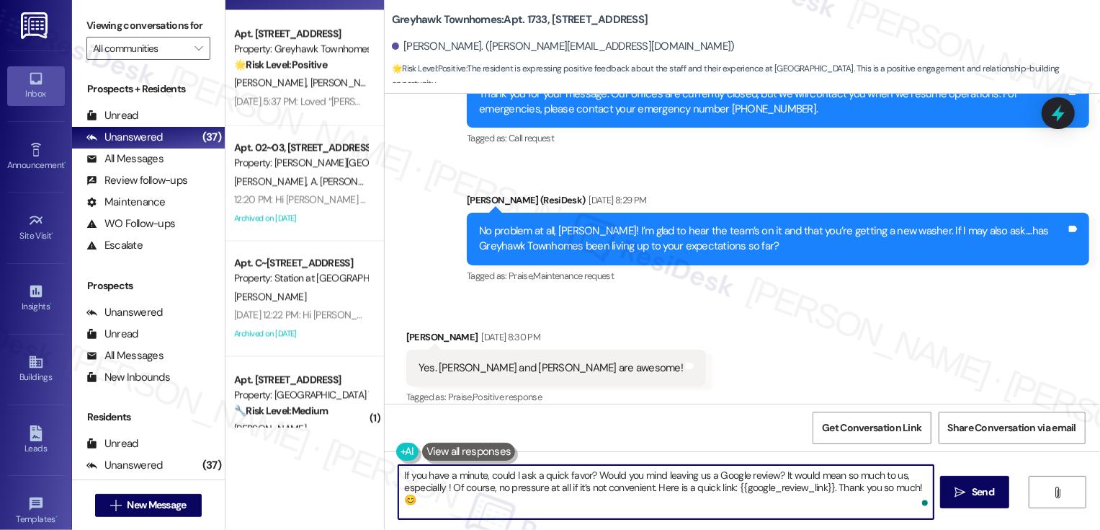
paste textarea "[PERSON_NAME] and [PERSON_NAME]"
click at [442, 486] on textarea "If you have a minute, could I ask a quick favor? Would you mind leaving us a Go…" at bounding box center [665, 492] width 535 height 54
click at [892, 476] on textarea "If you have a minute, could I ask a quick favor? Would you mind leaving us a Go…" at bounding box center [665, 492] width 535 height 54
type textarea "If you have a minute, could I ask a quick favor? Would you mind leaving us a Go…"
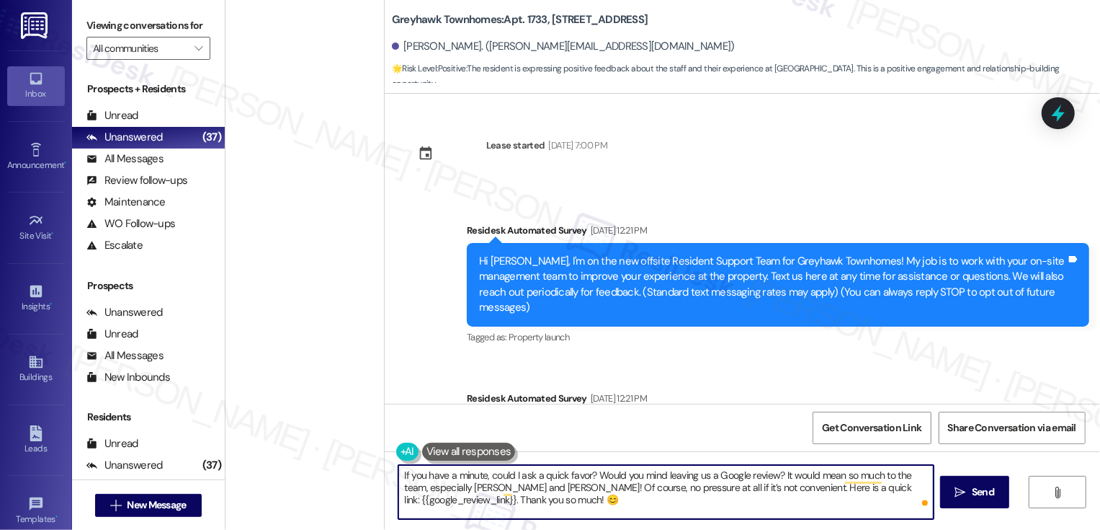
scroll to position [926, 0]
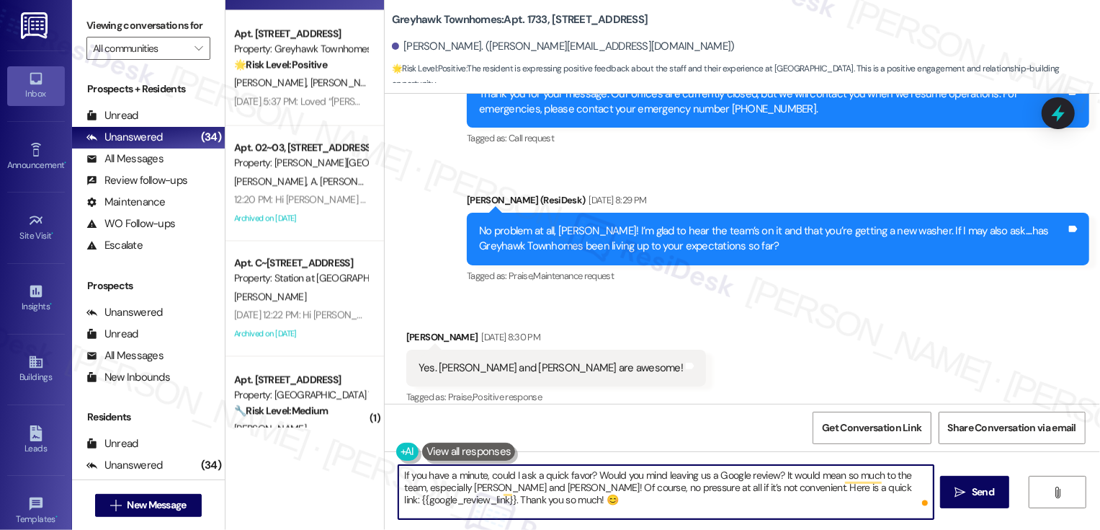
click at [622, 499] on textarea "If you have a minute, could I ask a quick favor? Would you mind leaving us a Go…" at bounding box center [665, 492] width 535 height 54
type textarea "If you have a minute, could I ask a quick favor? Would you mind leaving us a Go…"
click at [969, 495] on span "Send" at bounding box center [983, 491] width 28 height 15
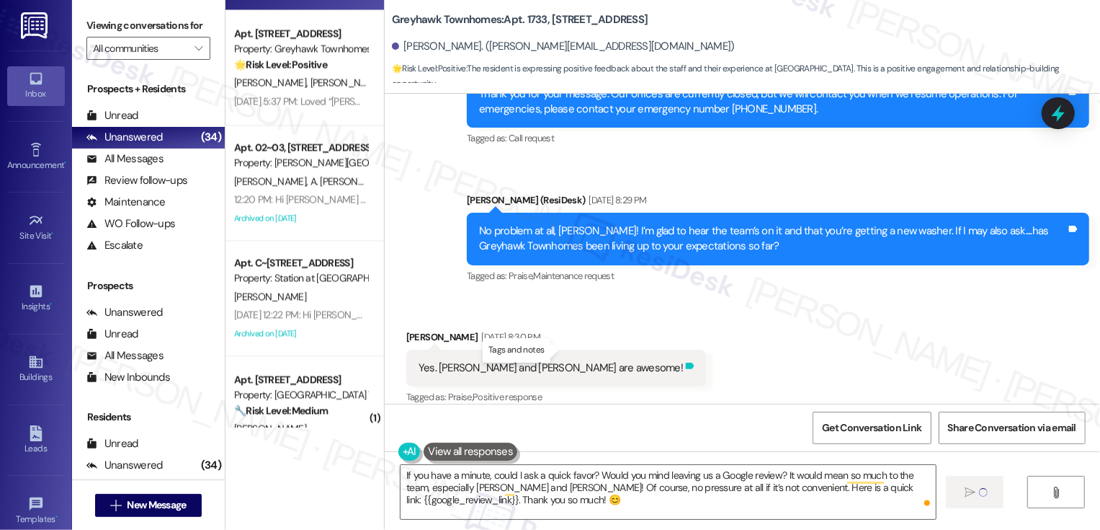
click at [686, 362] on icon at bounding box center [690, 365] width 9 height 6
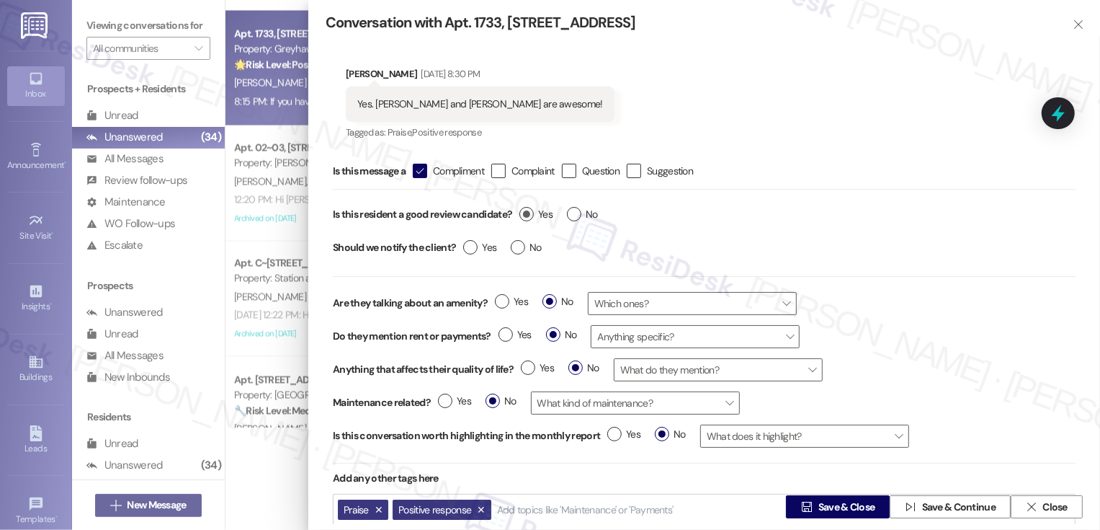
click at [534, 213] on label "Yes" at bounding box center [535, 214] width 33 height 15
click at [534, 213] on input "Yes" at bounding box center [535, 216] width 33 height 19
radio input "true"
click at [847, 501] on span "Save & Close" at bounding box center [846, 506] width 57 height 15
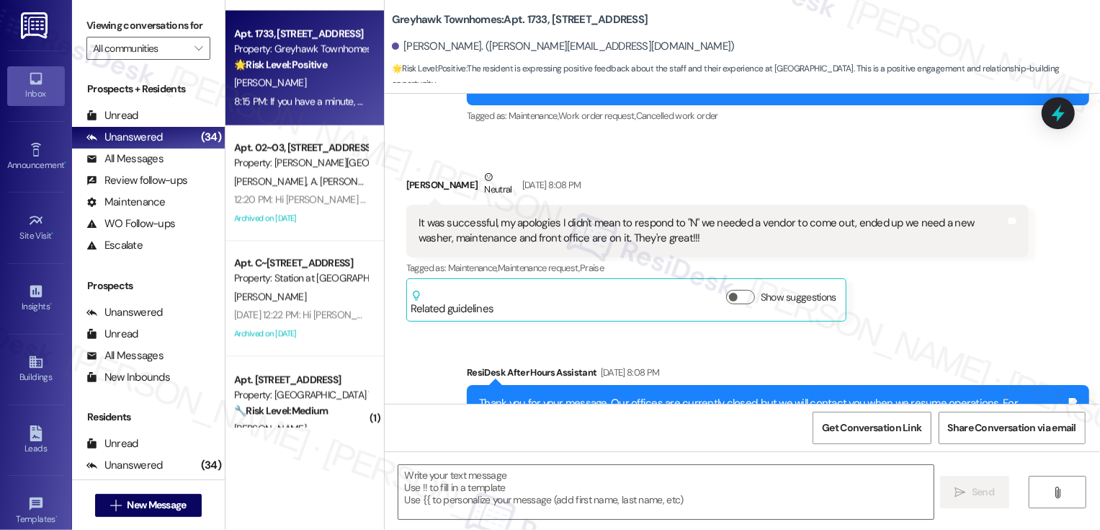
type textarea "Fetching suggested responses. Please feel free to read through the conversation…"
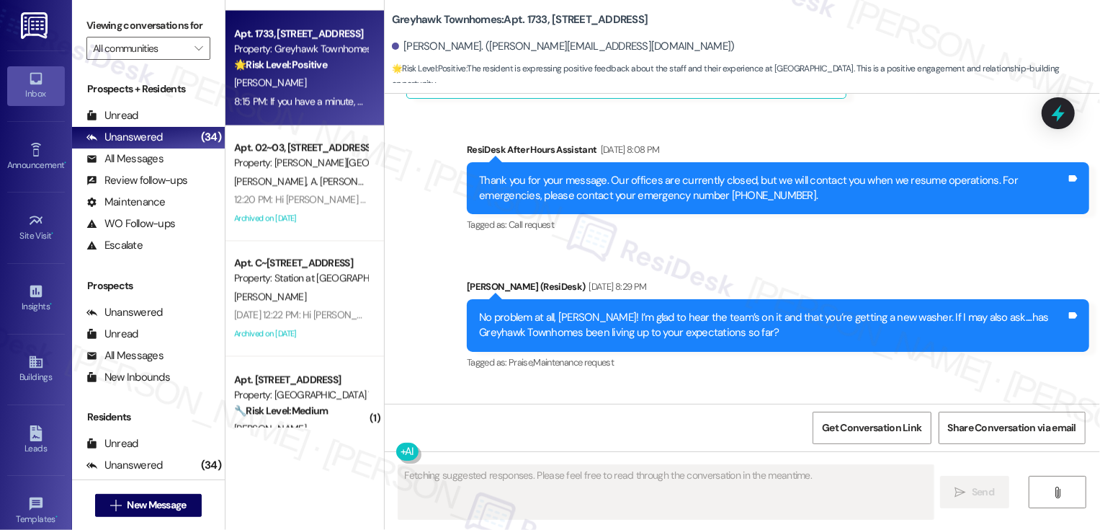
scroll to position [925, 0]
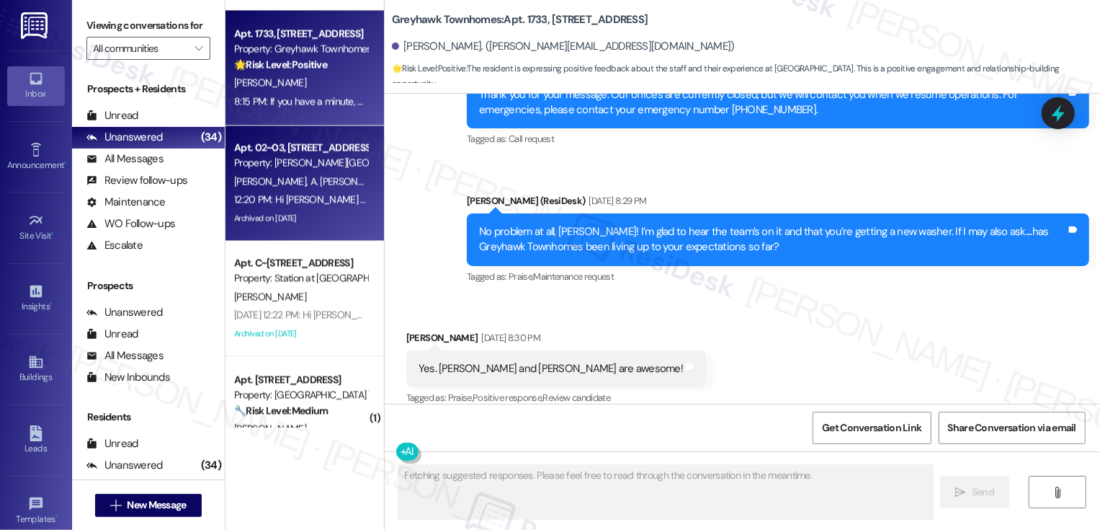
click at [312, 186] on span "A. [PERSON_NAME]" at bounding box center [351, 180] width 82 height 13
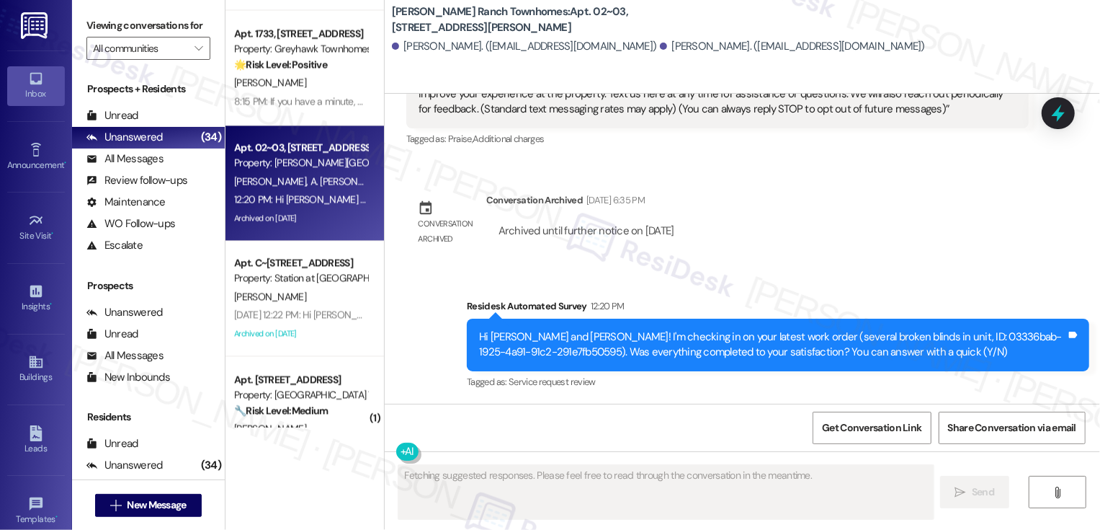
scroll to position [365, 0]
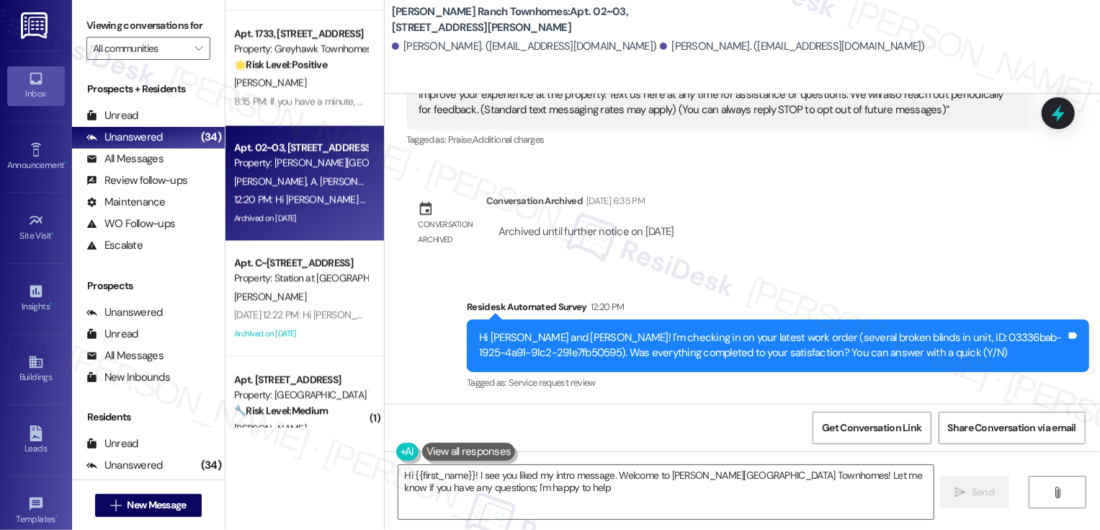
type textarea "Hi {{first_name}}! I see you liked my intro message. Welcome to Porter Ranch To…"
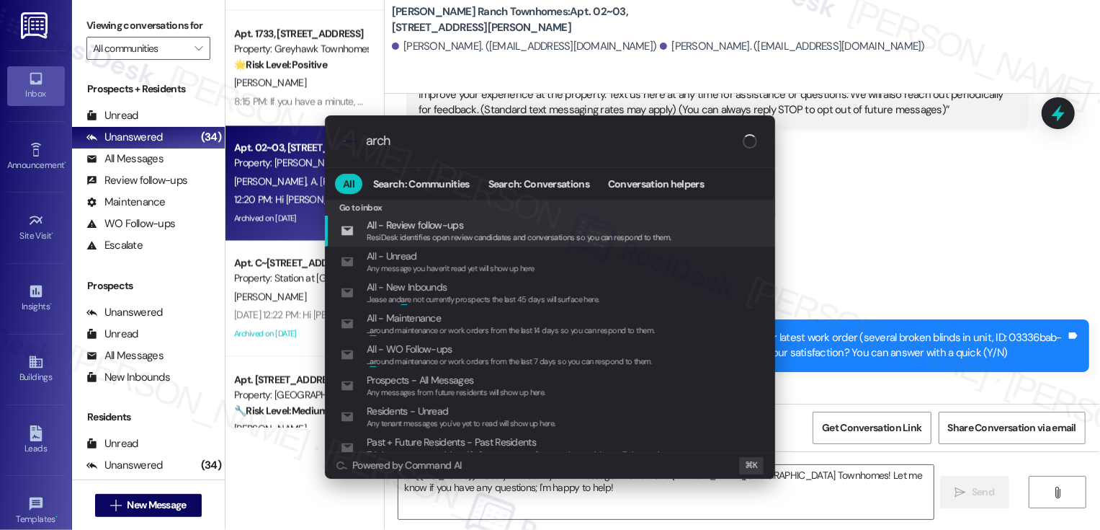
type input "archi"
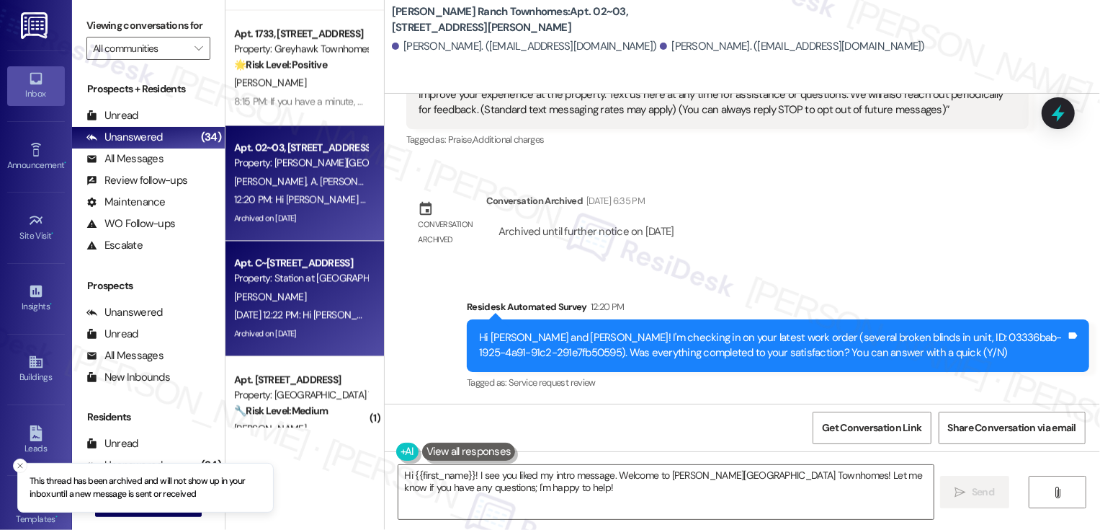
click at [316, 292] on div "[PERSON_NAME]" at bounding box center [301, 296] width 136 height 18
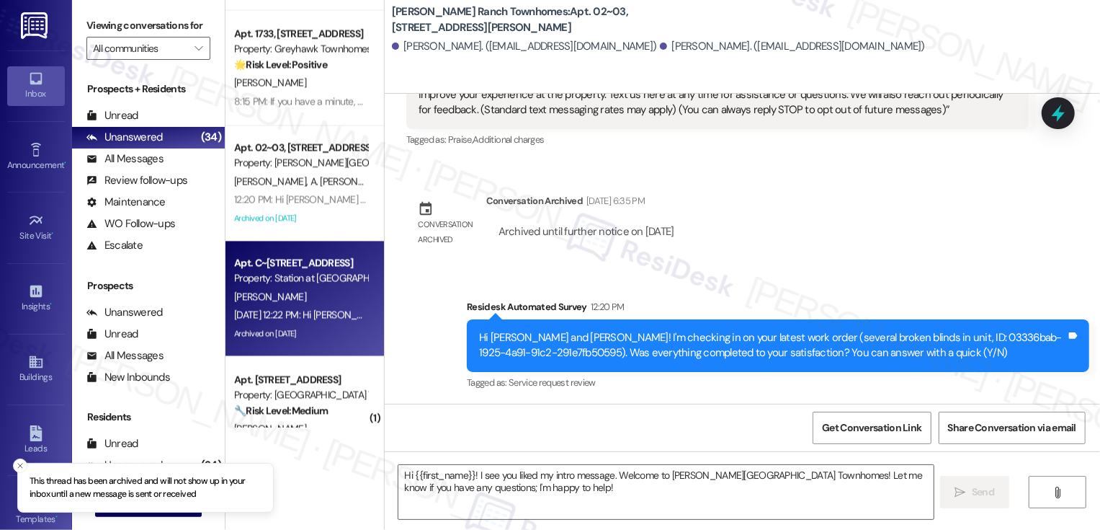
type textarea "Fetching suggested responses. Please feel free to read through the conversation…"
click at [316, 292] on div "[PERSON_NAME]" at bounding box center [301, 296] width 136 height 18
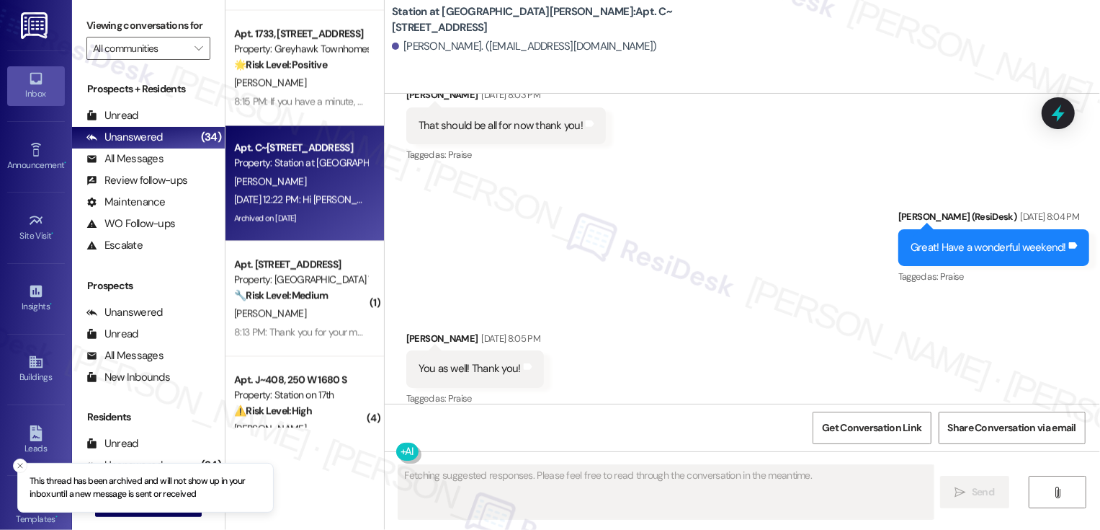
scroll to position [1384, 0]
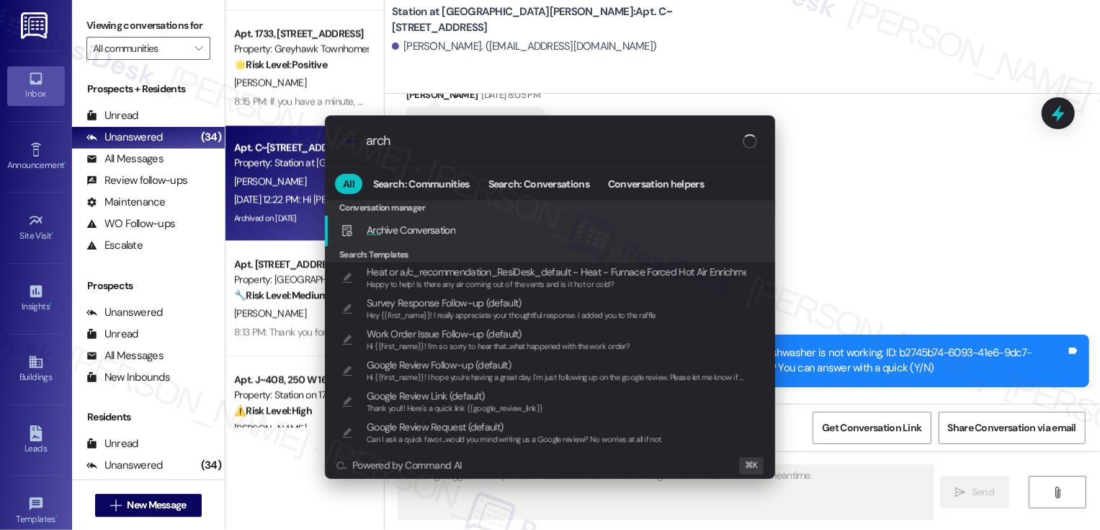
type input "archi"
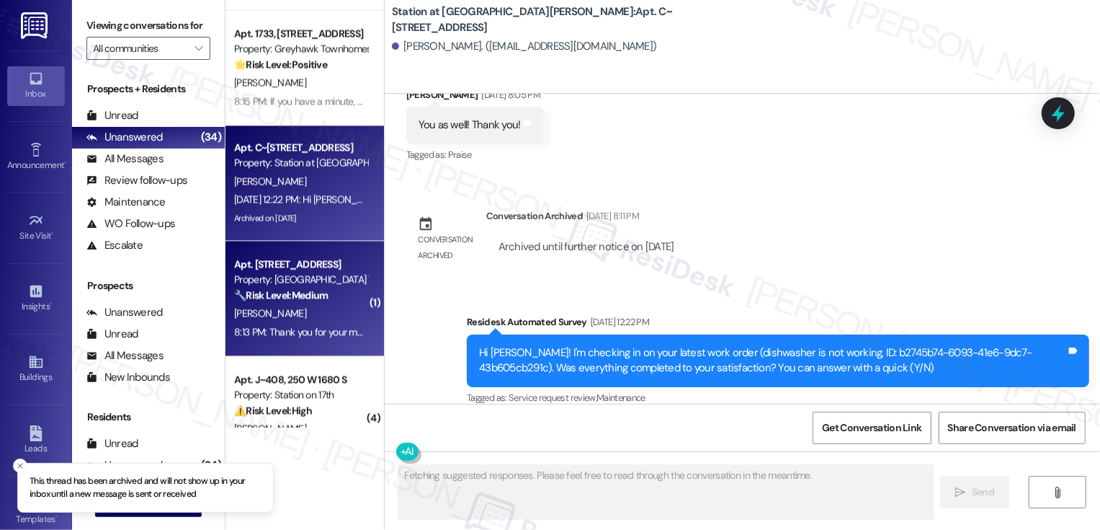
click at [324, 284] on div "Property: [GEOGRAPHIC_DATA] Townhomes" at bounding box center [300, 279] width 133 height 15
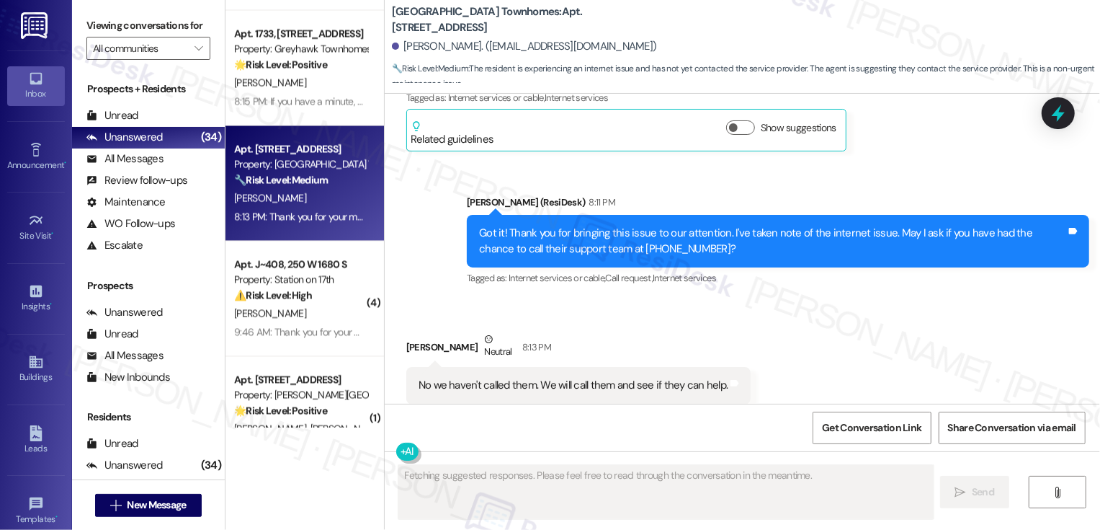
scroll to position [590, 0]
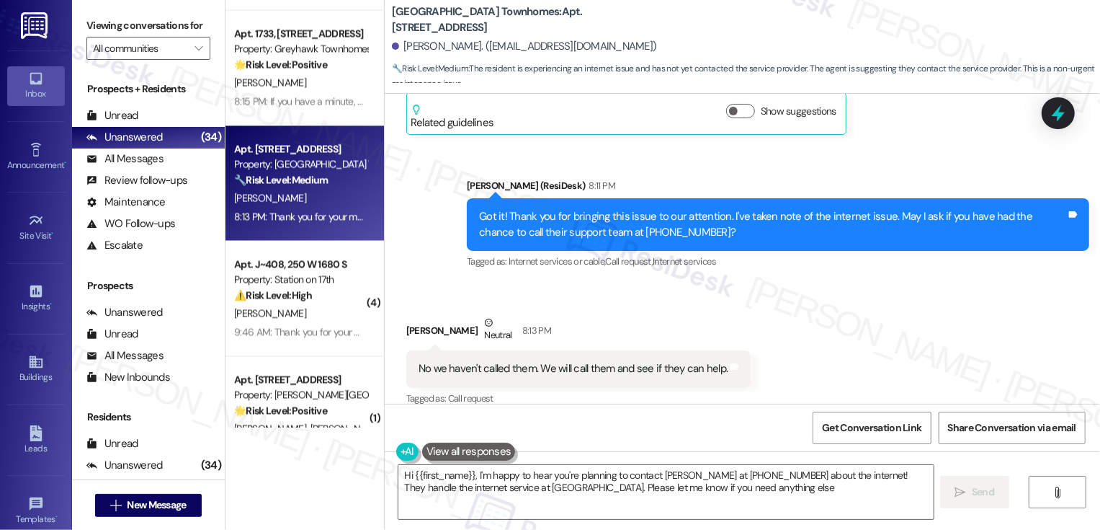
type textarea "Hi {{first_name}}, I'm happy to hear you're planning to contact Vicidiem at +1-…"
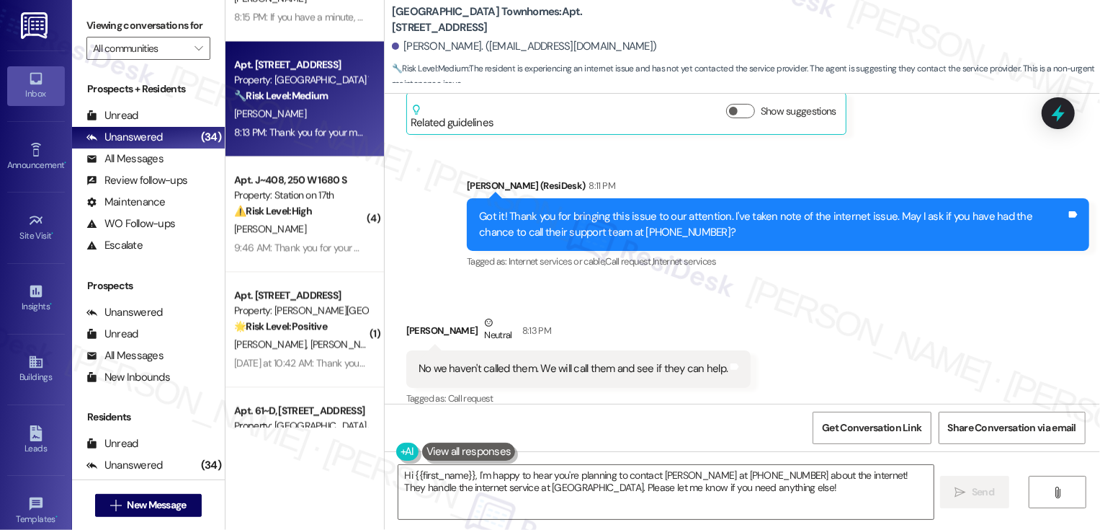
scroll to position [2167, 0]
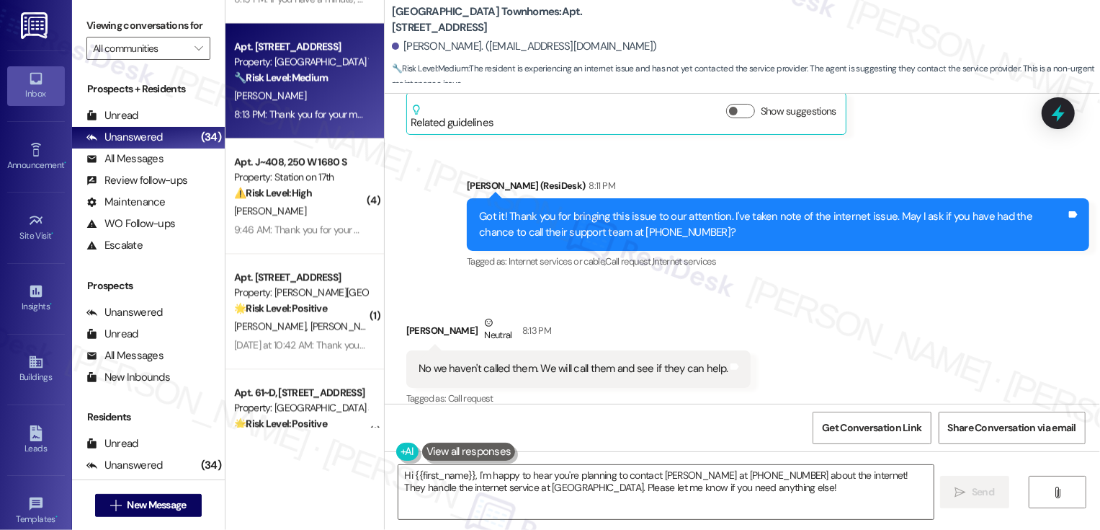
click at [313, 336] on div "Yesterday at 10:42 AM: Thank you for your message. Our offices are currently cl…" at bounding box center [301, 345] width 136 height 18
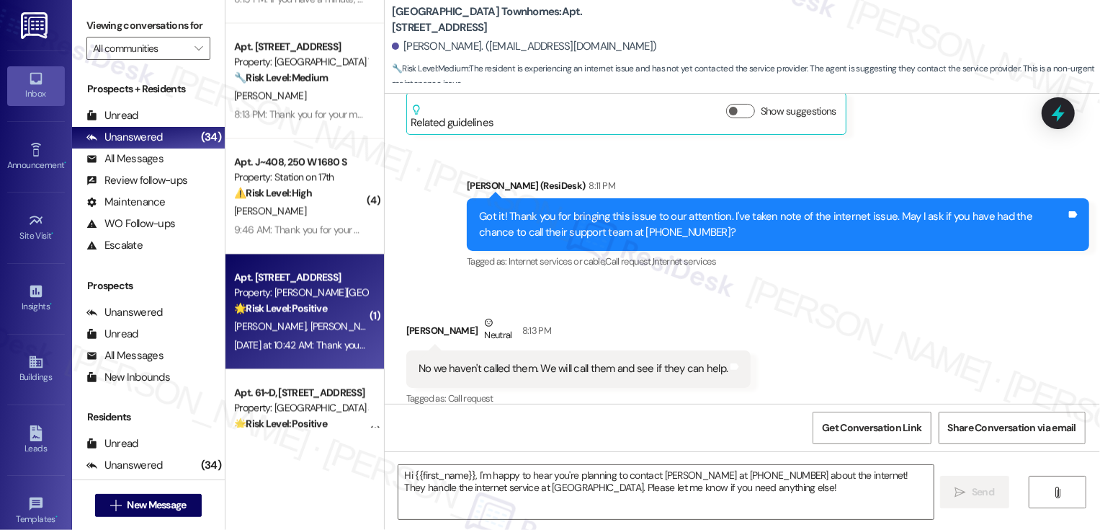
click at [313, 336] on div "Yesterday at 10:42 AM: Thank you for your message. Our offices are currently cl…" at bounding box center [301, 345] width 136 height 18
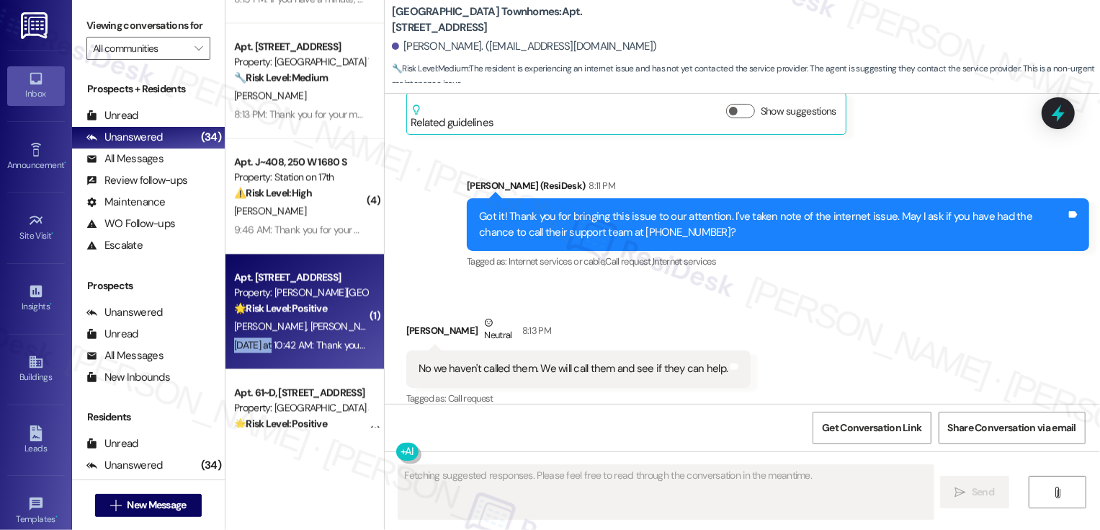
scroll to position [335, 0]
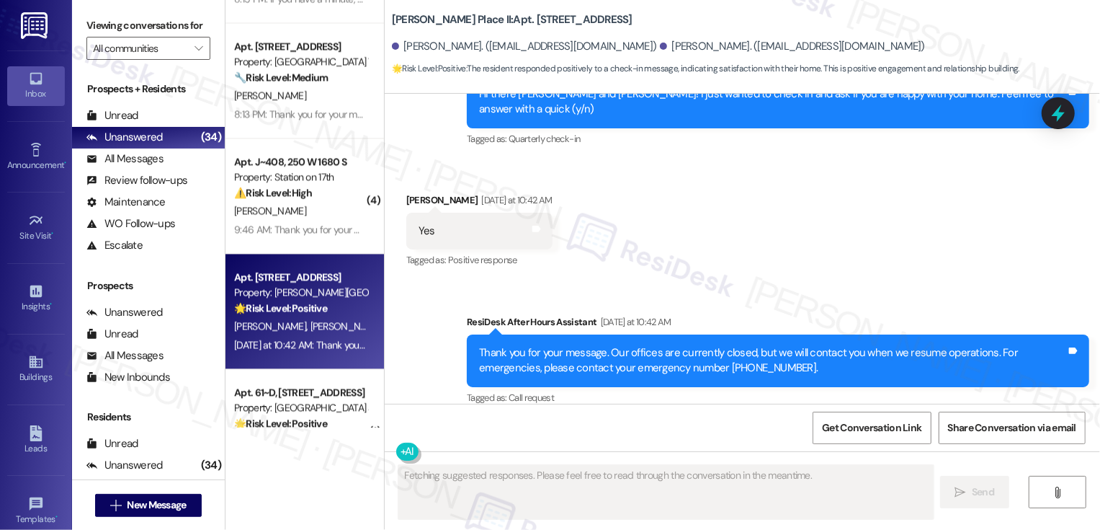
click at [313, 336] on div "Yesterday at 10:42 AM: Thank you for your message. Our offices are currently cl…" at bounding box center [301, 345] width 136 height 18
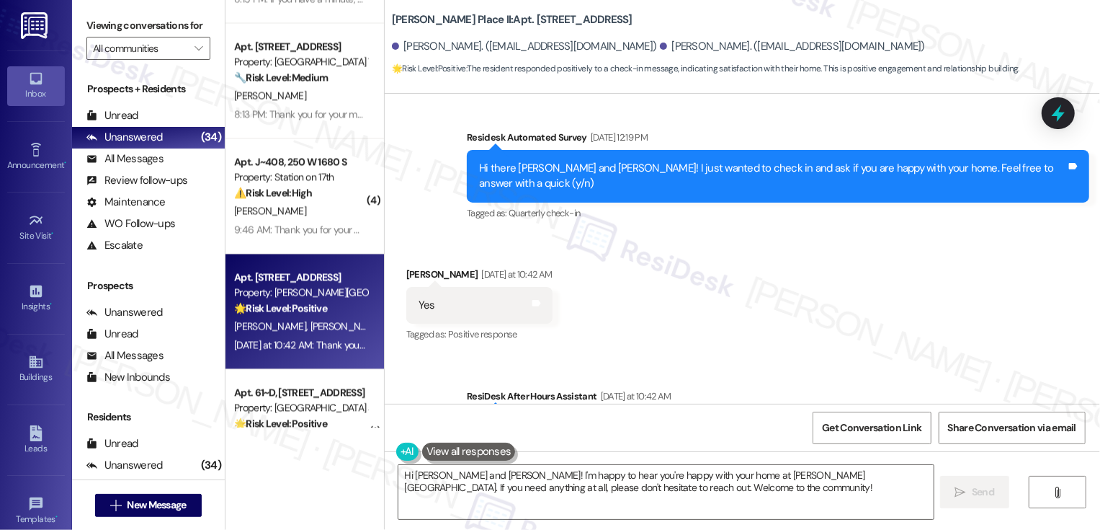
scroll to position [283, 0]
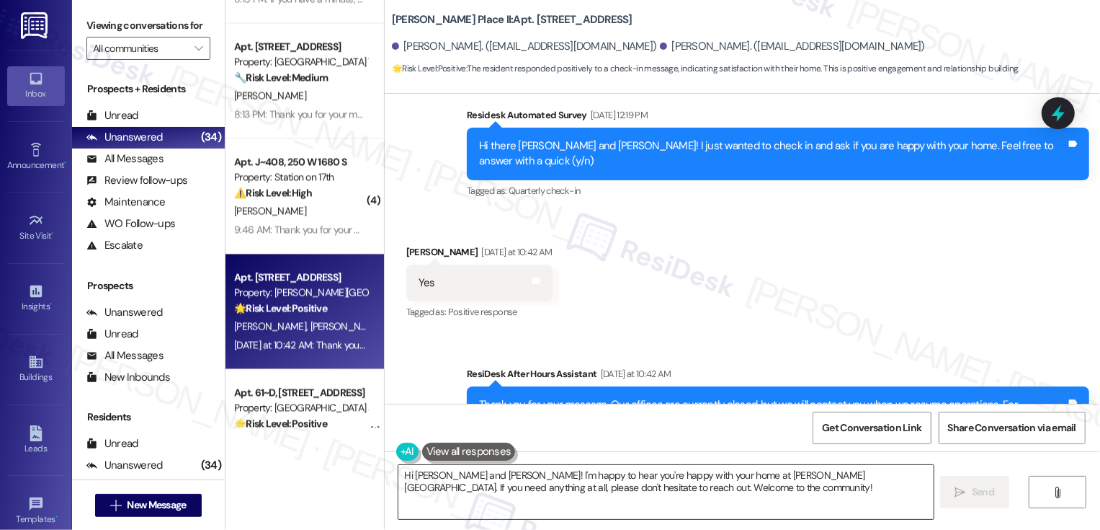
click at [463, 479] on textarea "Hi Ashton and Bailey! I'm happy to hear you're happy with your home at Brigham …" at bounding box center [665, 492] width 535 height 54
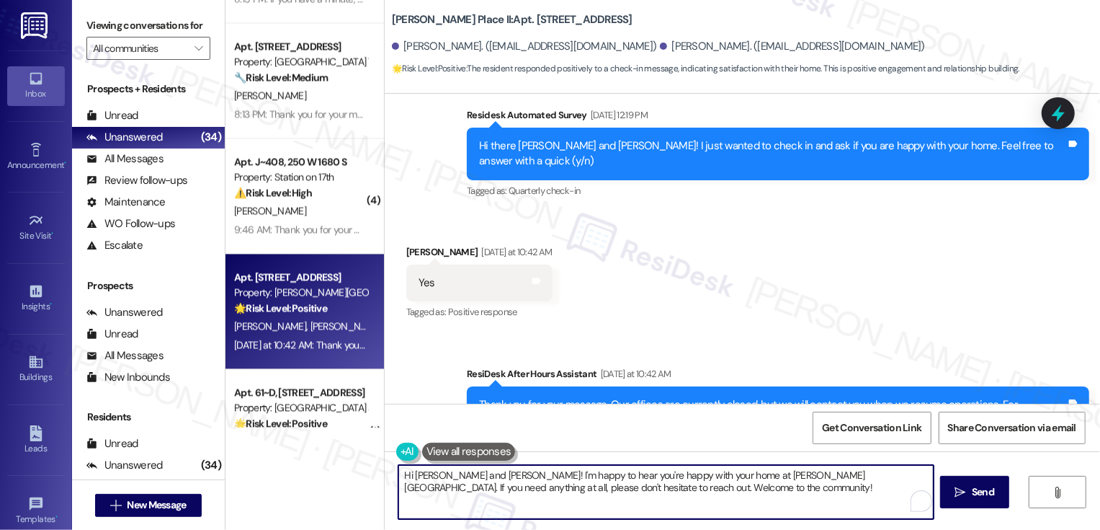
click at [463, 479] on textarea "Hi Ashton and Bailey! I'm happy to hear you're happy with your home at Brigham …" at bounding box center [665, 492] width 535 height 54
drag, startPoint x: 434, startPoint y: 475, endPoint x: 485, endPoint y: 473, distance: 50.5
click at [485, 473] on textarea "Hi Ashton and Bailey! I'm happy to hear you're happy with your home at Brigham …" at bounding box center [665, 492] width 535 height 54
click at [558, 473] on textarea "Hi Ashton, it's nice to meet you! I'm happy to hear you're happy with your home…" at bounding box center [665, 492] width 535 height 54
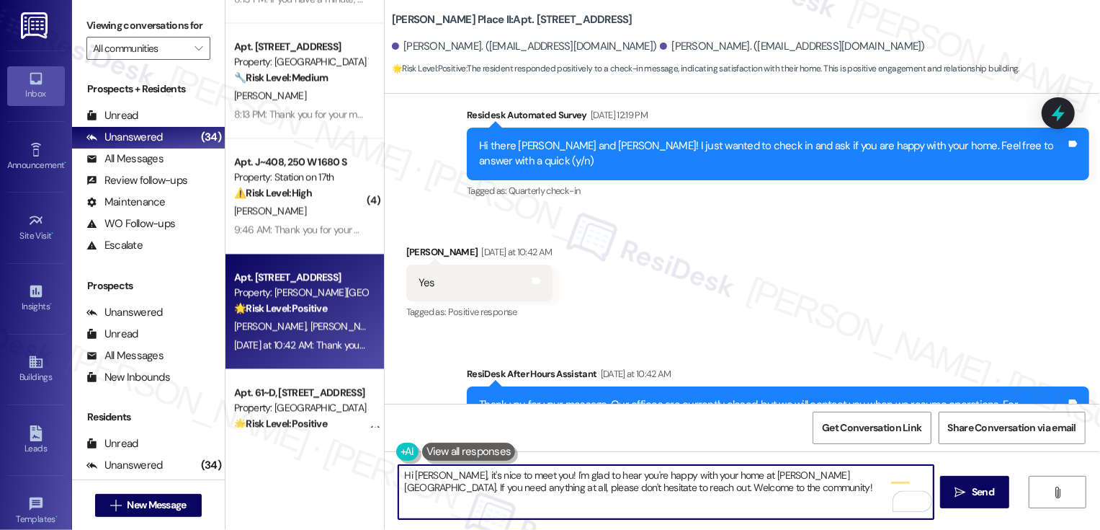
drag, startPoint x: 713, startPoint y: 475, endPoint x: 718, endPoint y: 507, distance: 32.9
click at [718, 507] on textarea "Hi Ashton, it's nice to meet you! I'm glad to hear you're happy with your home …" at bounding box center [665, 492] width 535 height 54
paste textarea "We're always looking to improve. Any ideas on how we can make things better for…"
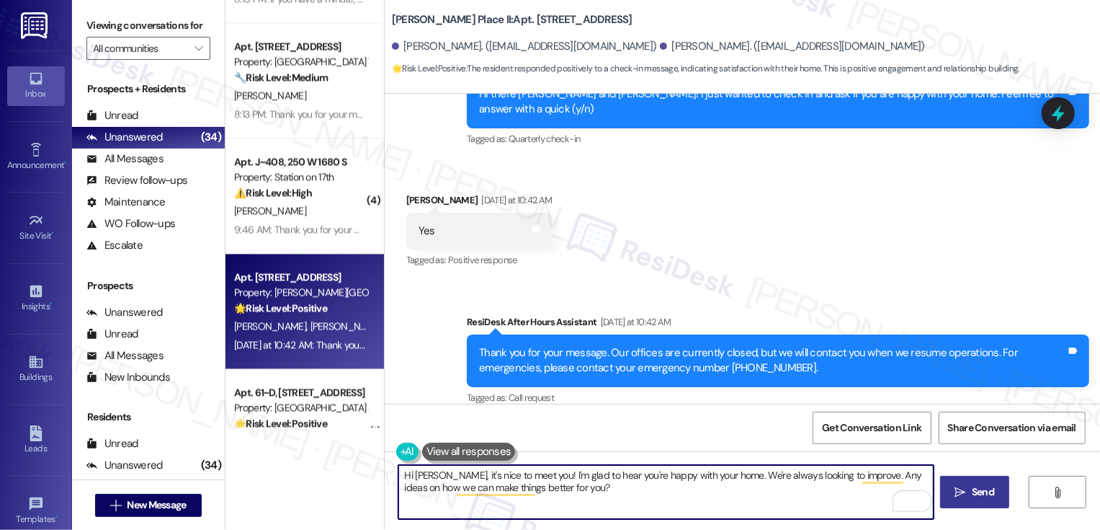
type textarea "Hi Ashton, it's nice to meet you! I'm glad to hear you're happy with your home.…"
click at [957, 496] on icon "" at bounding box center [960, 492] width 11 height 12
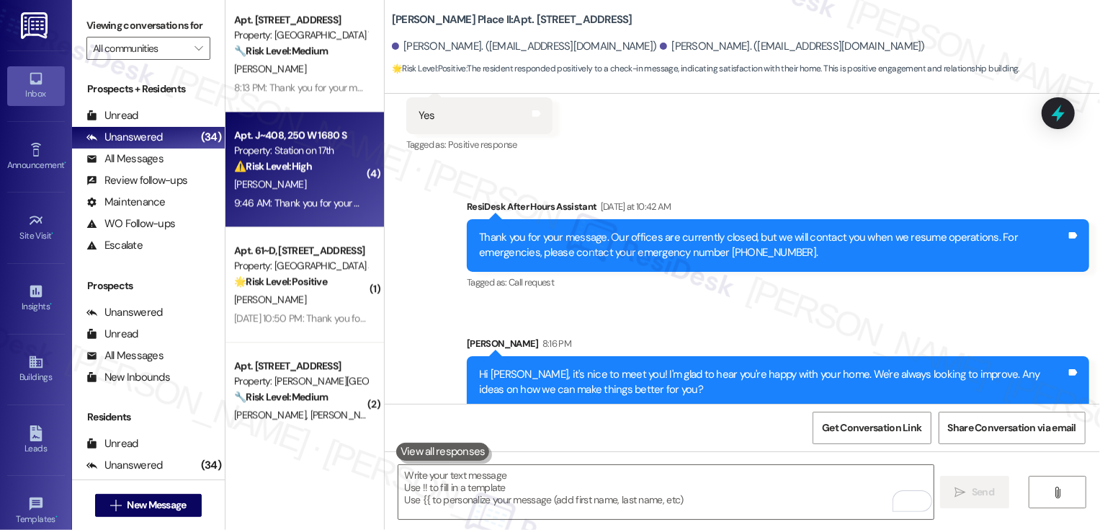
scroll to position [2313, 0]
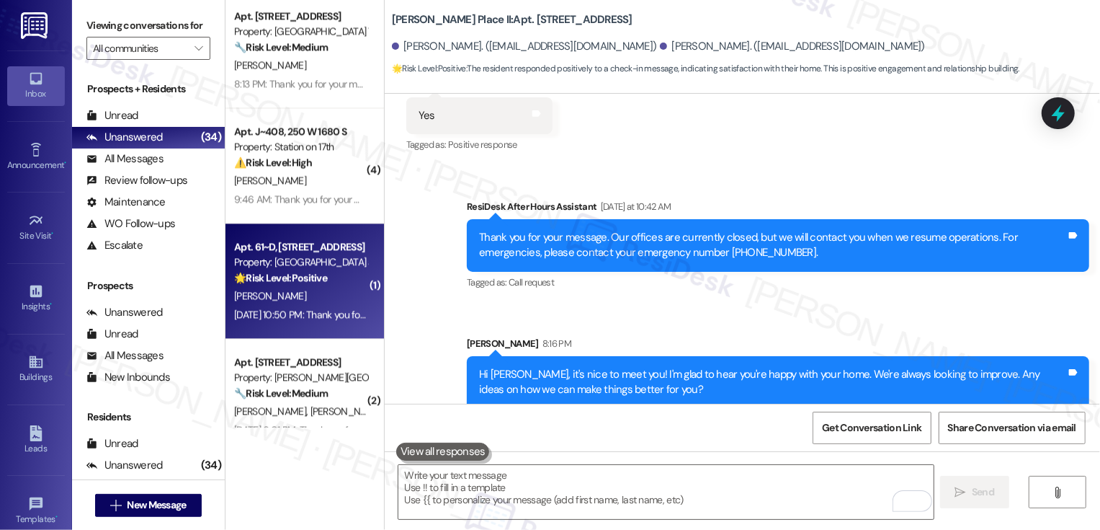
click at [298, 303] on div "J. Tams" at bounding box center [301, 296] width 136 height 18
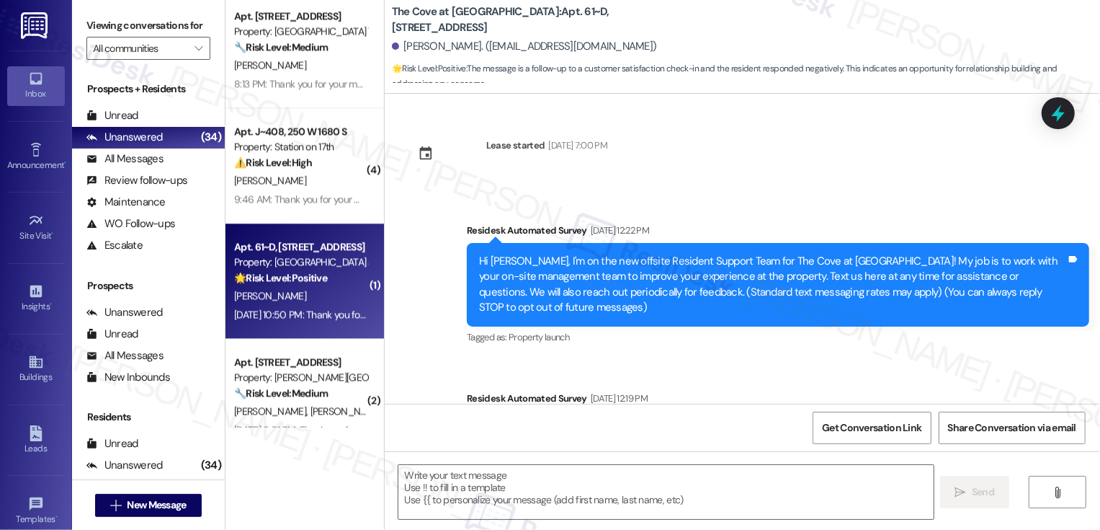
click at [298, 303] on div "J. Tams" at bounding box center [301, 296] width 136 height 18
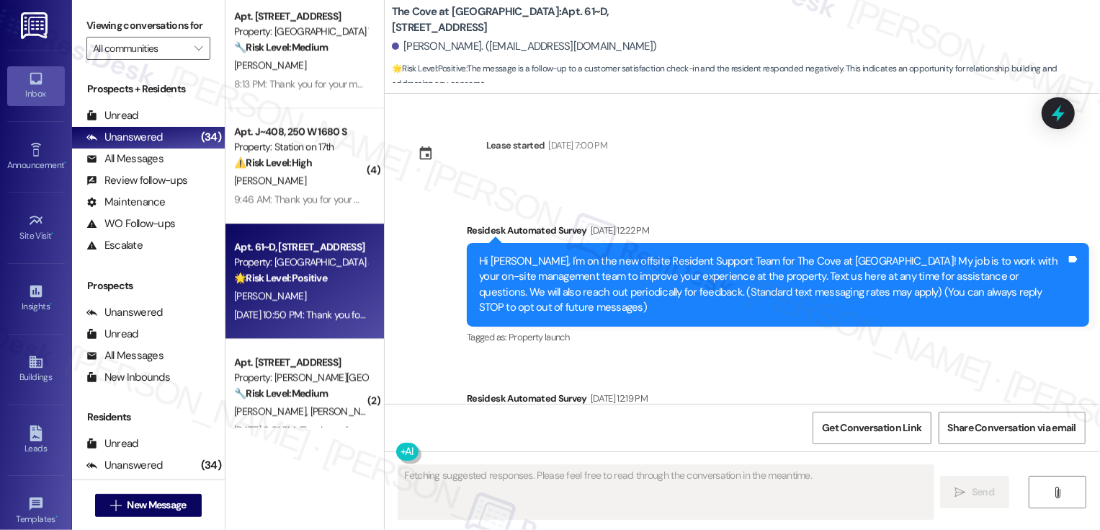
scroll to position [335, 0]
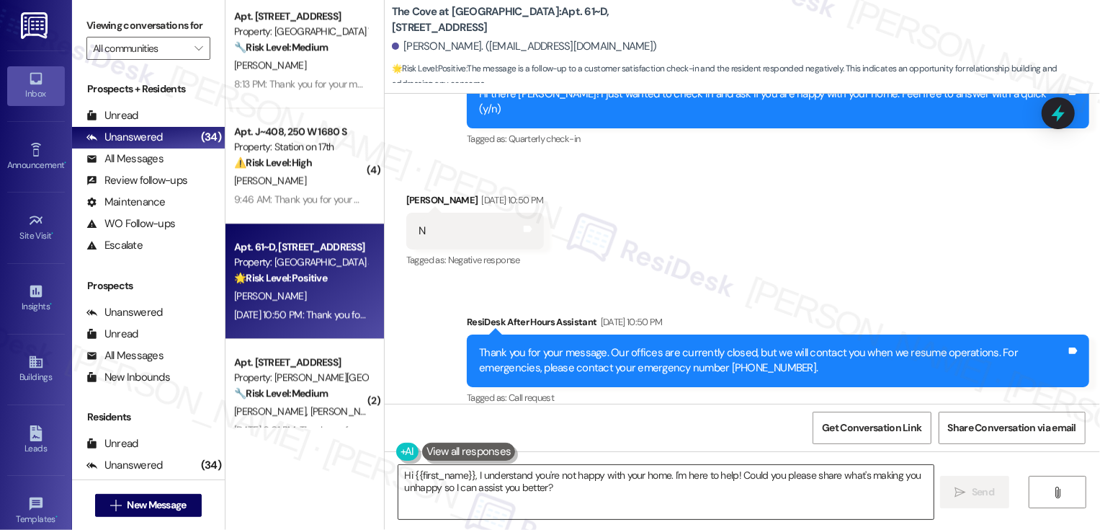
click at [467, 475] on textarea "Hi {{first_name}}, I understand you're not happy with your home. I'm here to he…" at bounding box center [665, 492] width 535 height 54
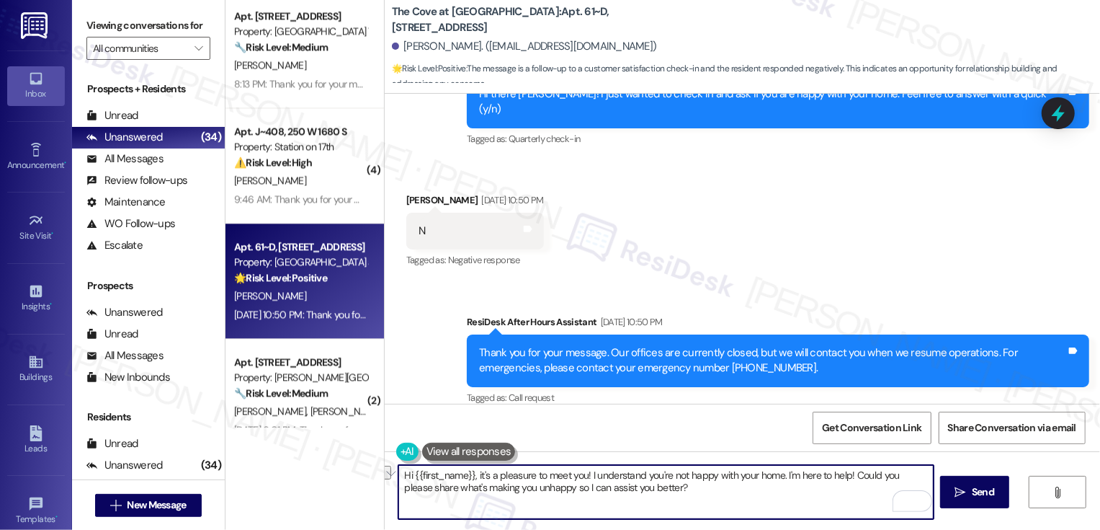
drag, startPoint x: 778, startPoint y: 475, endPoint x: 844, endPoint y: 473, distance: 66.3
click at [844, 474] on textarea "Hi {{first_name}}, it's a pleasure to meet you! I understand you're not happy w…" at bounding box center [665, 492] width 535 height 54
click at [594, 496] on textarea "Hi {{first_name}}, it's a pleasure to meet you! I understand you're not happy w…" at bounding box center [665, 492] width 535 height 54
click at [634, 492] on textarea "Hi {{first_name}}, it's a pleasure to meet you! I understand you're not happy w…" at bounding box center [665, 492] width 535 height 54
type textarea "Hi {{first_name}}, it's a pleasure to meet you! I understand you're not happy w…"
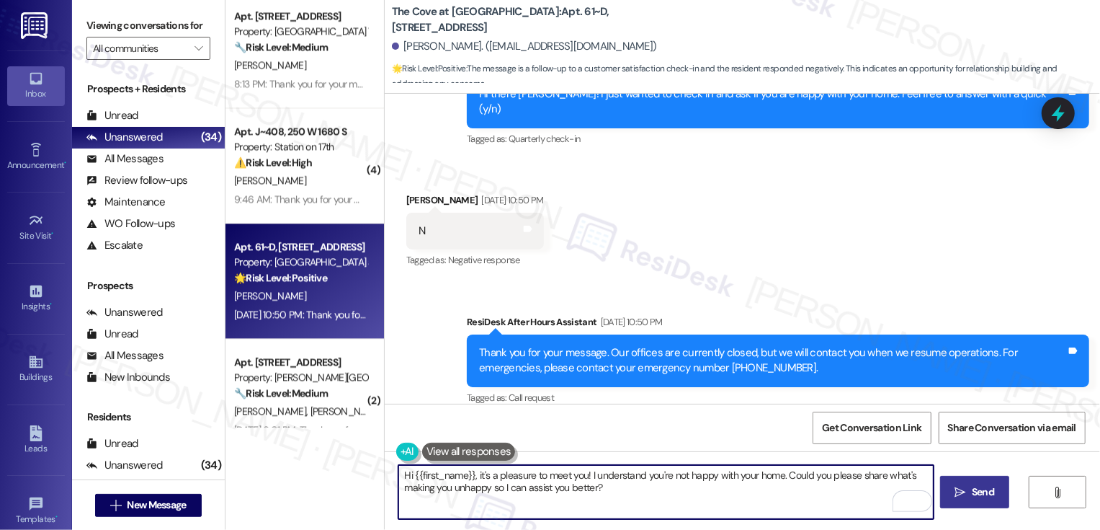
click at [965, 490] on span " Send" at bounding box center [974, 491] width 45 height 15
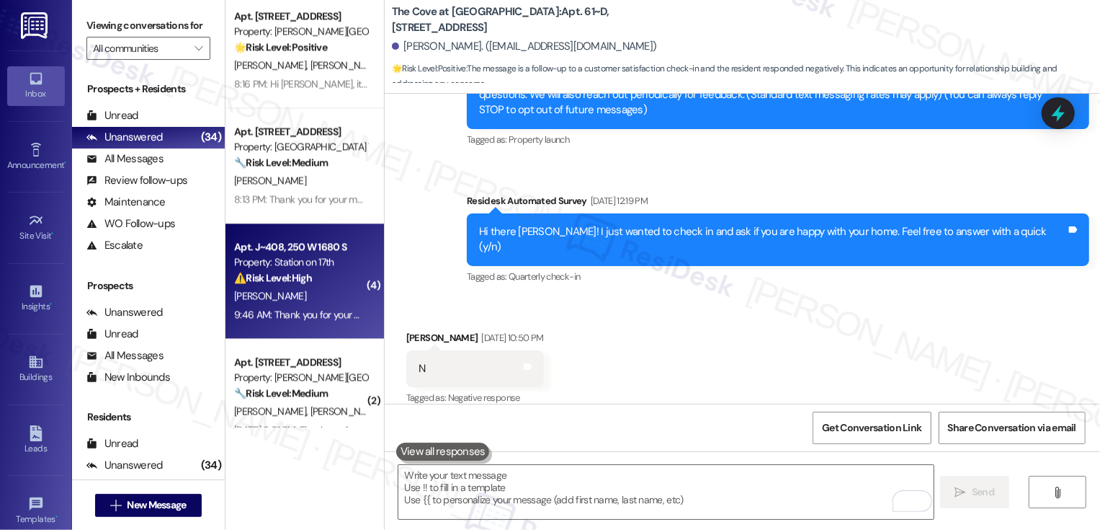
scroll to position [2380, 0]
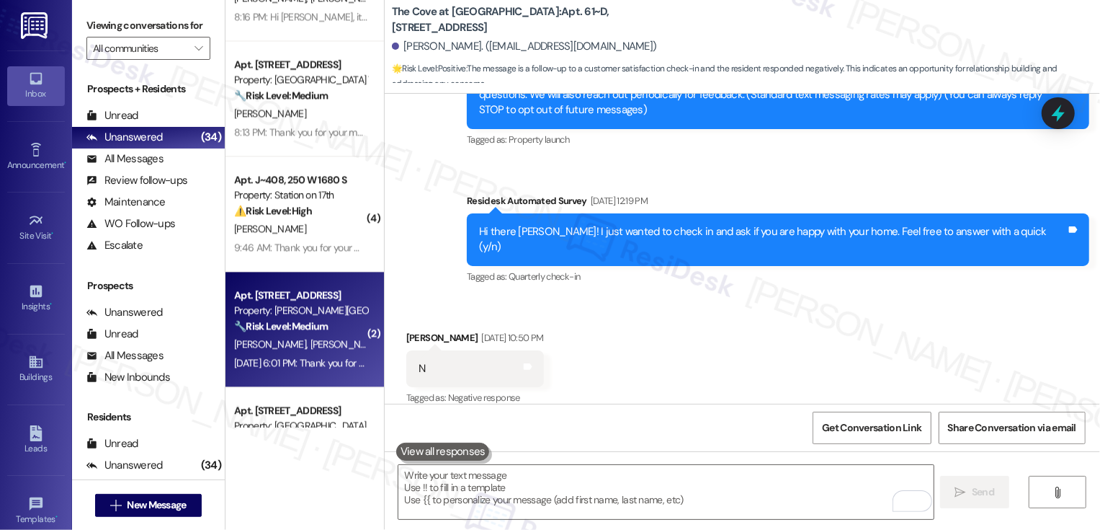
click at [306, 311] on div "Property: [PERSON_NAME][GEOGRAPHIC_DATA]" at bounding box center [300, 310] width 133 height 15
type textarea "Fetching suggested responses. Please feel free to read through the conversation…"
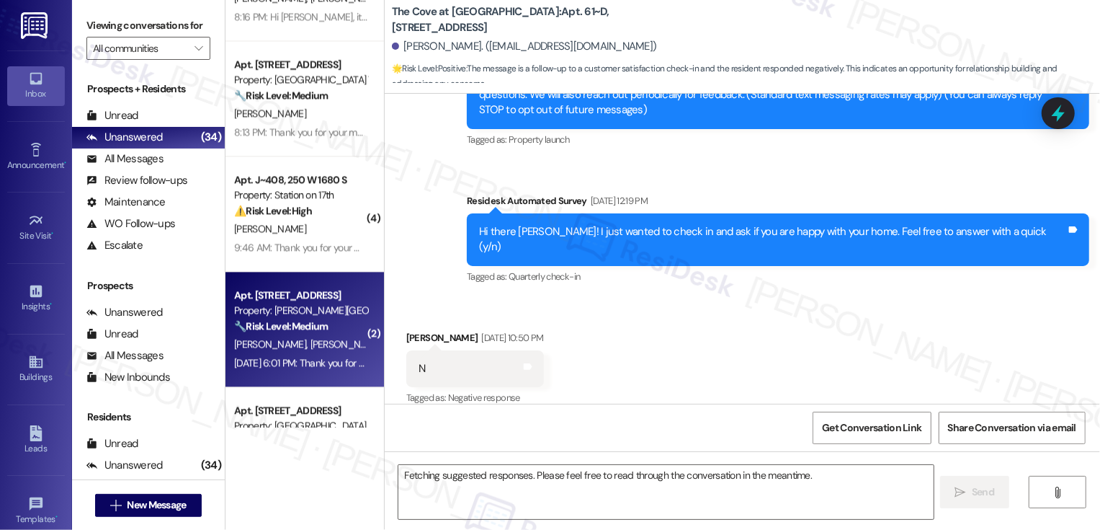
click at [306, 311] on div "Property: [PERSON_NAME][GEOGRAPHIC_DATA]" at bounding box center [300, 310] width 133 height 15
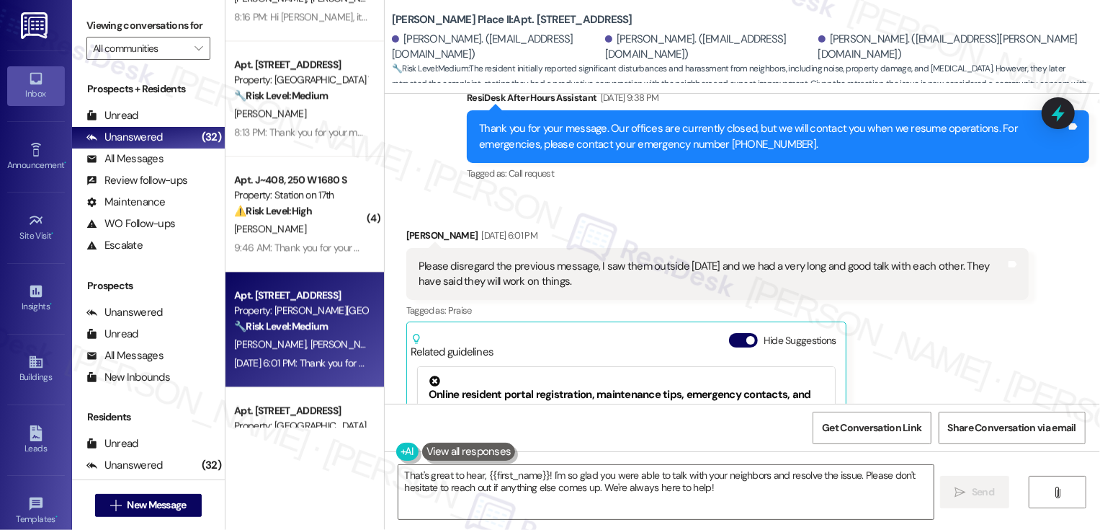
scroll to position [1558, 0]
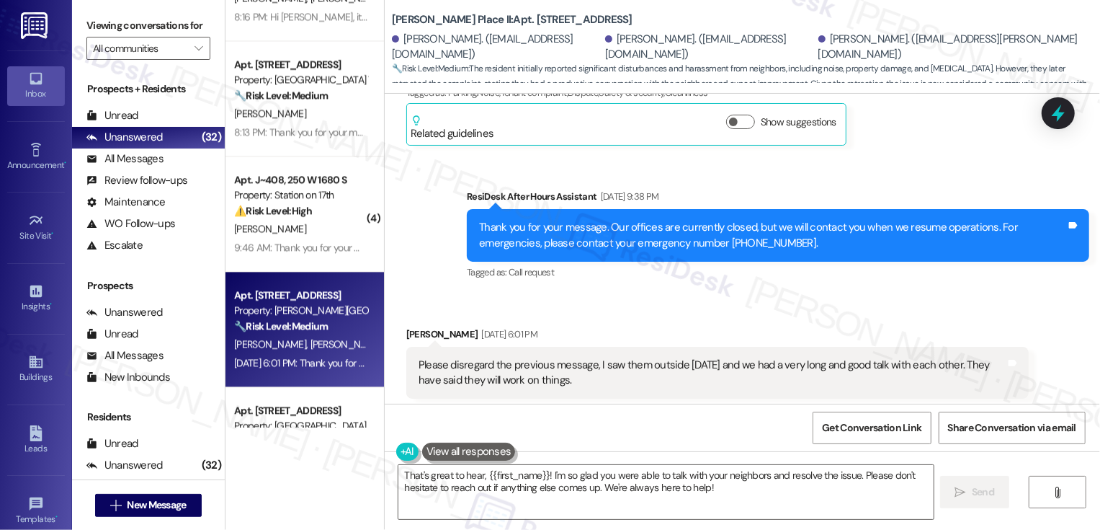
click at [406, 326] on div "Emyla Goff-Herron Aug 16, 2025 at 6:01 PM" at bounding box center [717, 336] width 622 height 20
copy div "Emyla"
click at [515, 476] on textarea "That's great to hear, {{first_name}}! I'm so glad you were able to talk with yo…" at bounding box center [665, 492] width 535 height 54
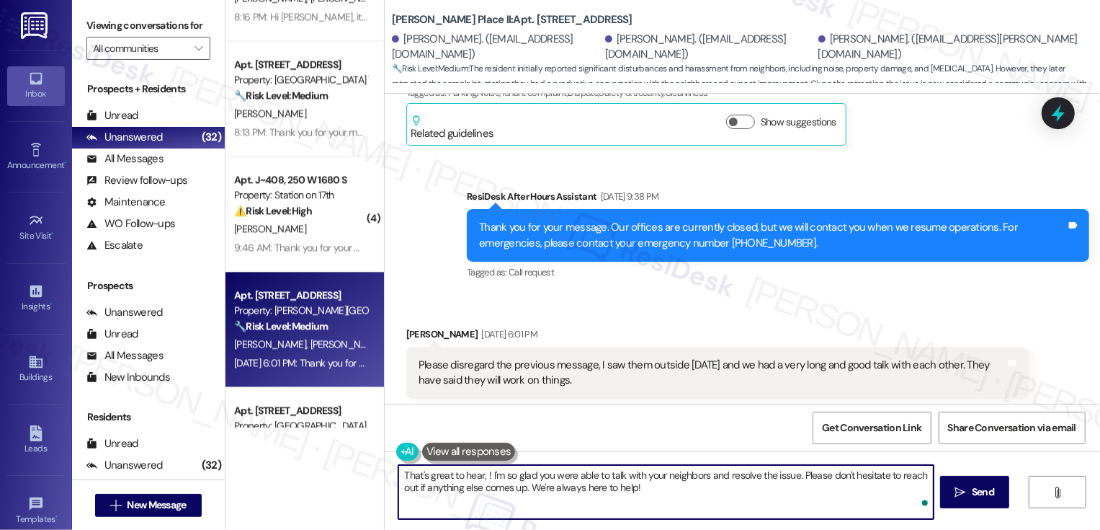
paste textarea "Emyla"
click at [549, 486] on textarea "That's great to hear, Emyla! I'm so glad you were able to talk with your neighb…" at bounding box center [665, 492] width 535 height 54
click at [580, 486] on textarea "That's great to hear, Emyla! I'm so glad you were able to talk with your neighb…" at bounding box center [665, 492] width 535 height 54
click at [661, 488] on textarea "That's great to hear, Emyla! I'm so glad you were able to talk with your neighb…" at bounding box center [665, 492] width 535 height 54
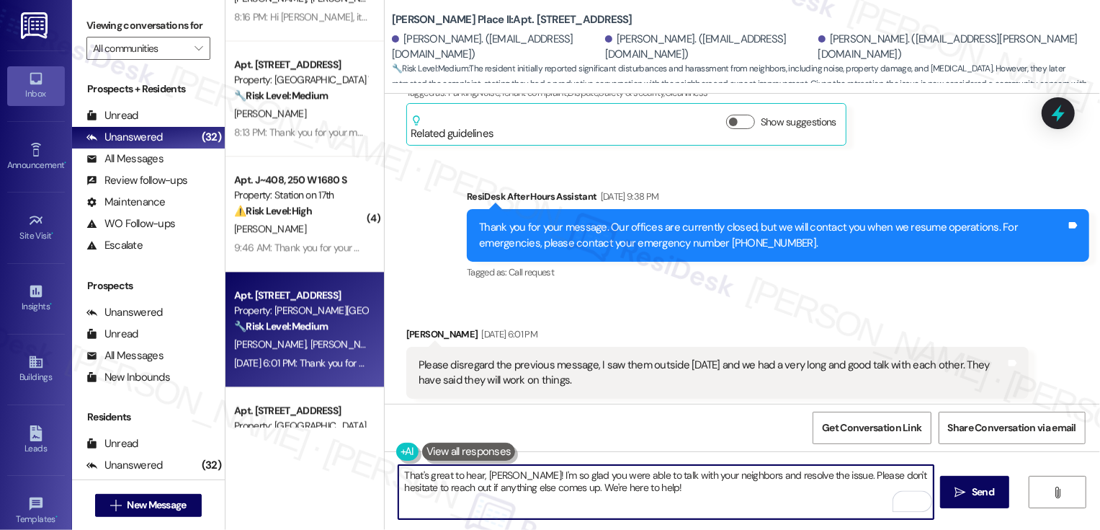
click at [818, 473] on textarea "That's great to hear, Emyla! I'm so glad you were able to talk with your neighb…" at bounding box center [665, 492] width 535 height 54
click at [895, 504] on div "Rewrite with Grammarly" at bounding box center [895, 501] width 16 height 17
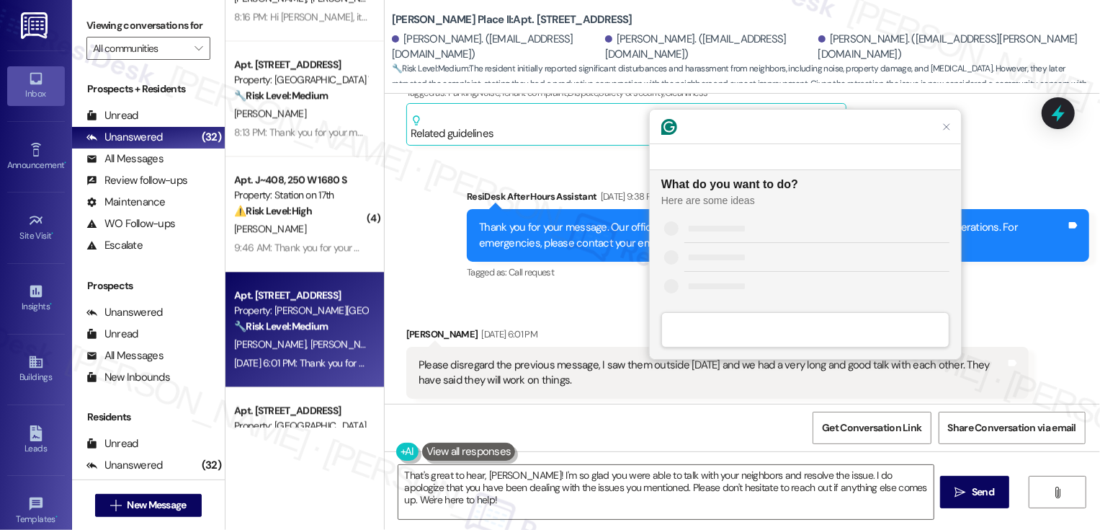
scroll to position [0, 0]
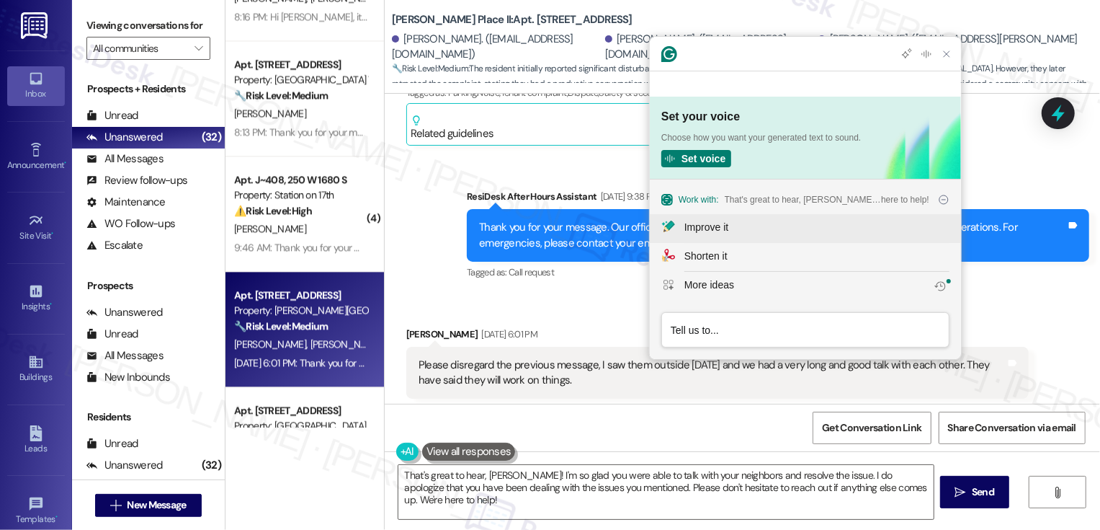
click at [720, 228] on div "Improve it" at bounding box center [706, 227] width 44 height 15
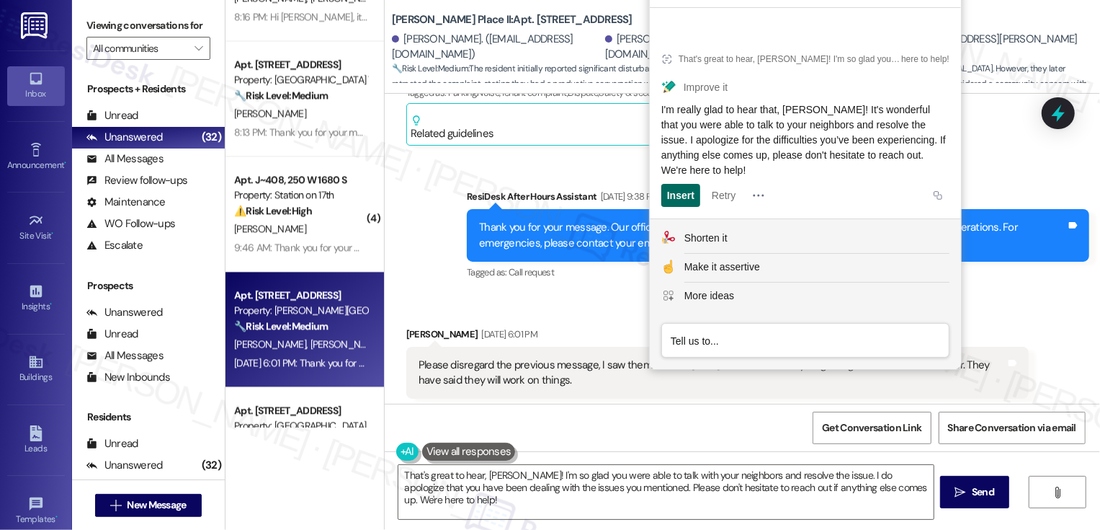
click at [681, 195] on div "Insert" at bounding box center [680, 195] width 27 height 23
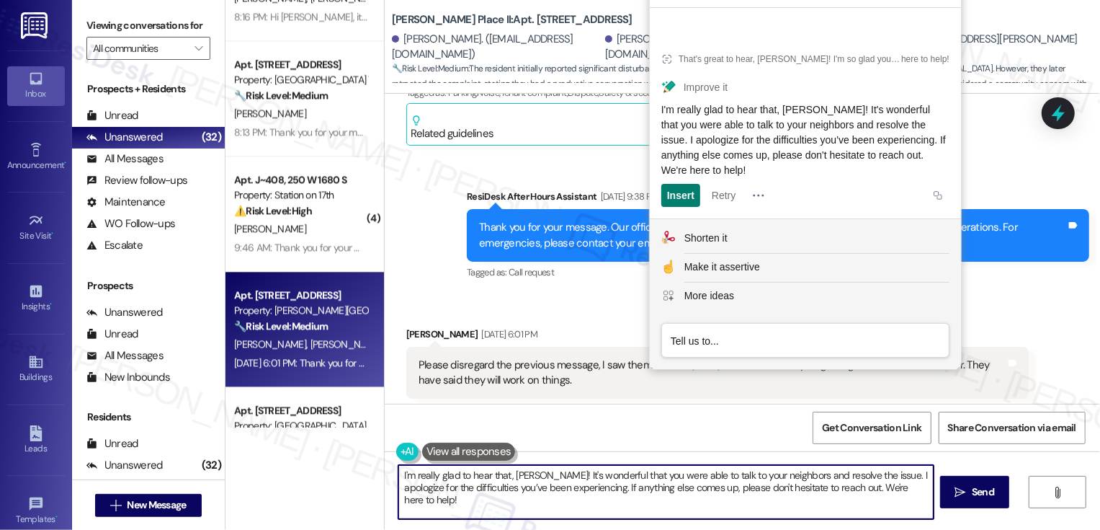
click at [808, 491] on textarea "I'm really glad to hear that, Emyla! It's wonderful that you were able to talk …" at bounding box center [665, 492] width 535 height 54
click at [911, 496] on textarea "I'm really glad to hear that, Emyla! It's wonderful that you were able to talk …" at bounding box center [665, 492] width 535 height 54
type textarea "I'm really glad to hear that, Emyla! It's wonderful that you were able to talk …"
click at [985, 490] on span "Send" at bounding box center [983, 491] width 22 height 15
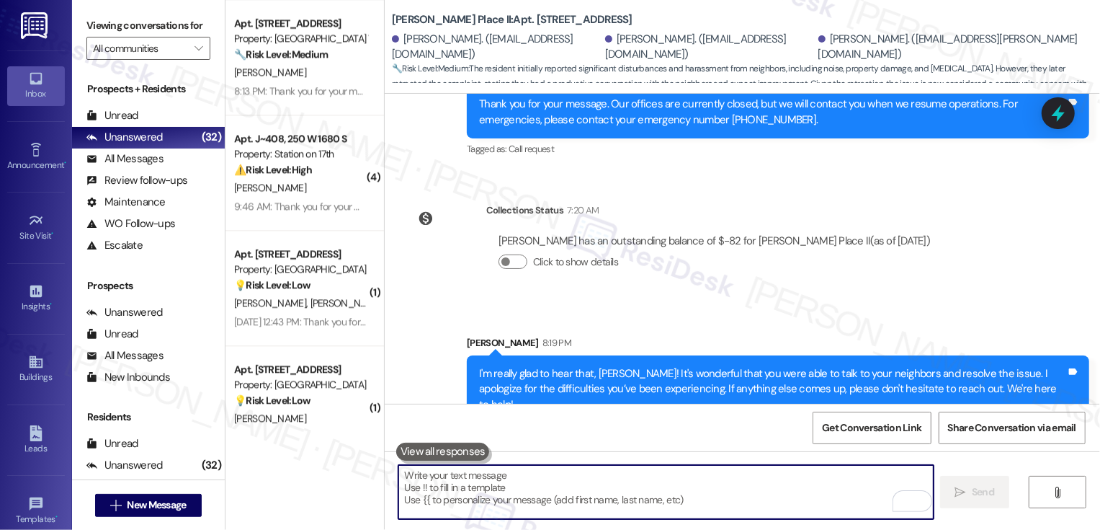
scroll to position [2537, 0]
click at [302, 289] on div "💡 Risk Level: Low The resident is requesting the door code for the community ce…" at bounding box center [300, 284] width 133 height 15
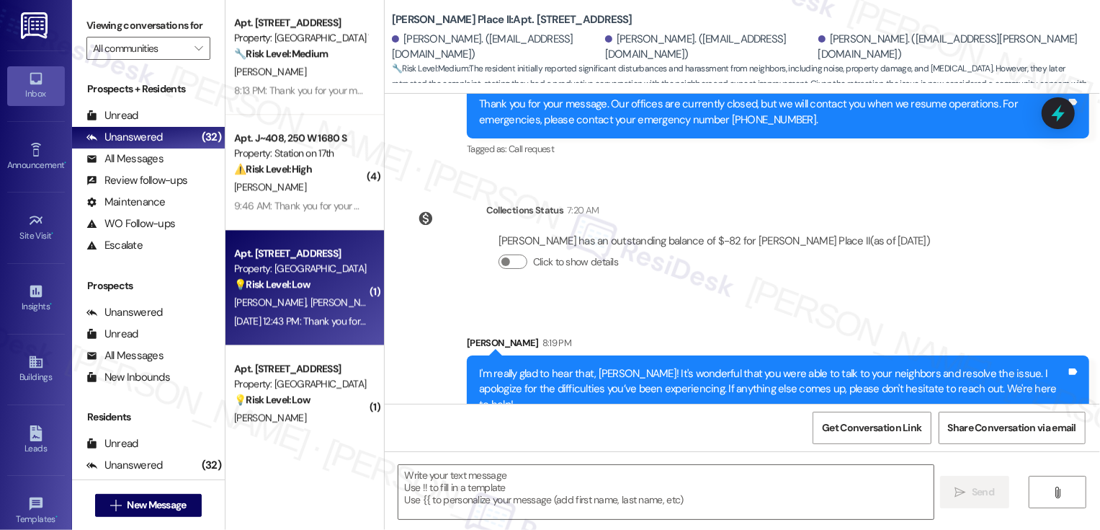
click at [302, 289] on div "💡 Risk Level: Low The resident is requesting the door code for the community ce…" at bounding box center [300, 284] width 133 height 15
type textarea "Fetching suggested responses. Please feel free to read through the conversation…"
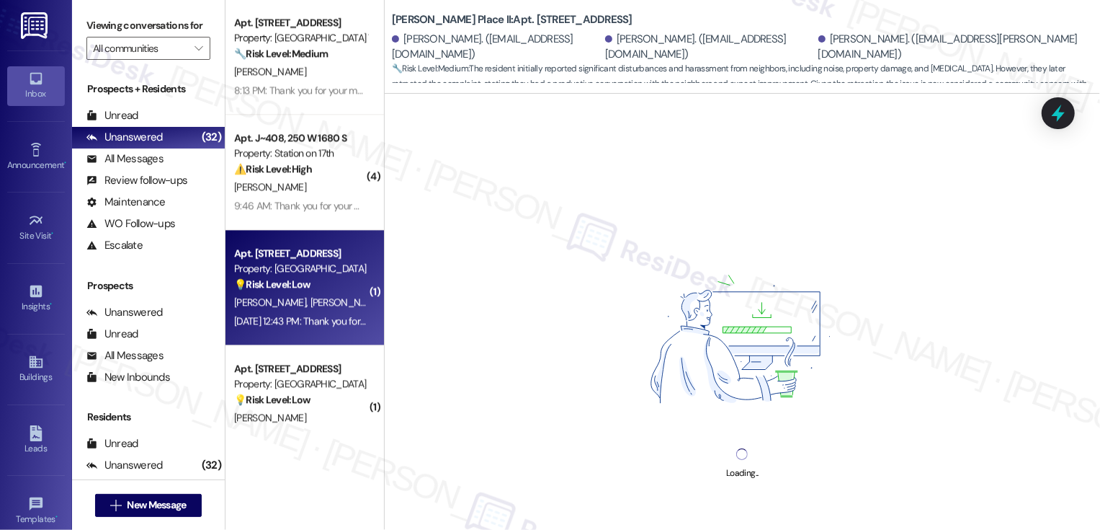
click at [302, 289] on div "💡 Risk Level: Low The resident is requesting the door code for the community ce…" at bounding box center [300, 284] width 133 height 15
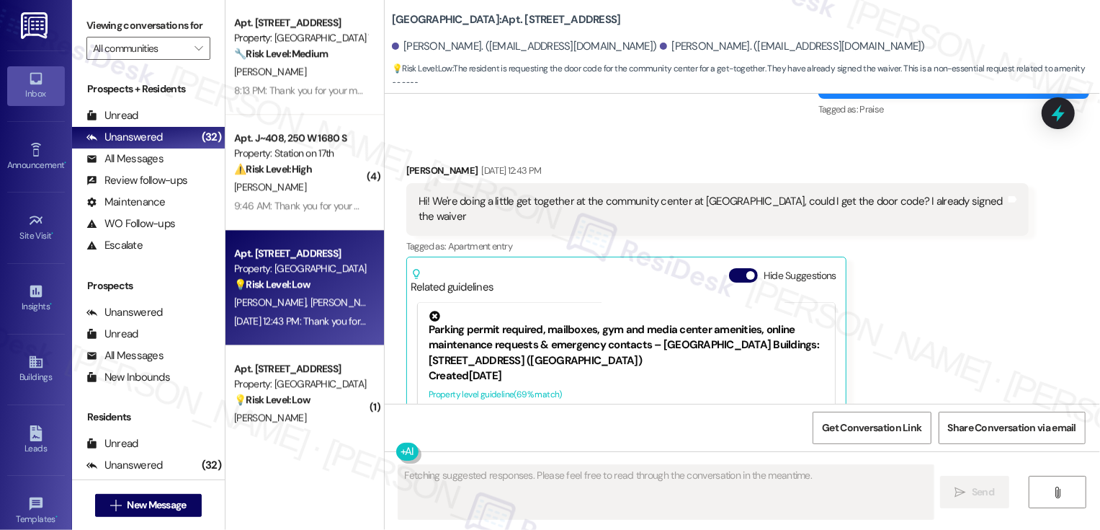
scroll to position [2019, 0]
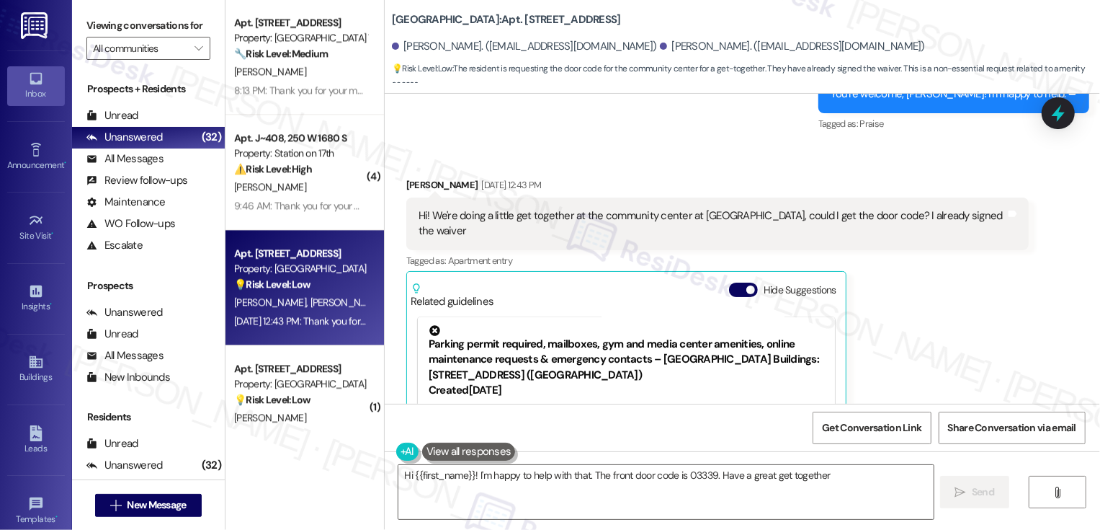
type textarea "Hi {{first_name}}! I'm happy to help with that. The front door code is 03339. H…"
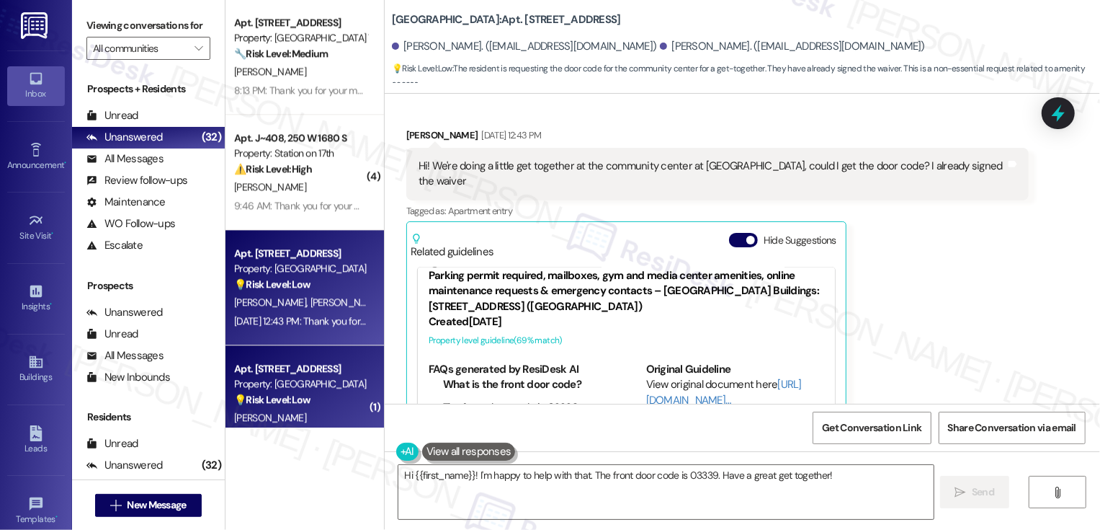
scroll to position [2638, 0]
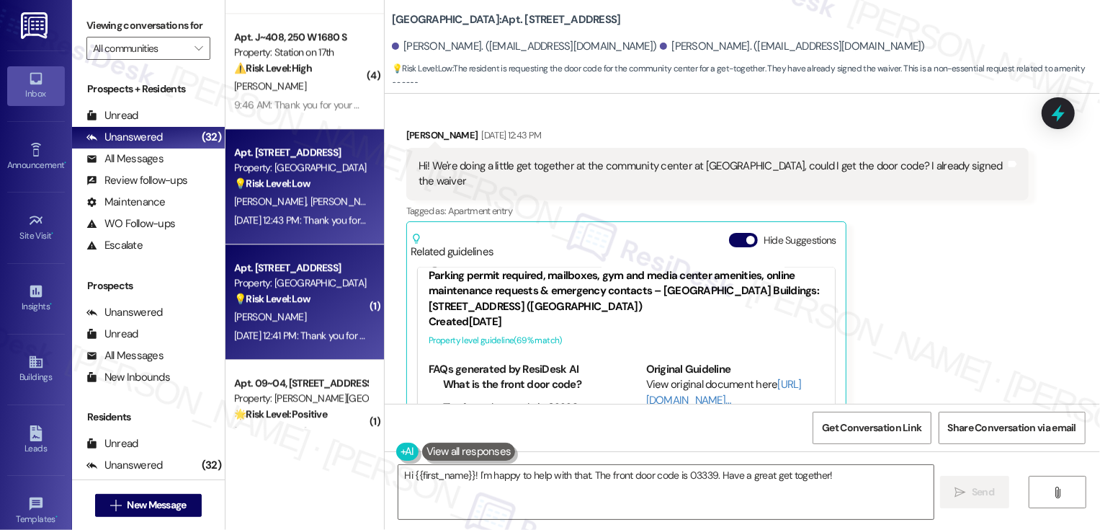
click at [319, 324] on div "K. Spackman" at bounding box center [301, 317] width 136 height 18
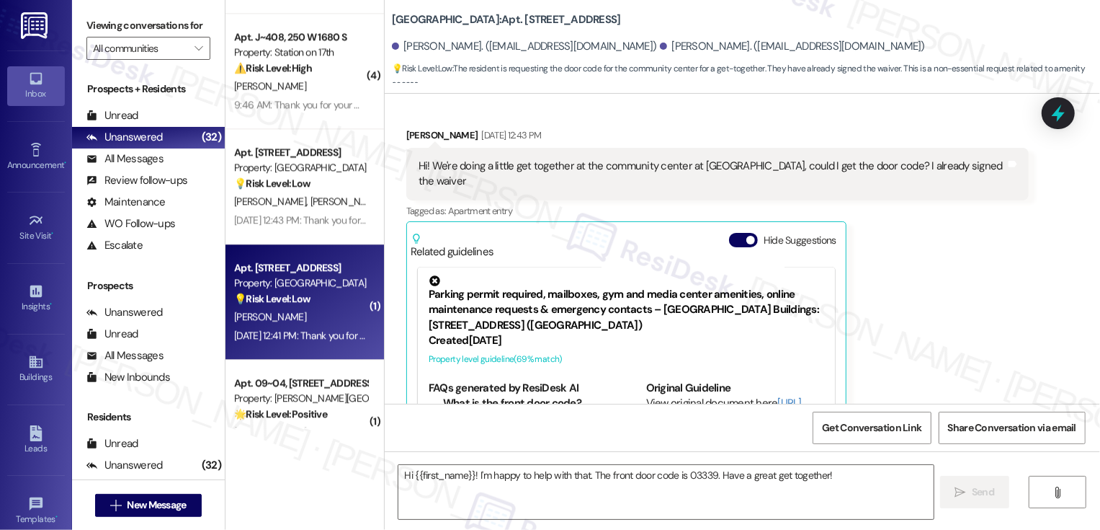
click at [319, 324] on div "K. Spackman" at bounding box center [301, 317] width 136 height 18
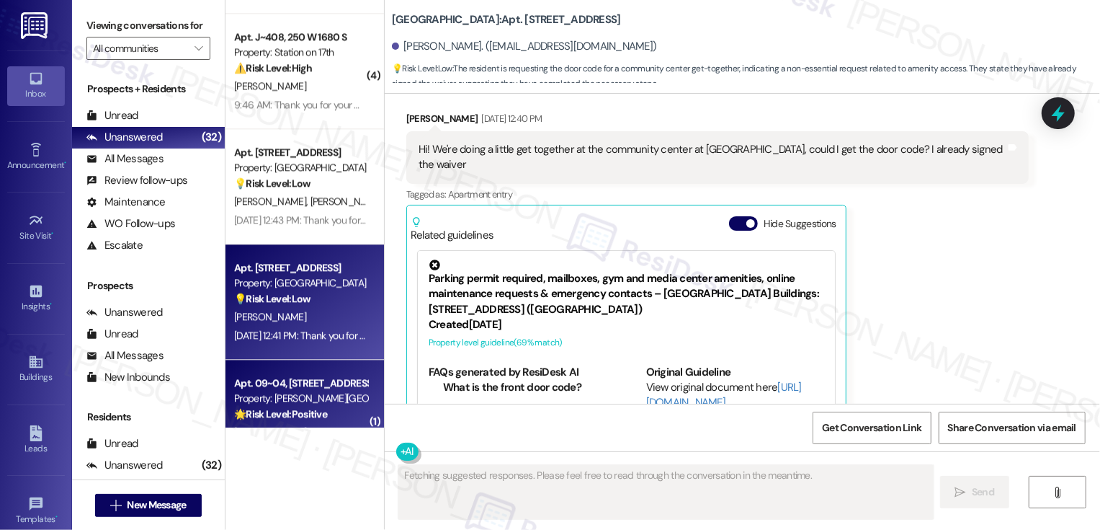
scroll to position [2697, 0]
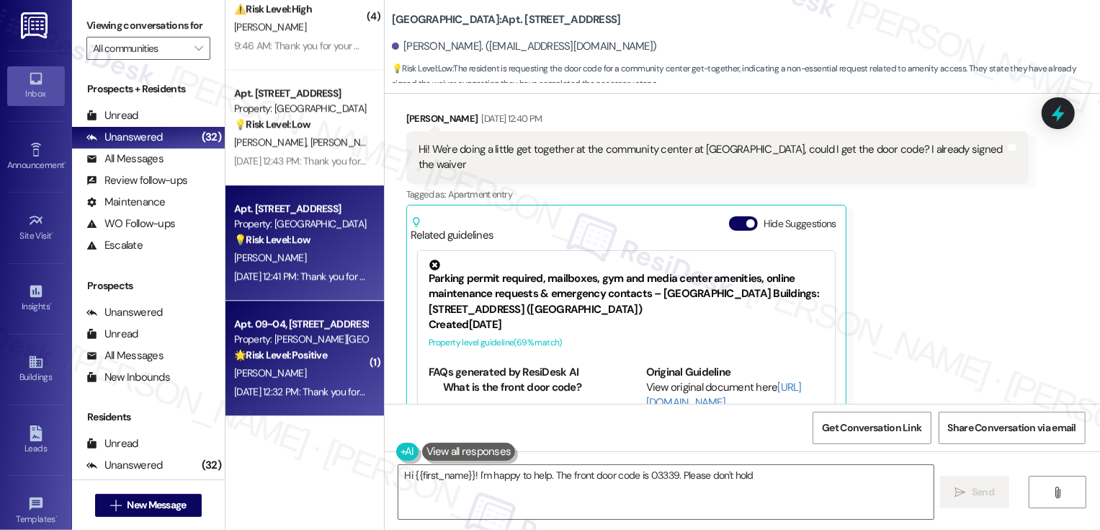
type textarea "Hi {{first_name}}! I'm happy to help. The front door code is 03339. Please don'…"
click at [314, 336] on div "Property: [PERSON_NAME][GEOGRAPHIC_DATA] Townhomes" at bounding box center [300, 338] width 133 height 15
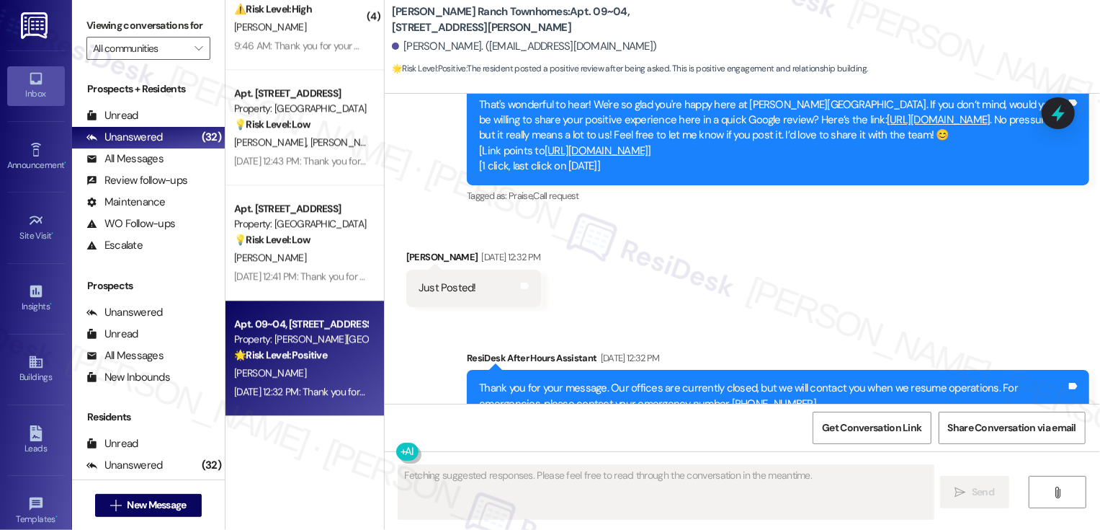
scroll to position [951, 0]
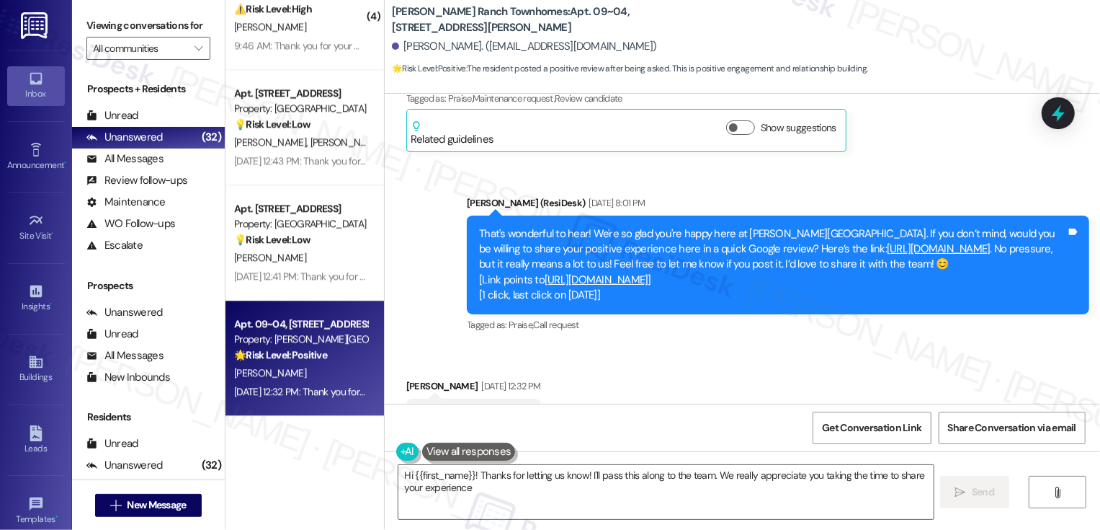
type textarea "Hi {{first_name}}! Thanks for letting us know! I'll pass this along to the team…"
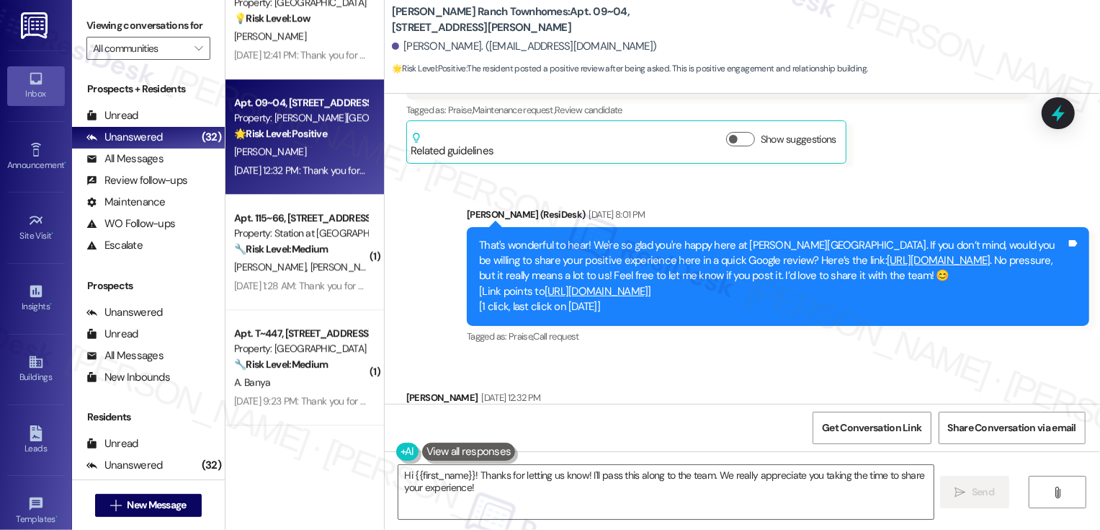
scroll to position [3047, 0]
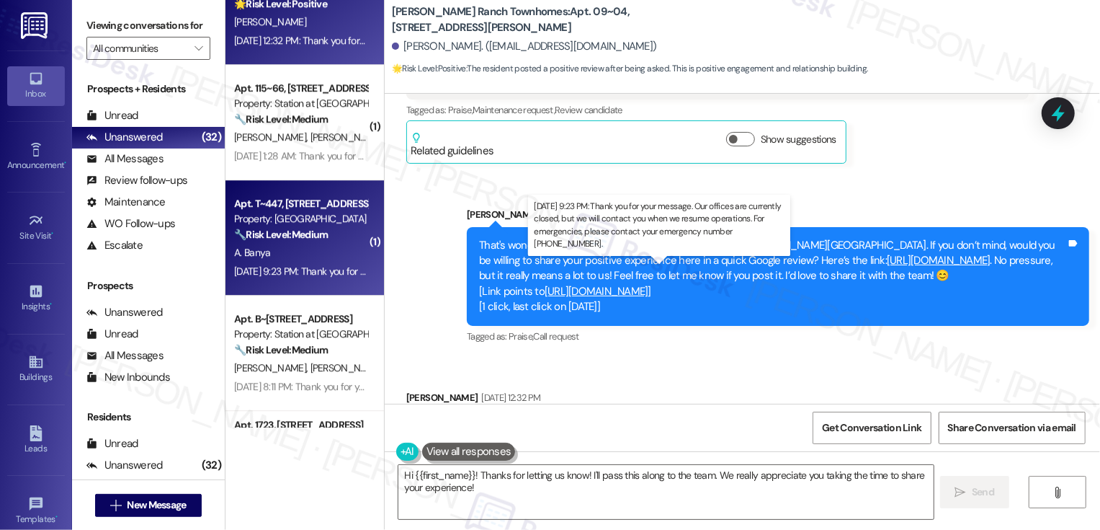
click at [329, 269] on div "Aug 15, 2025 at 9:23 PM: Thank you for your message. Our offices are currently …" at bounding box center [670, 270] width 872 height 13
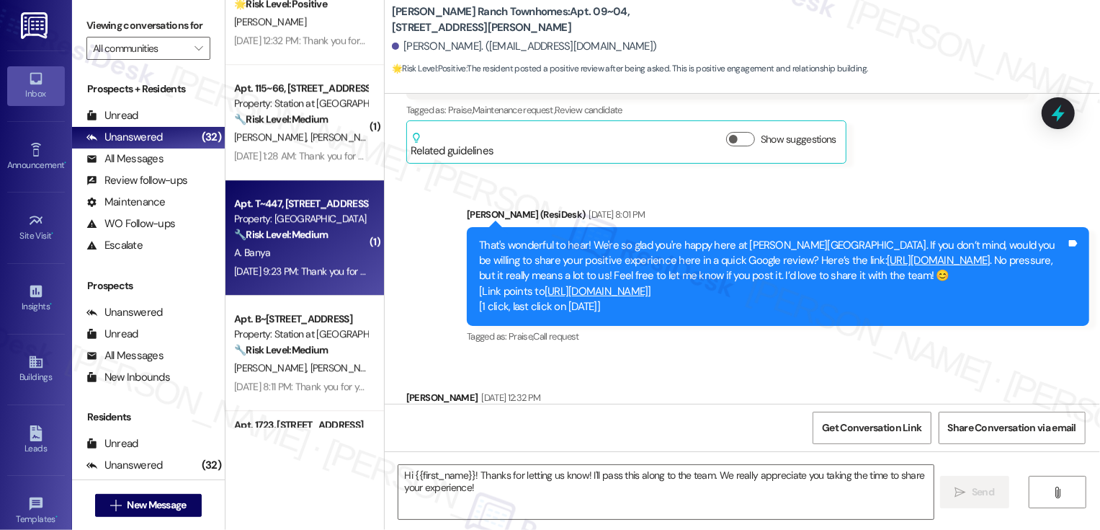
type textarea "Fetching suggested responses. Please feel free to read through the conversation…"
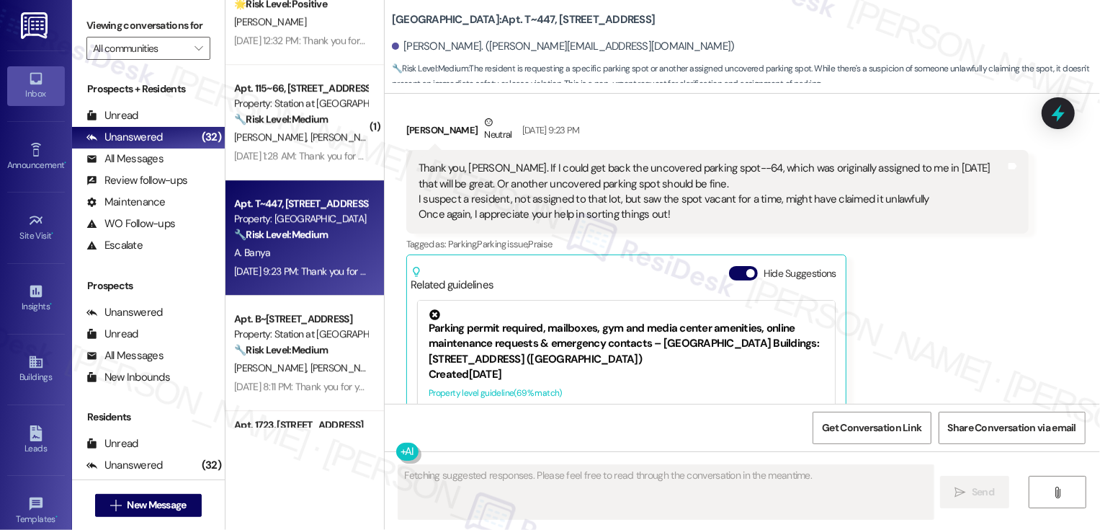
scroll to position [1707, 0]
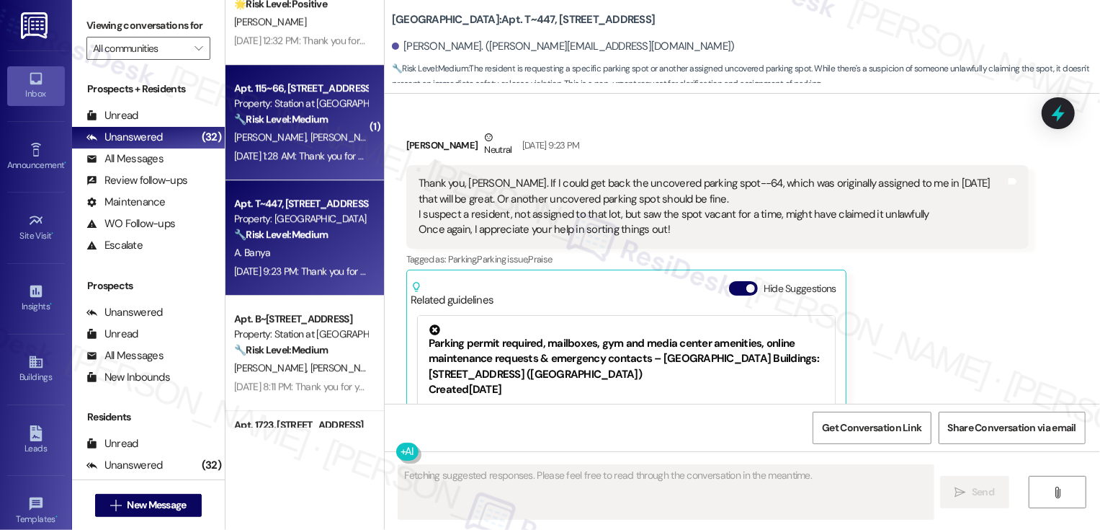
click at [321, 116] on div "🔧 Risk Level: Medium The resident reports a generally positive experience but m…" at bounding box center [300, 119] width 133 height 15
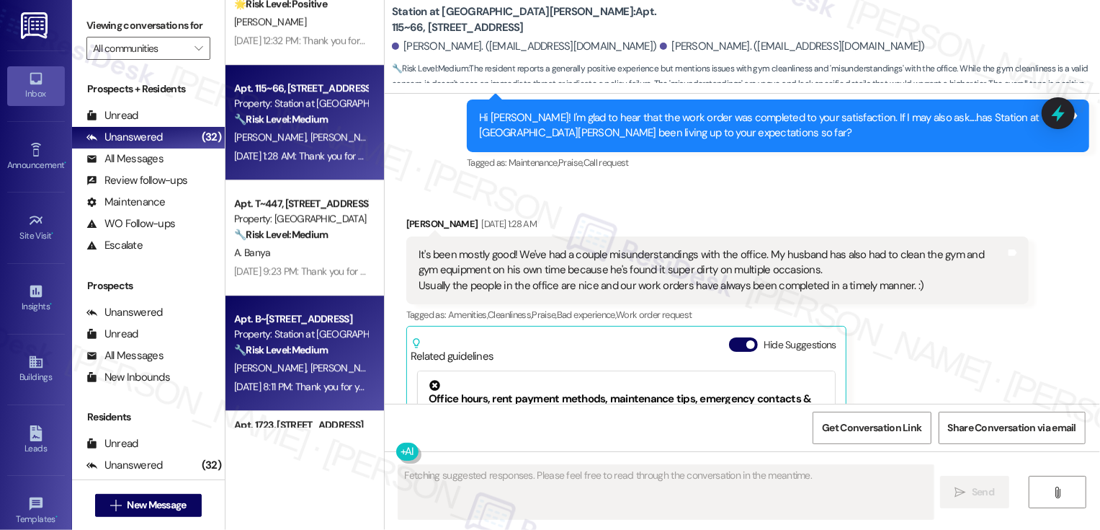
scroll to position [3156, 0]
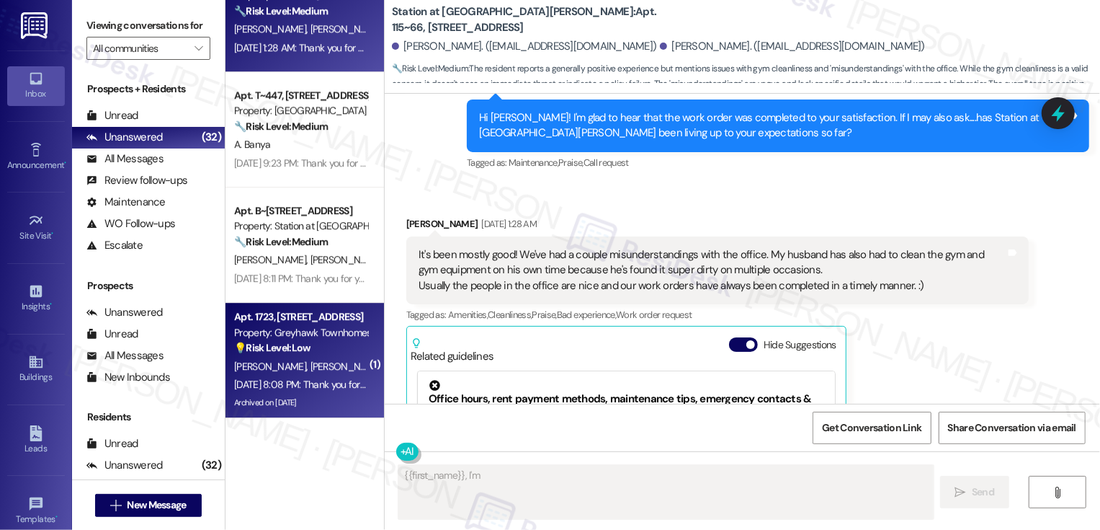
type textarea "{{first_name}}, I'm so"
click at [318, 375] on div "Aug 15, 2025 at 8:08 PM: Thank you for your message. Our offices are currently …" at bounding box center [301, 384] width 136 height 18
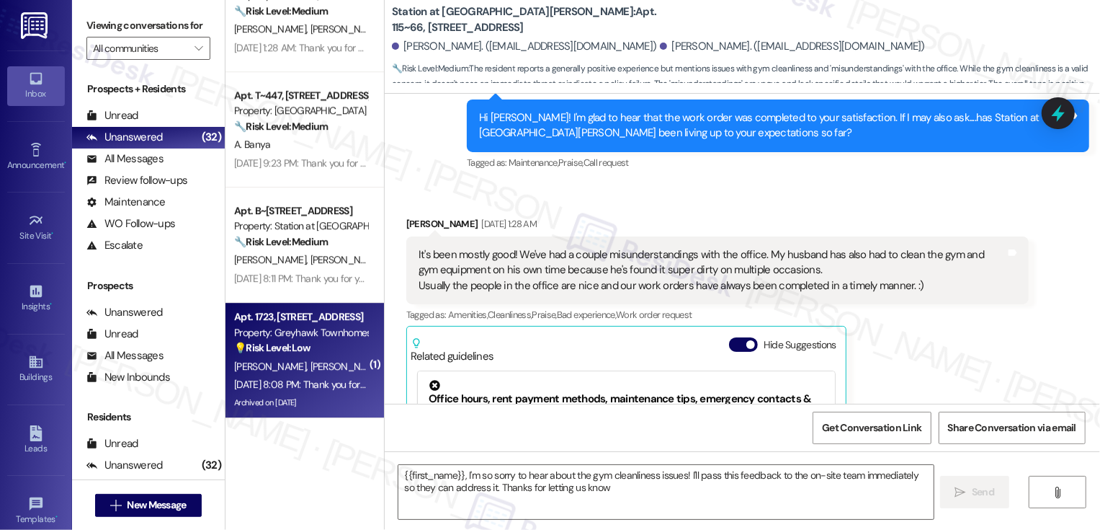
type textarea "{{first_name}}, I'm so sorry to hear about the gym cleanliness issues! I'll pas…"
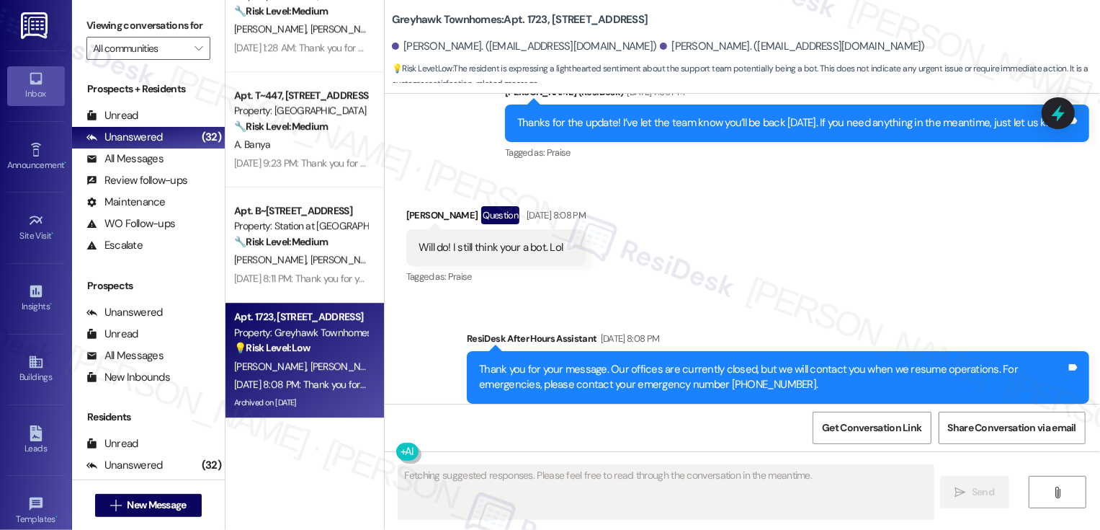
scroll to position [3918, 0]
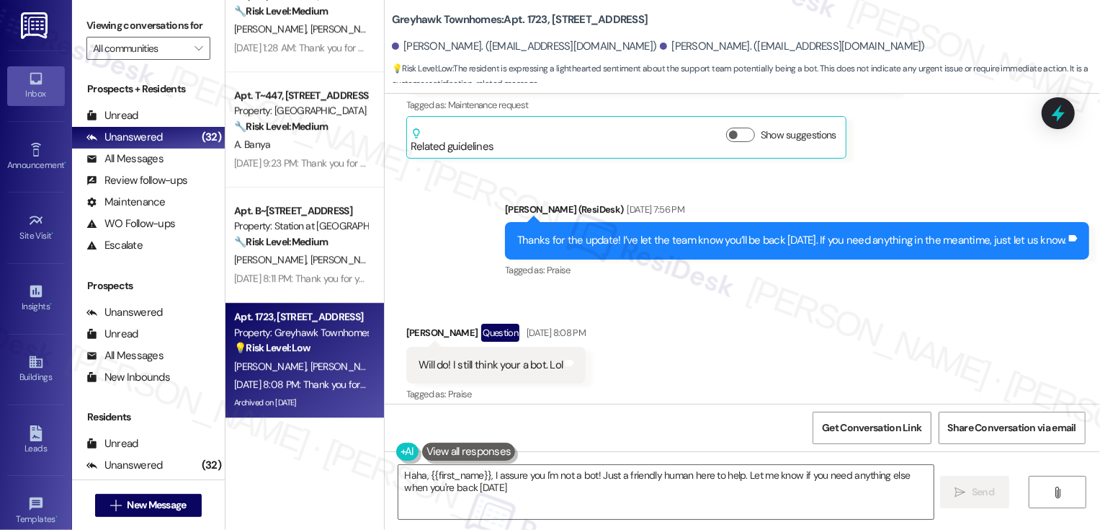
type textarea "Haha, {{first_name}}, I assure you I'm not a bot! Just a friendly human here to…"
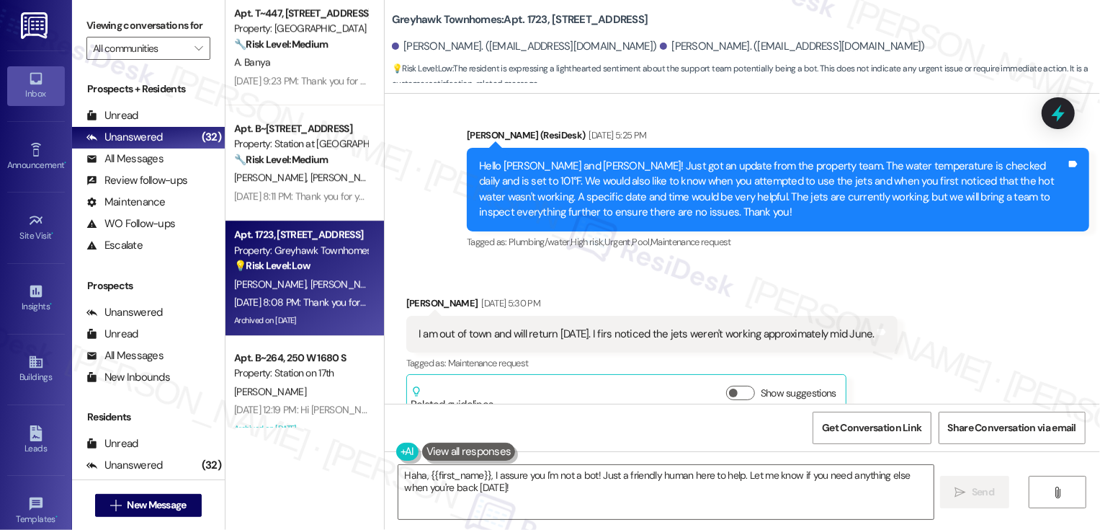
scroll to position [3261, 0]
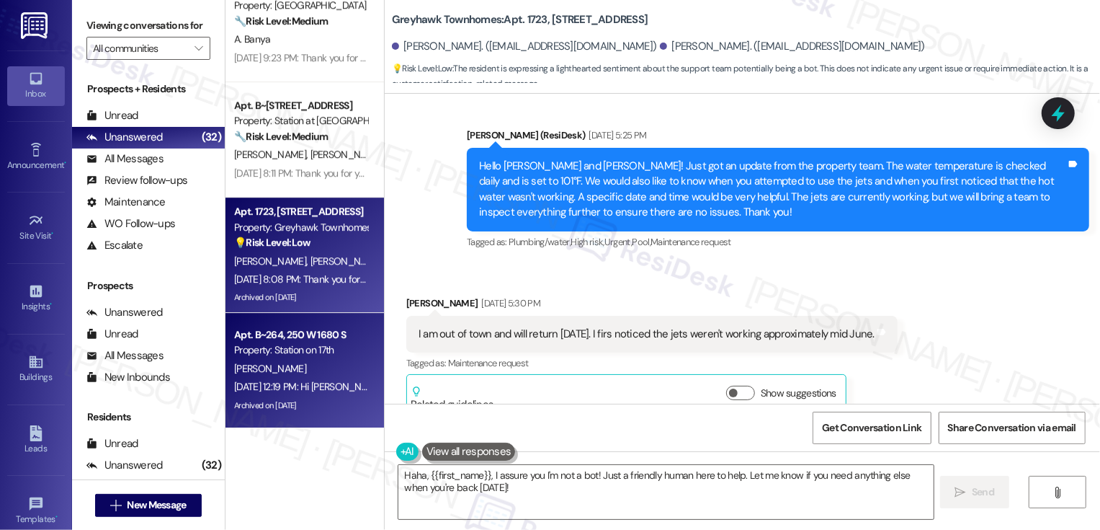
click at [329, 380] on div "Aug 08, 2025 at 12:19 PM: Hi Alfio! We're so glad you chose Station on 17th! We…" at bounding box center [707, 386] width 946 height 13
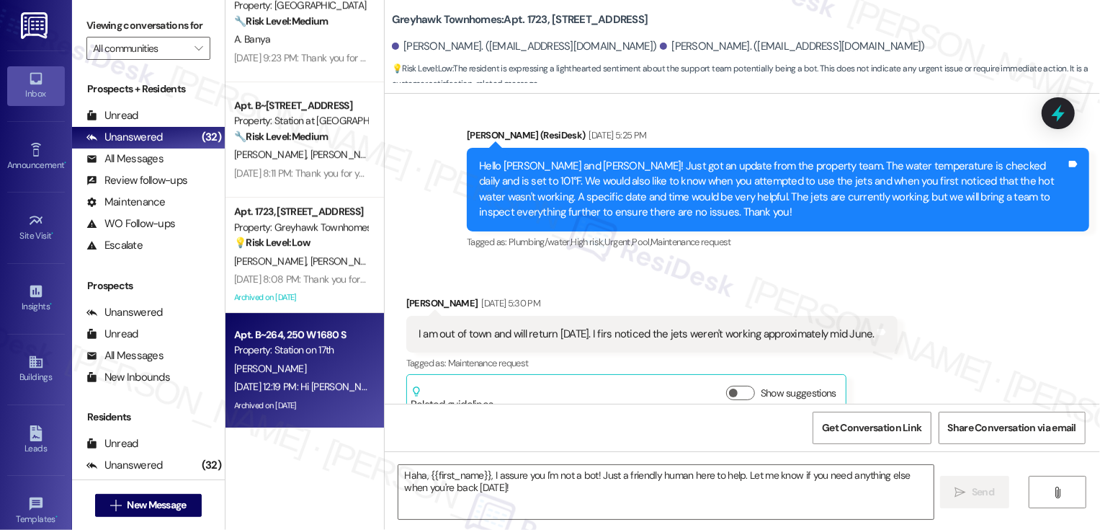
type textarea "Fetching suggested responses. Please feel free to read through the conversation…"
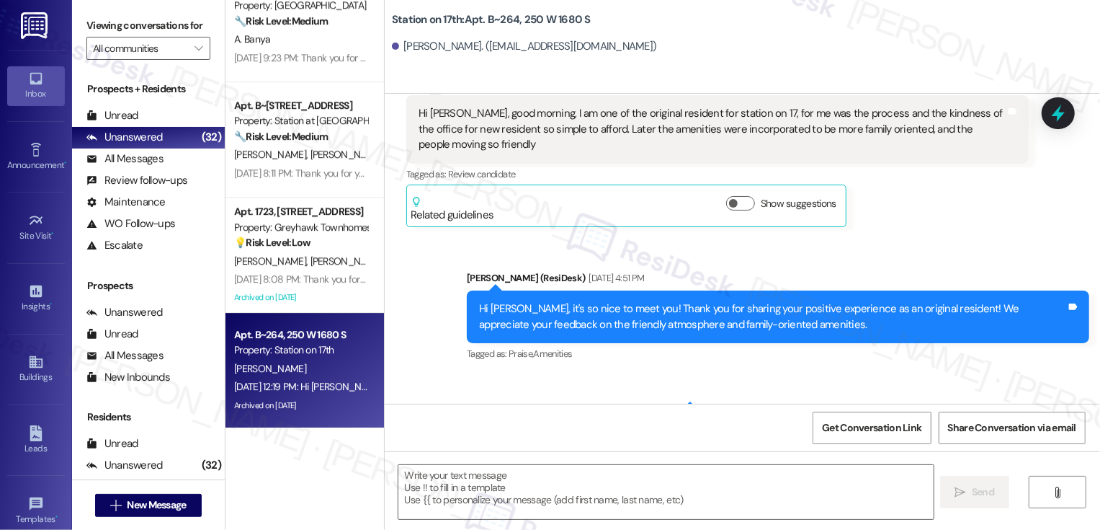
type textarea "Fetching suggested responses. Please feel free to read through the conversation…"
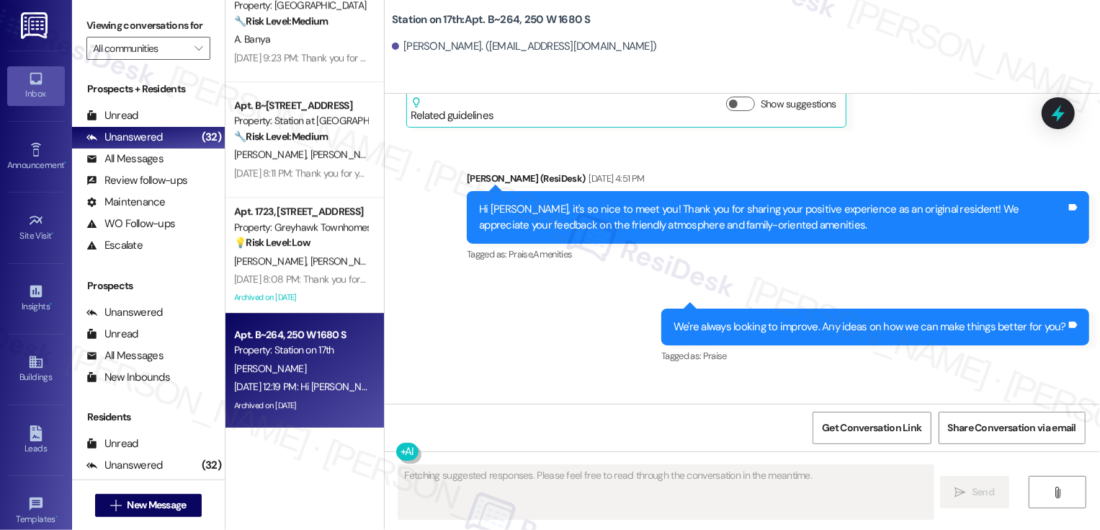
scroll to position [2568, 0]
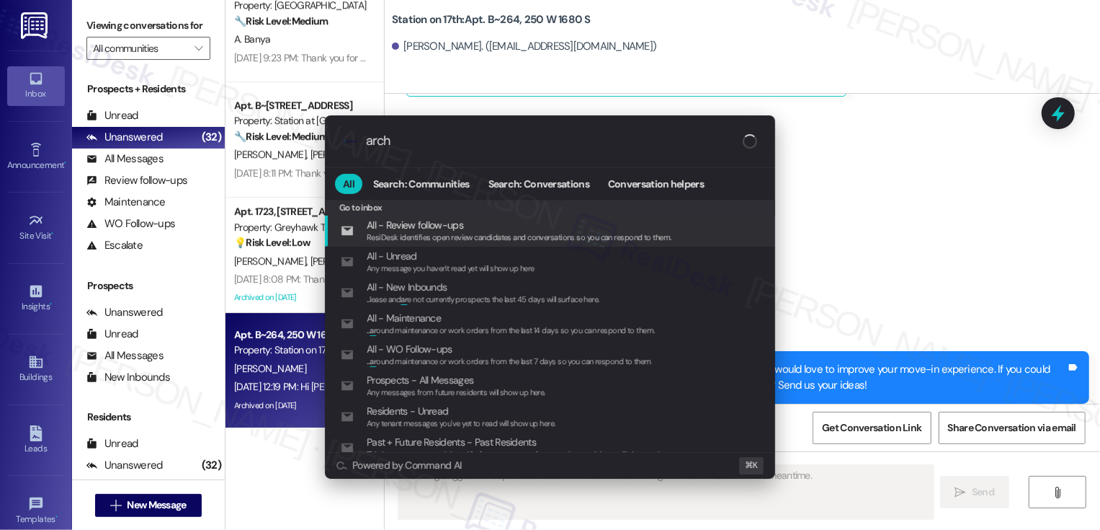
type input "archi"
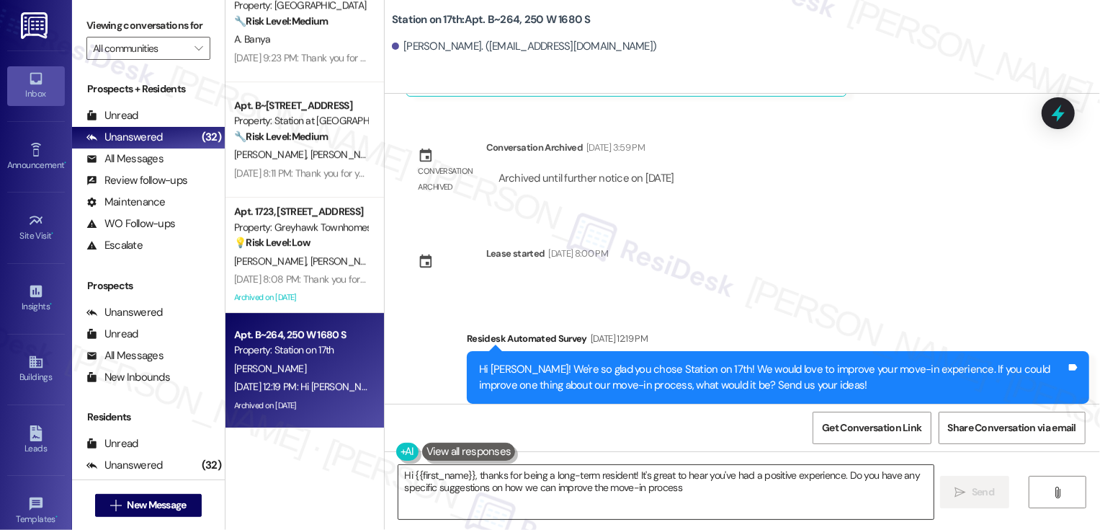
type textarea "Hi {{first_name}}, thanks for being a long-term resident! It's great to hear yo…"
